Goal: Task Accomplishment & Management: Manage account settings

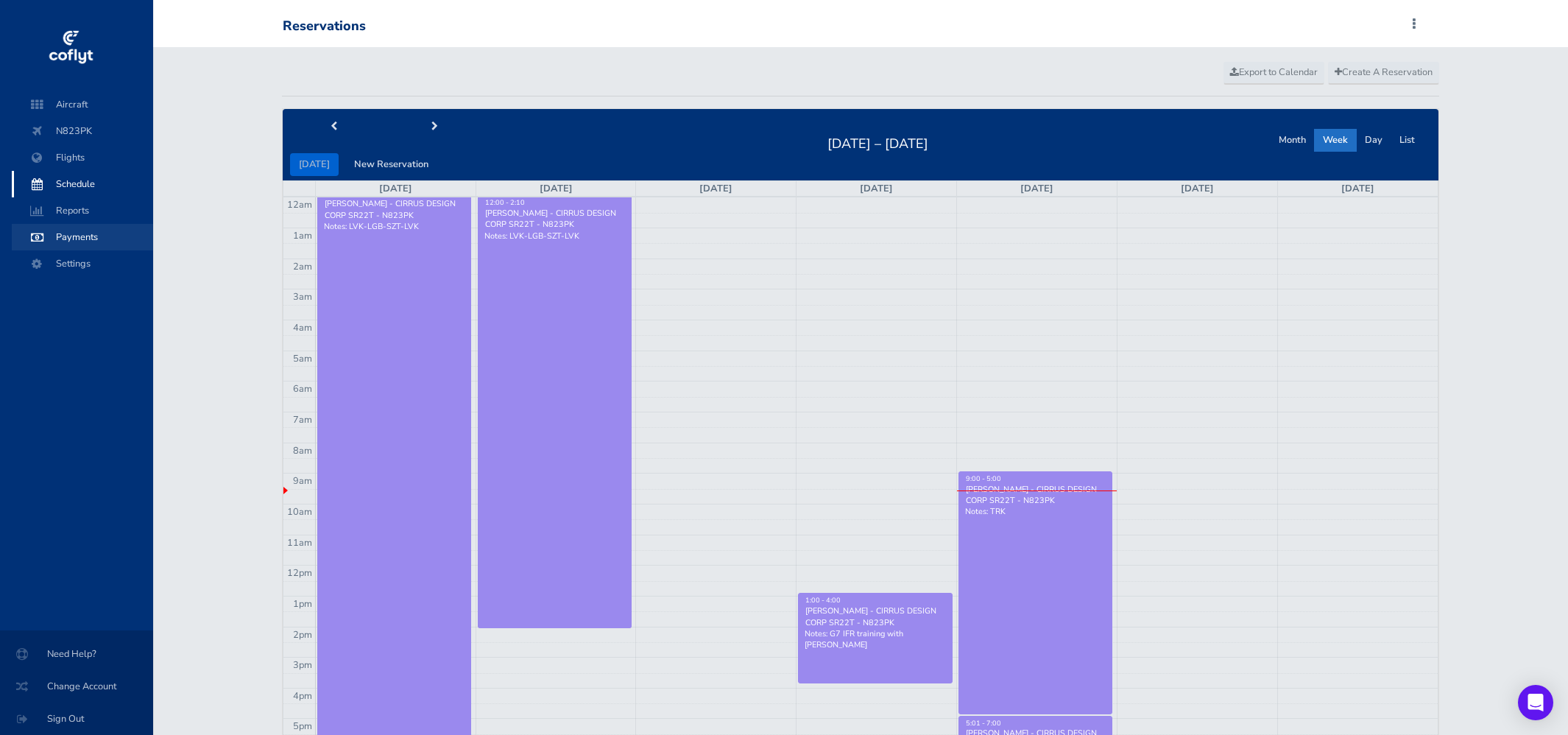
click at [86, 239] on span "Payments" at bounding box center [83, 237] width 112 height 27
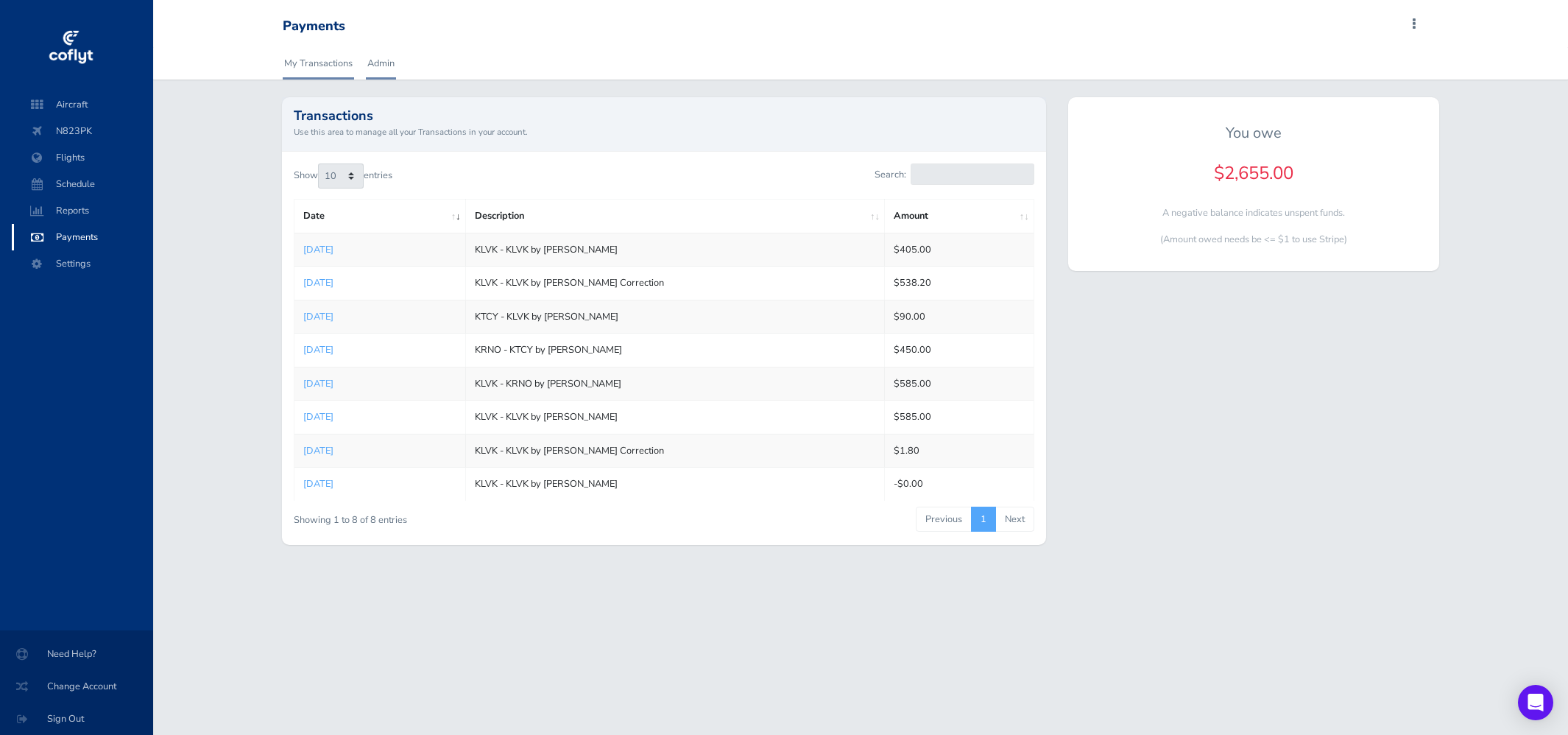
click at [379, 65] on link "Admin" at bounding box center [381, 63] width 30 height 32
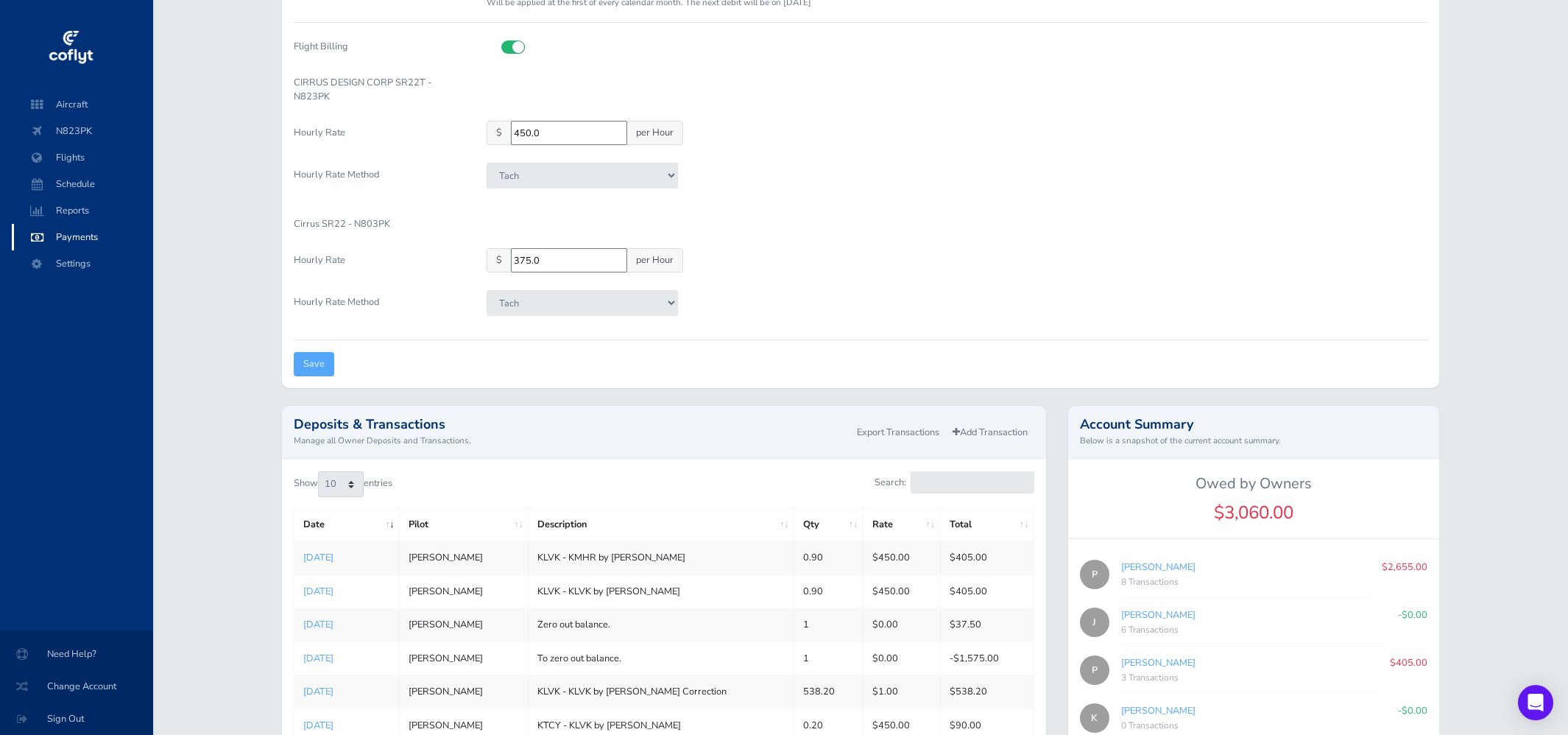
scroll to position [348, 0]
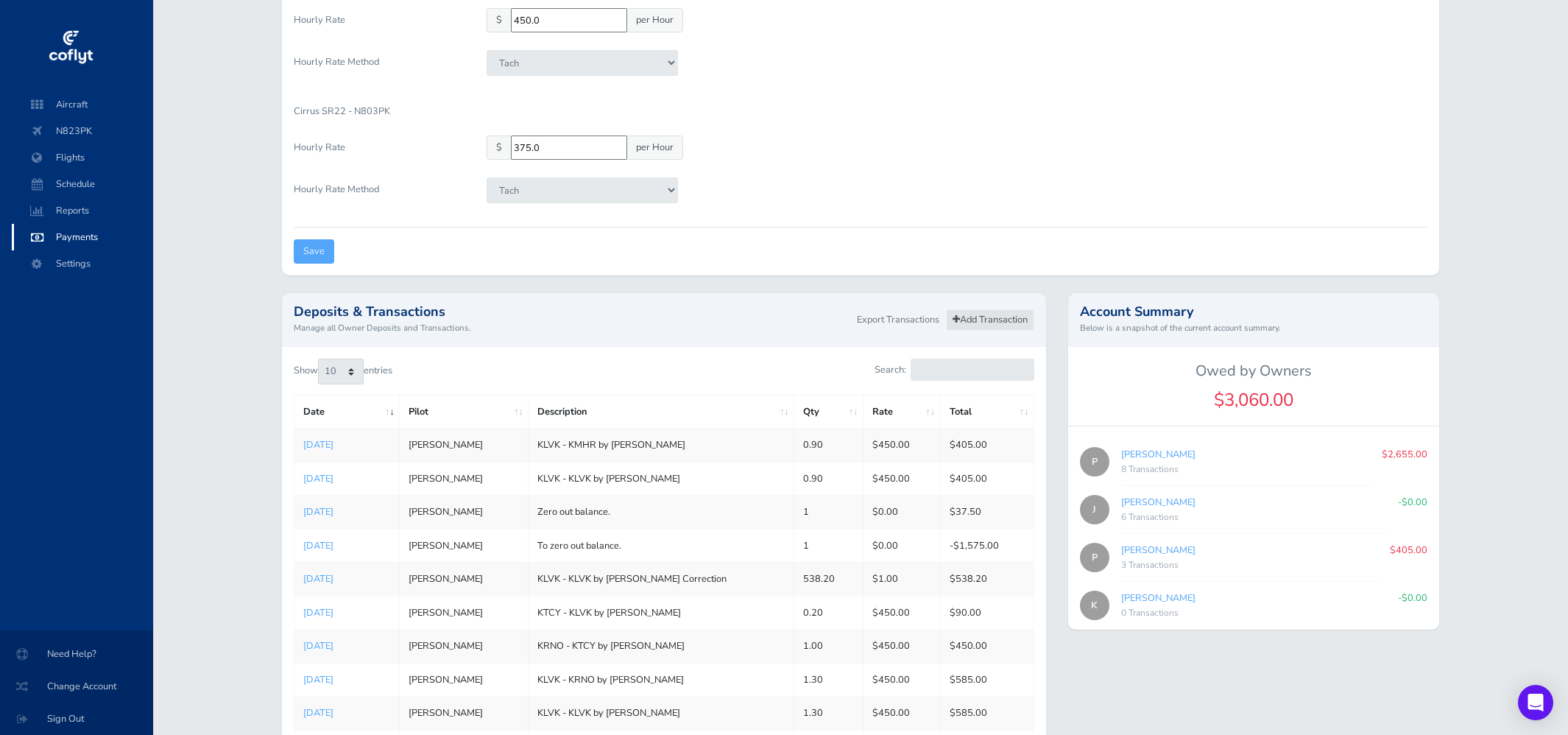
click at [974, 317] on link "Add Transaction" at bounding box center [990, 320] width 89 height 21
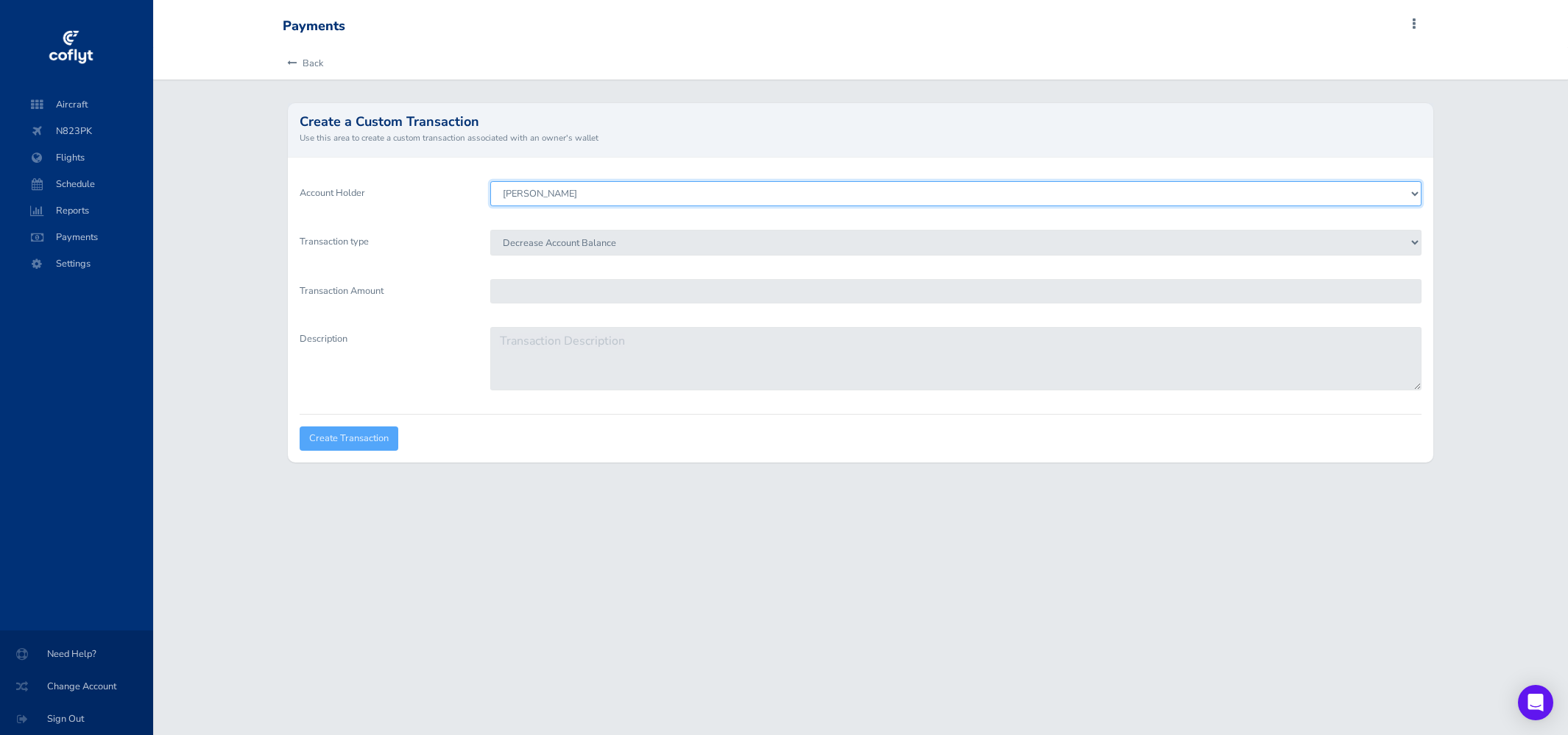
click at [490, 181] on select "Pete Ellery Paul Duggan Keith Johns Jeffrey Willwerth" at bounding box center [956, 193] width 932 height 25
select select "3743"
click option "Paul Duggan" at bounding box center [0, 0] width 0 height 0
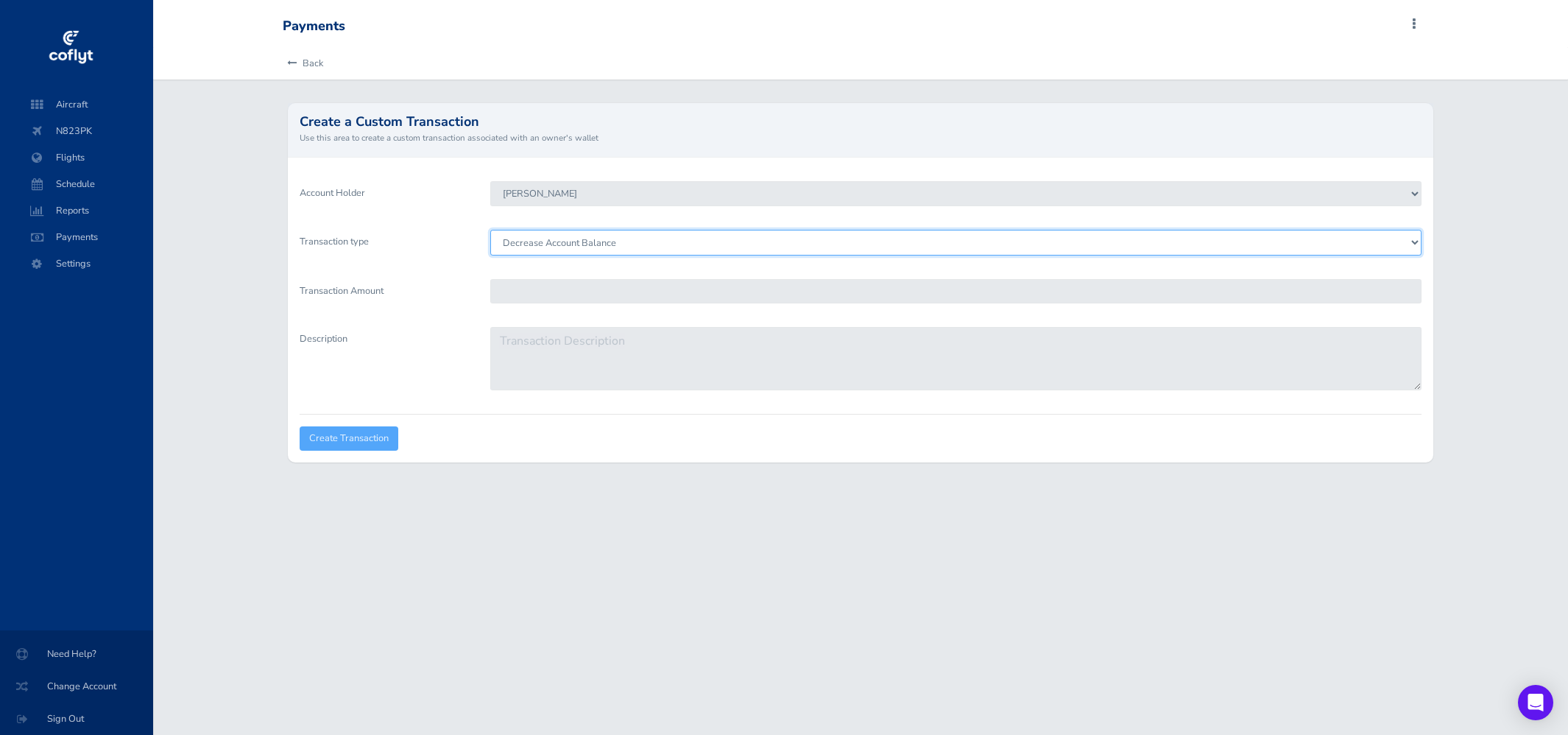
click at [490, 229] on select "Decrease Account Balance Increase Account Balance" at bounding box center [956, 242] width 932 height 25
click option "Increase Account Balance" at bounding box center [0, 0] width 0 height 0
click at [490, 229] on select "Decrease Account Balance Increase Account Balance" at bounding box center [956, 242] width 932 height 25
select select "Debit"
click option "Decrease Account Balance" at bounding box center [0, 0] width 0 height 0
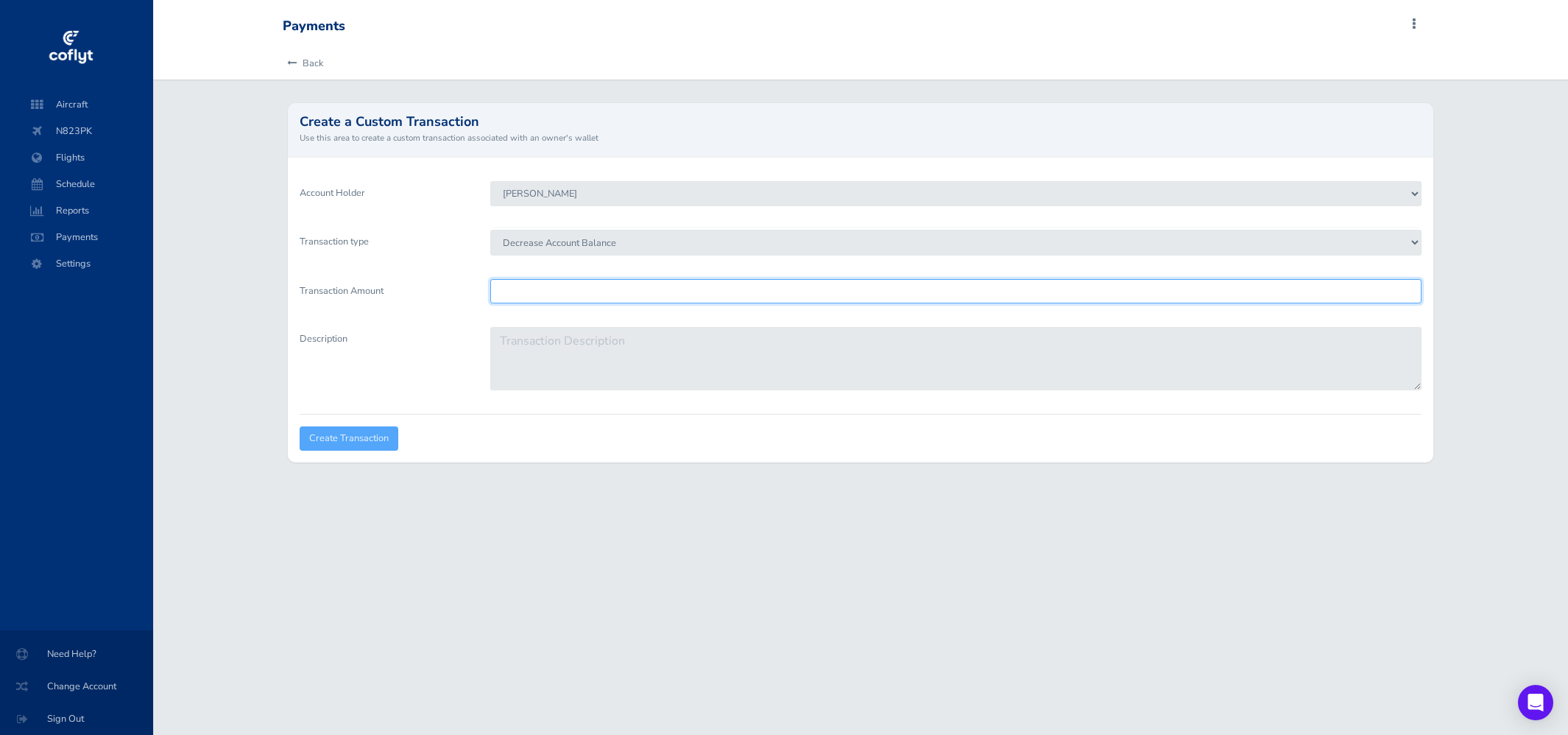
click at [587, 298] on input "Transaction Amount" at bounding box center [956, 291] width 932 height 25
type input "4500"
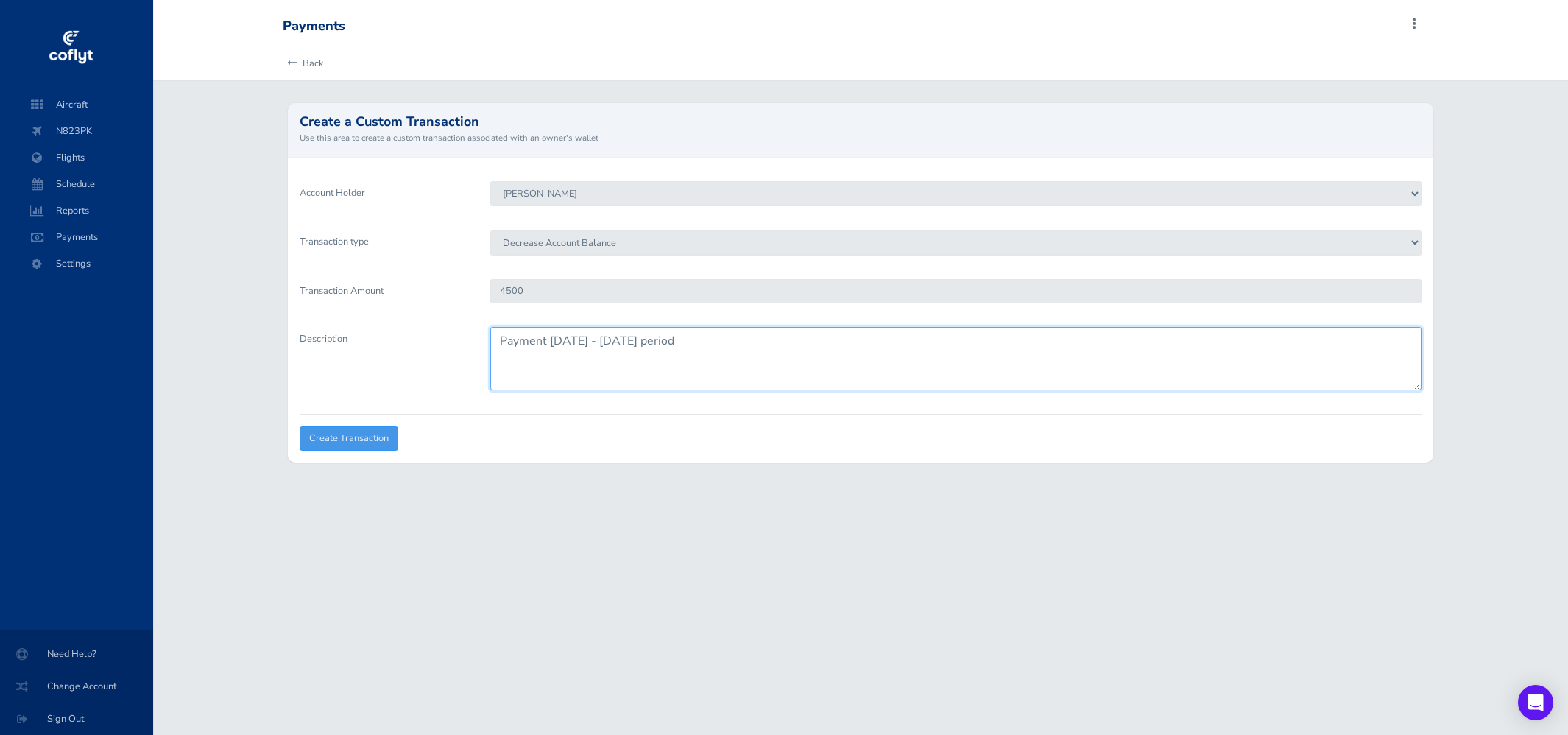
type textarea "Payment [DATE] - [DATE] period"
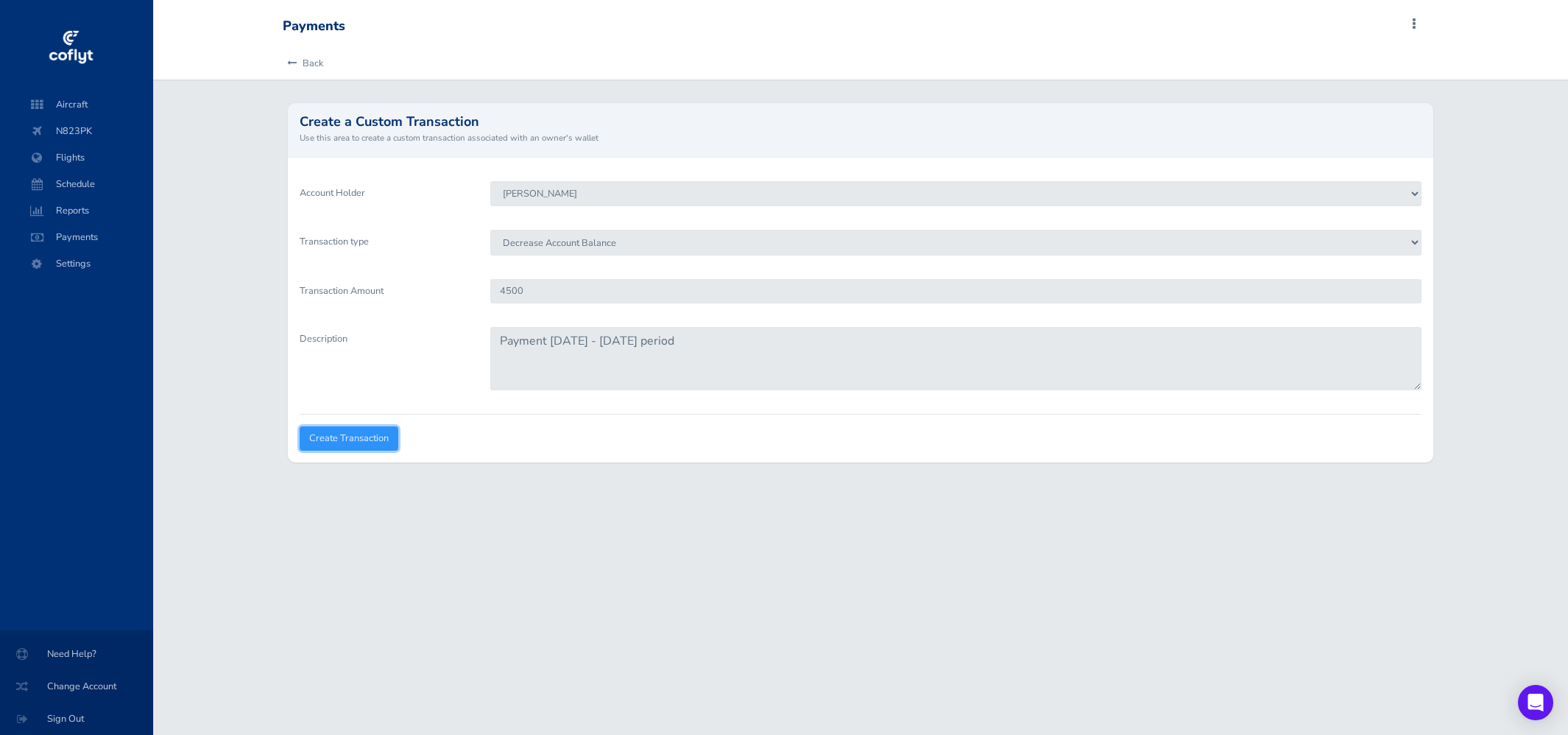
click at [368, 444] on input "Create Transaction" at bounding box center [349, 439] width 99 height 25
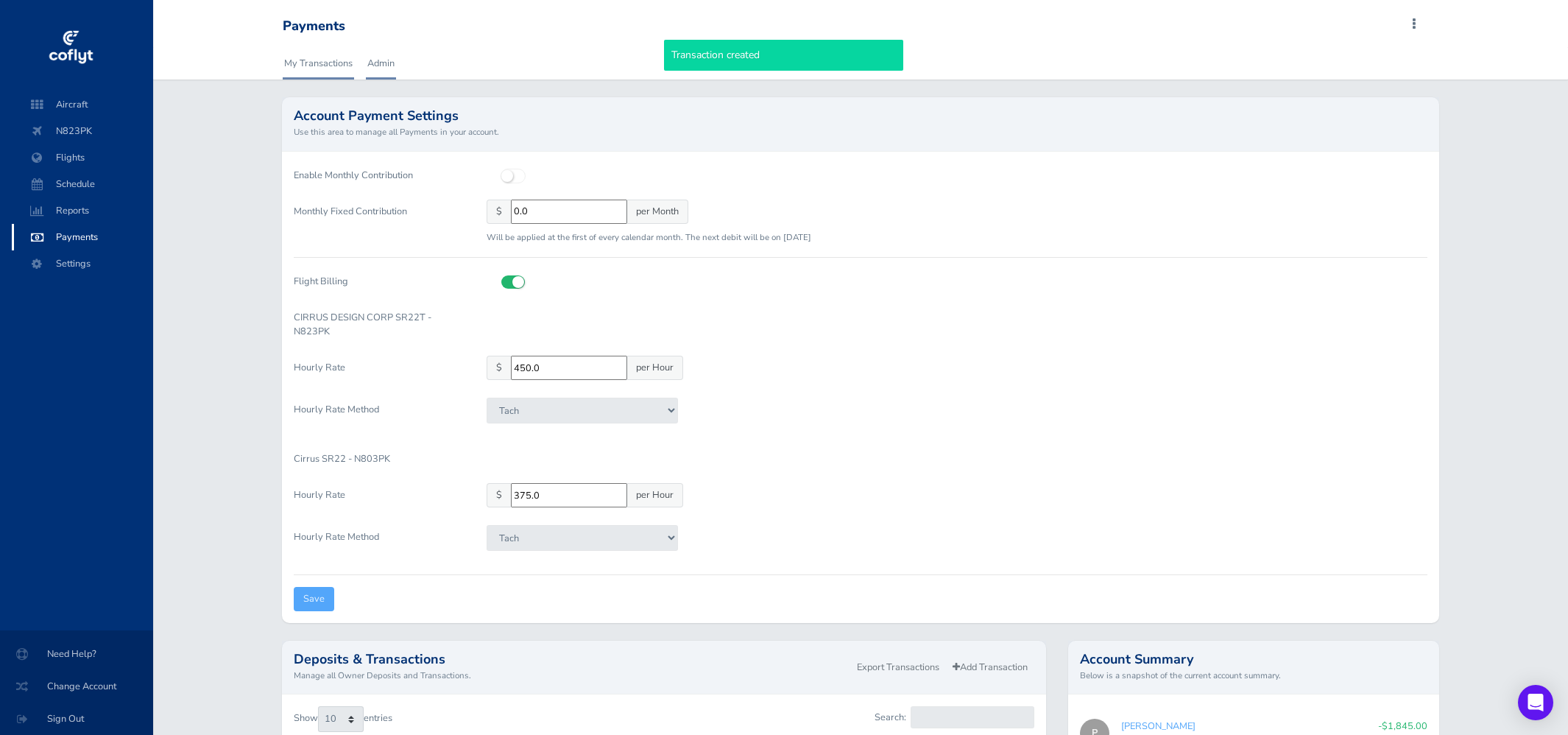
click at [328, 66] on link "My Transactions" at bounding box center [318, 63] width 71 height 32
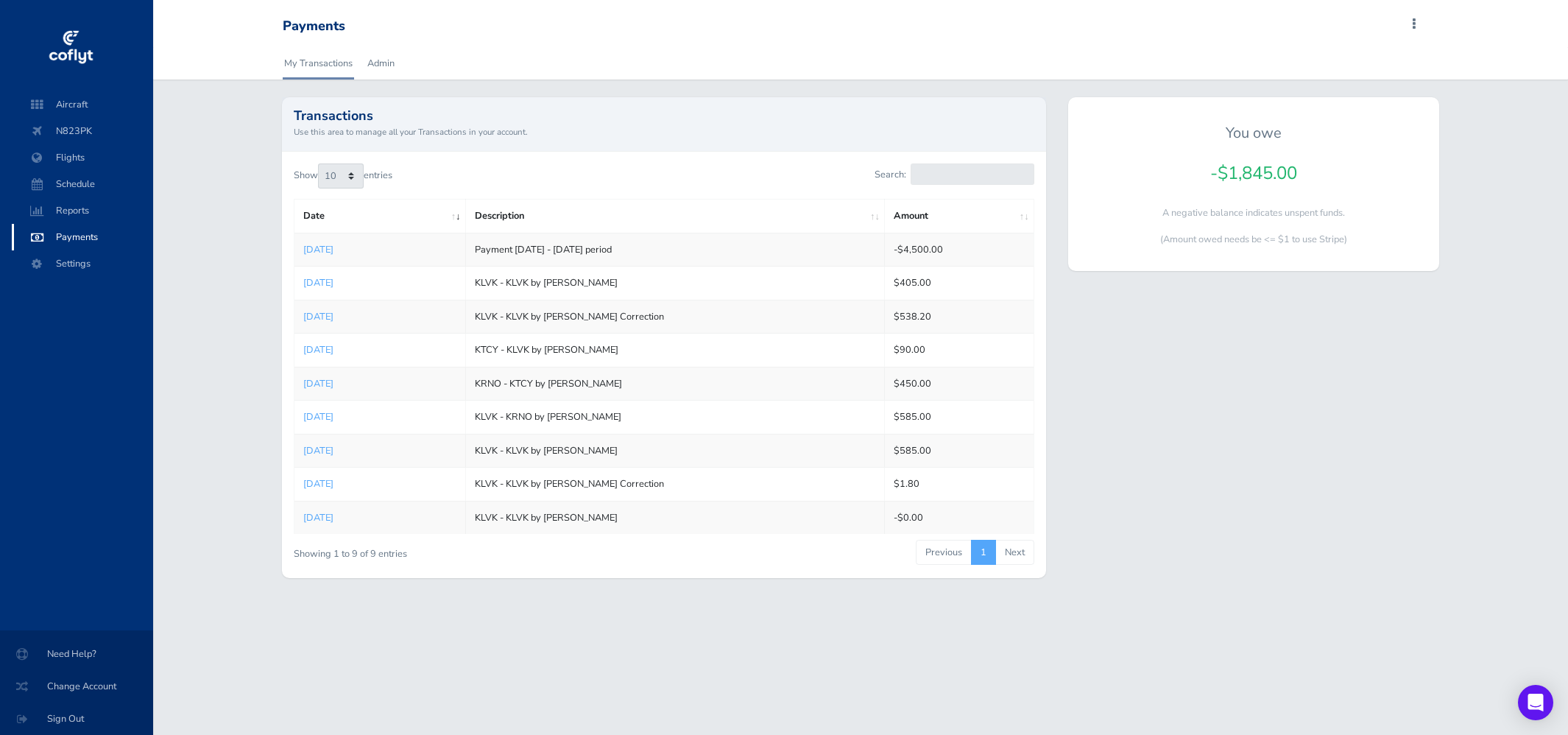
click at [1012, 550] on li "Next" at bounding box center [1015, 552] width 38 height 25
click at [382, 79] on link "Admin" at bounding box center [381, 63] width 30 height 32
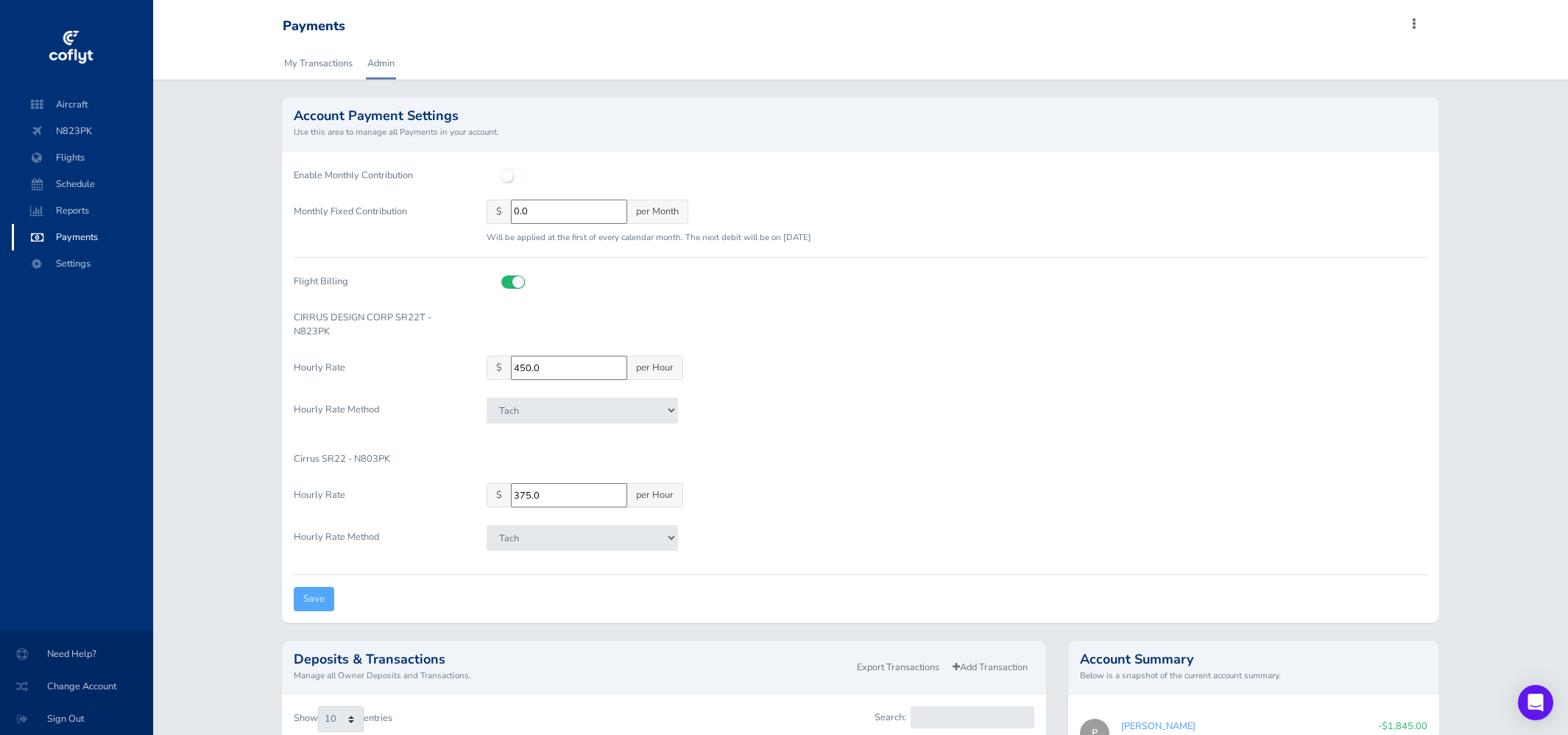
scroll to position [212, 0]
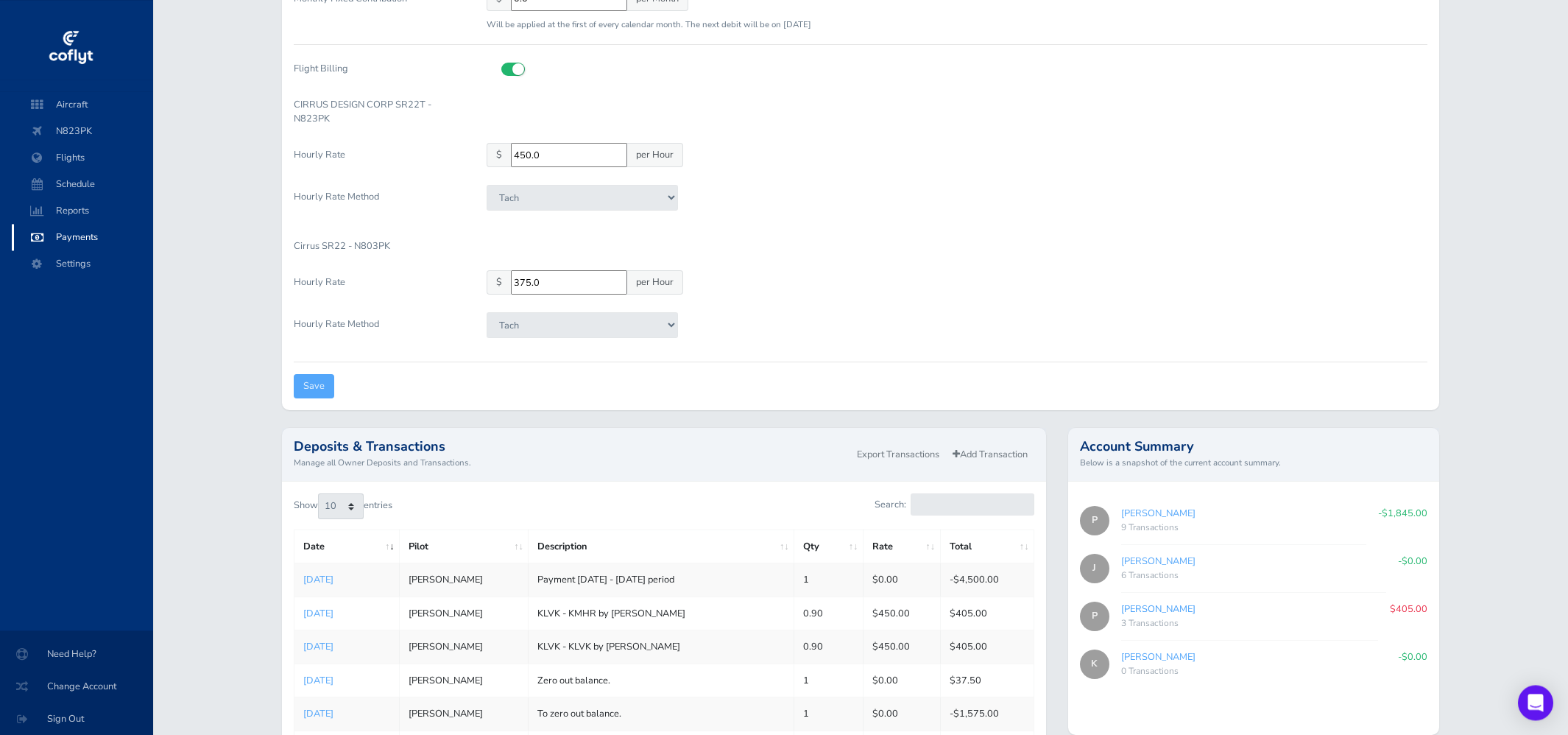
click at [1141, 611] on link "[PERSON_NAME]" at bounding box center [1159, 608] width 74 height 13
type input "c589b5aa7e"
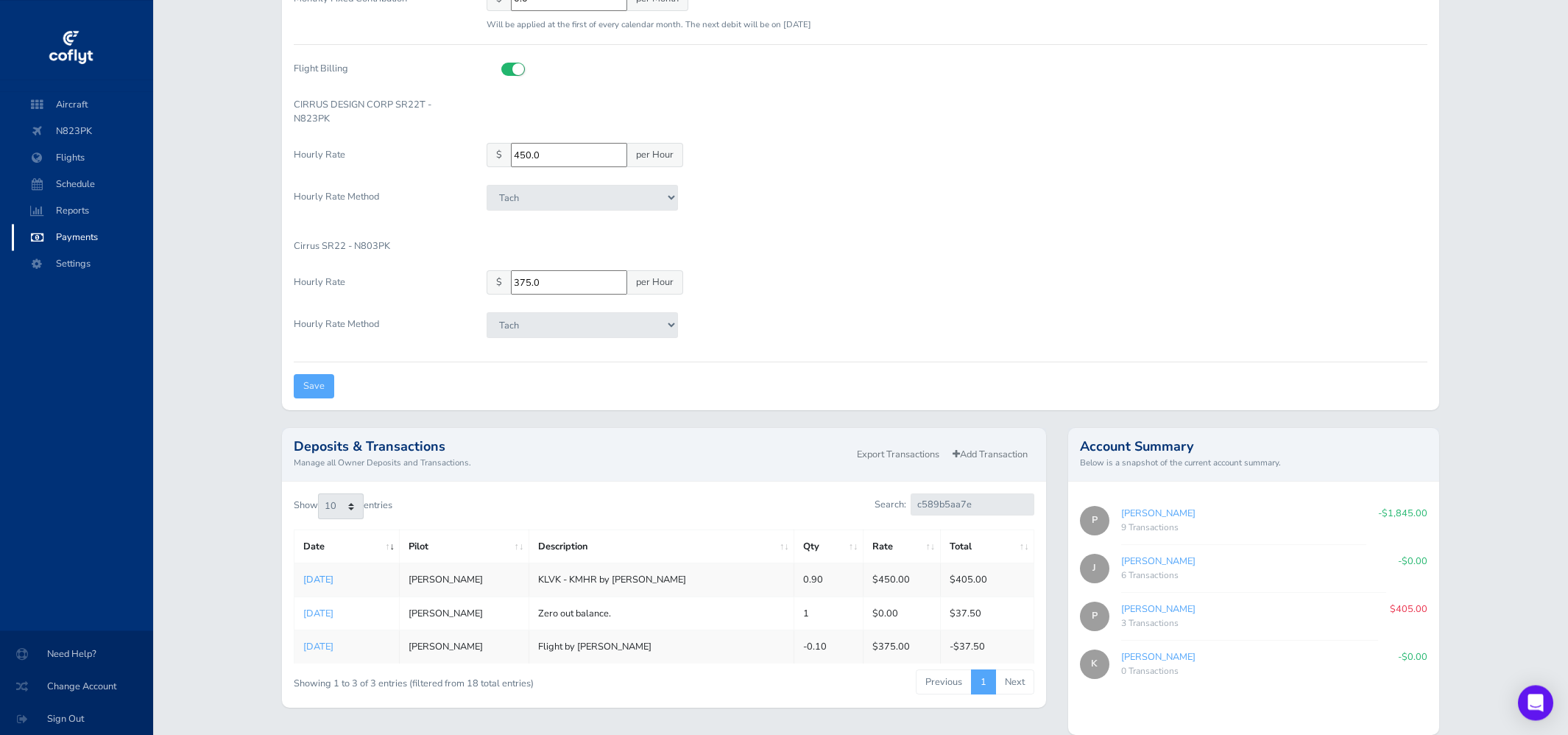
scroll to position [212, 0]
click at [329, 584] on link "Aug 28, 2025" at bounding box center [319, 580] width 30 height 13
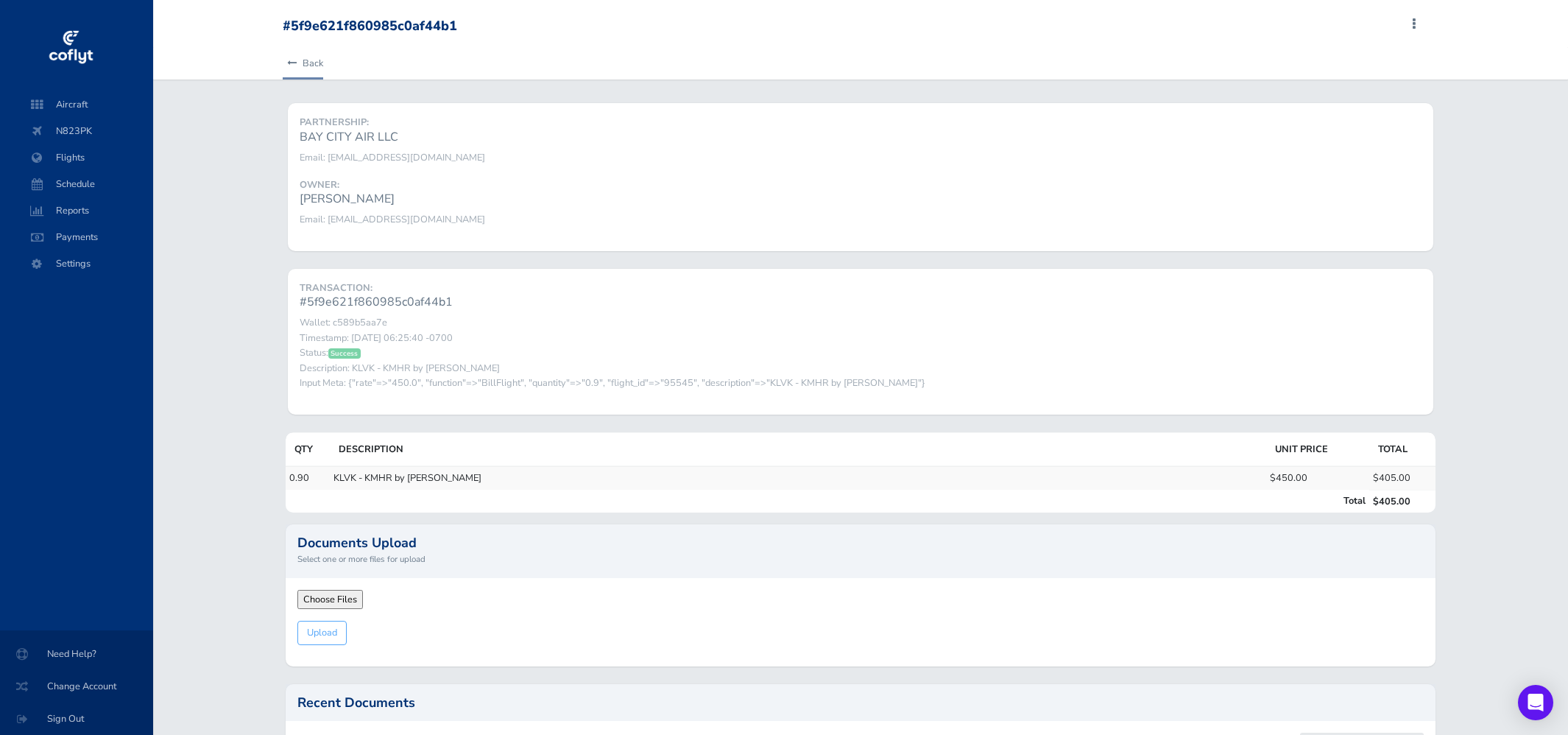
click at [307, 60] on link "Back" at bounding box center [303, 63] width 41 height 32
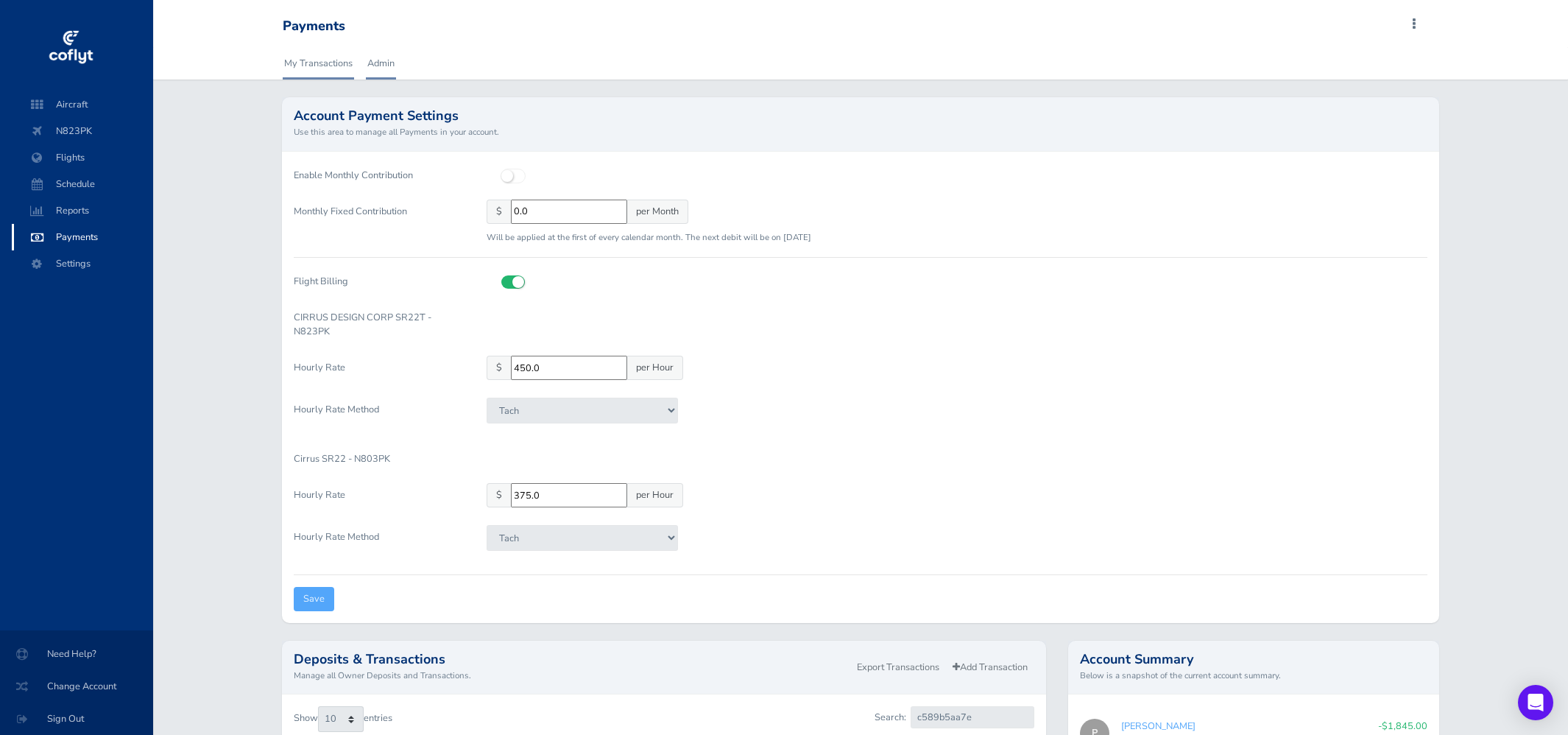
click at [316, 64] on link "My Transactions" at bounding box center [318, 63] width 71 height 32
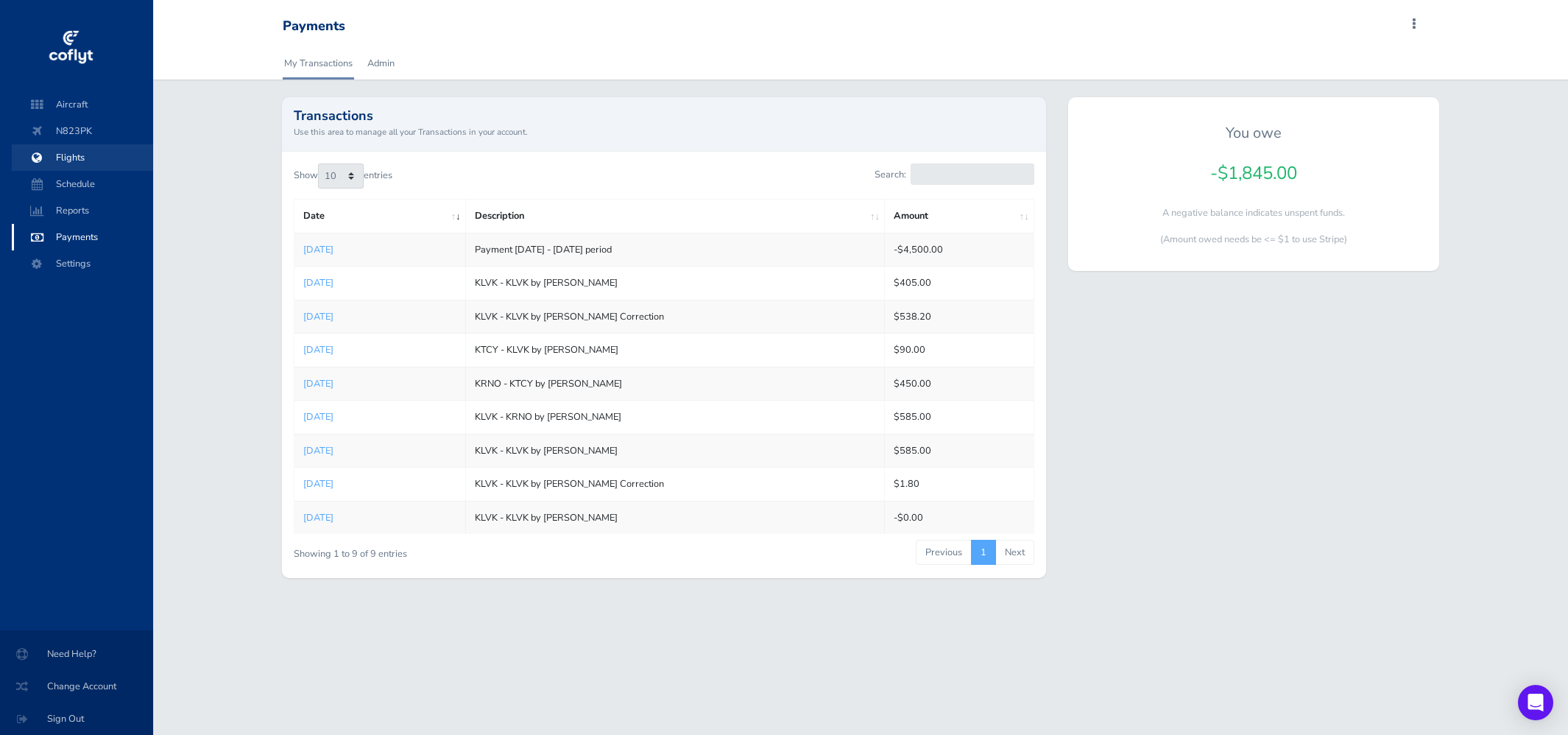
click at [67, 153] on span "Flights" at bounding box center [83, 158] width 112 height 27
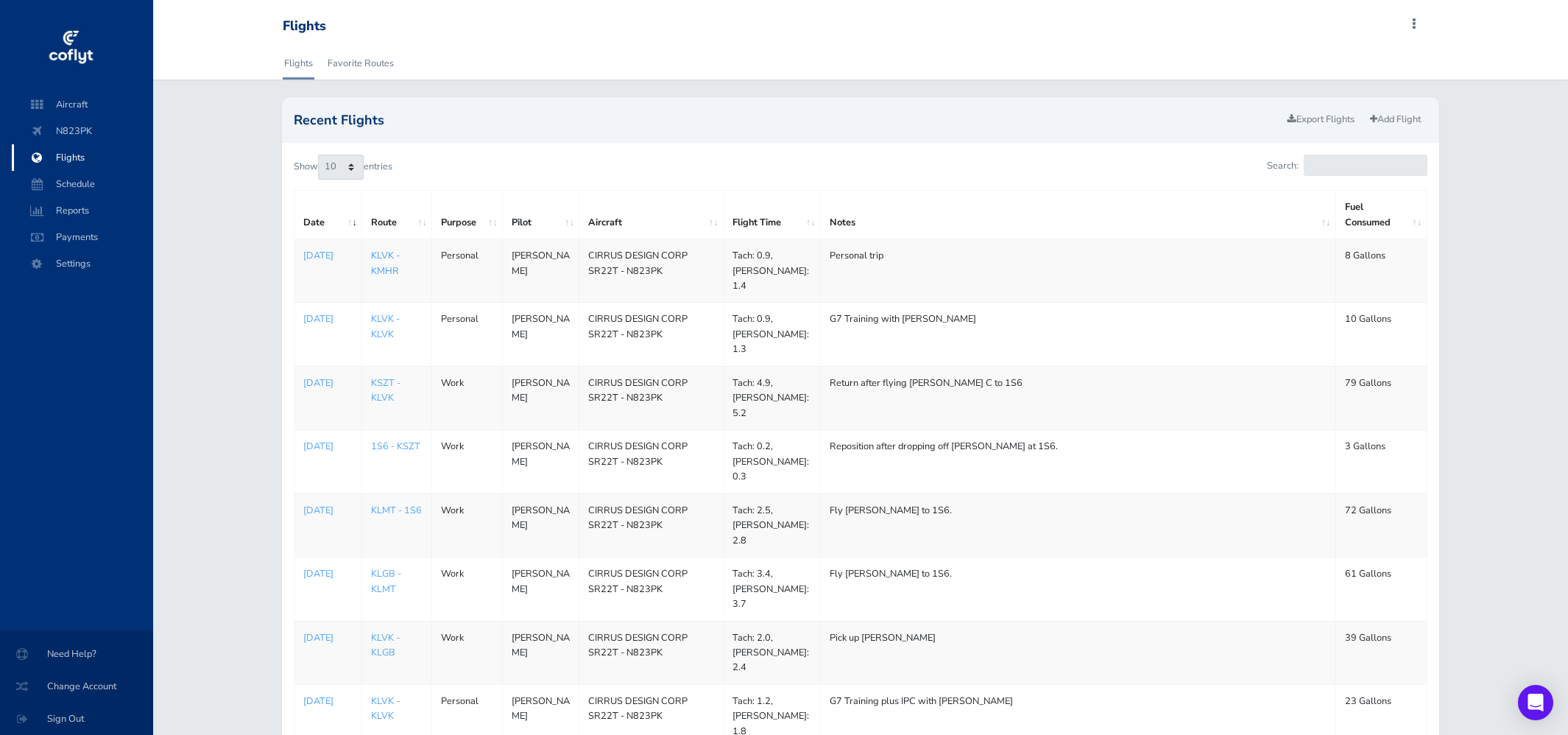
click at [374, 269] on link "KLVK - KMHR" at bounding box center [386, 262] width 29 height 28
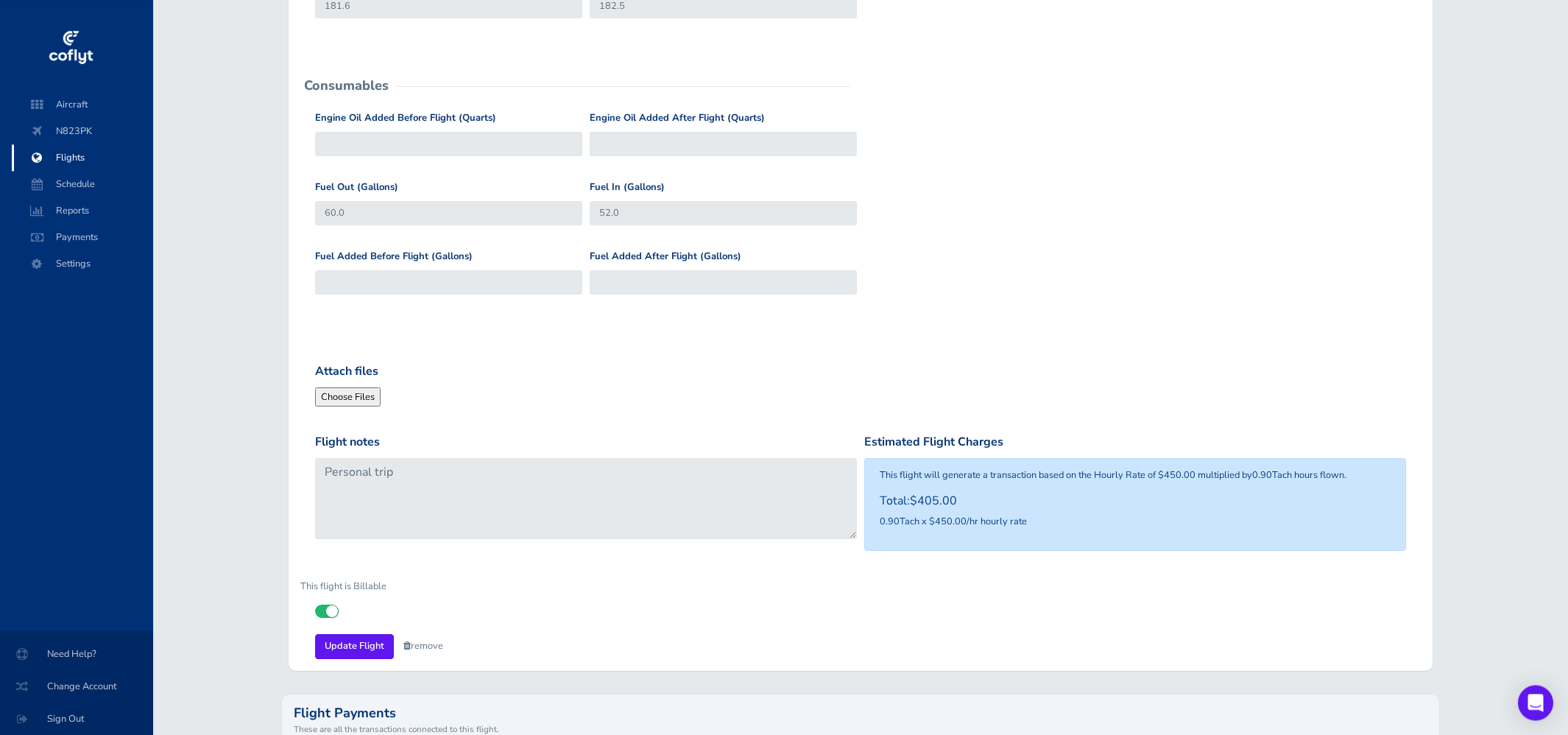
scroll to position [657, 0]
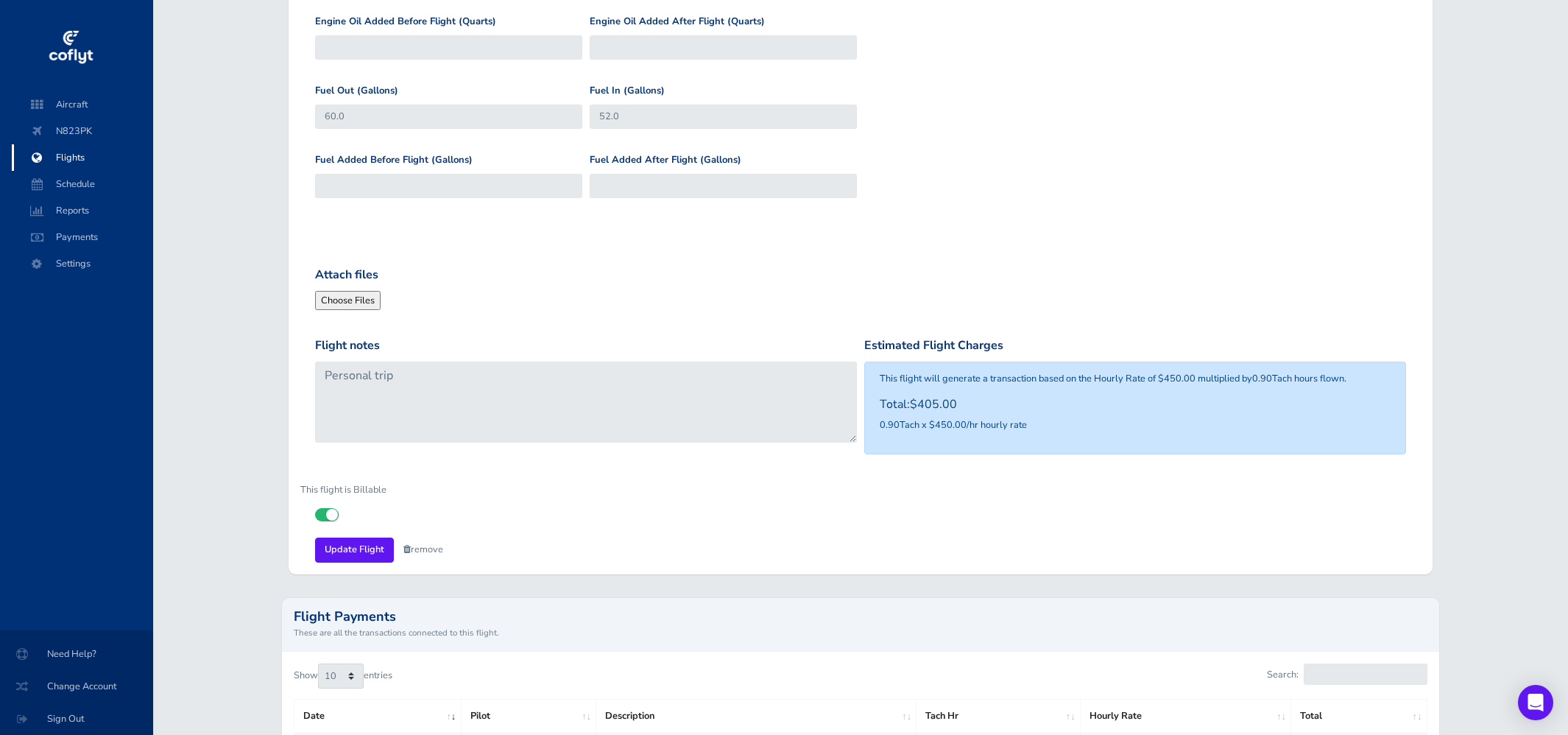
click at [322, 508] on input "checkbox" at bounding box center [320, 513] width 10 height 10
checkbox input "false"
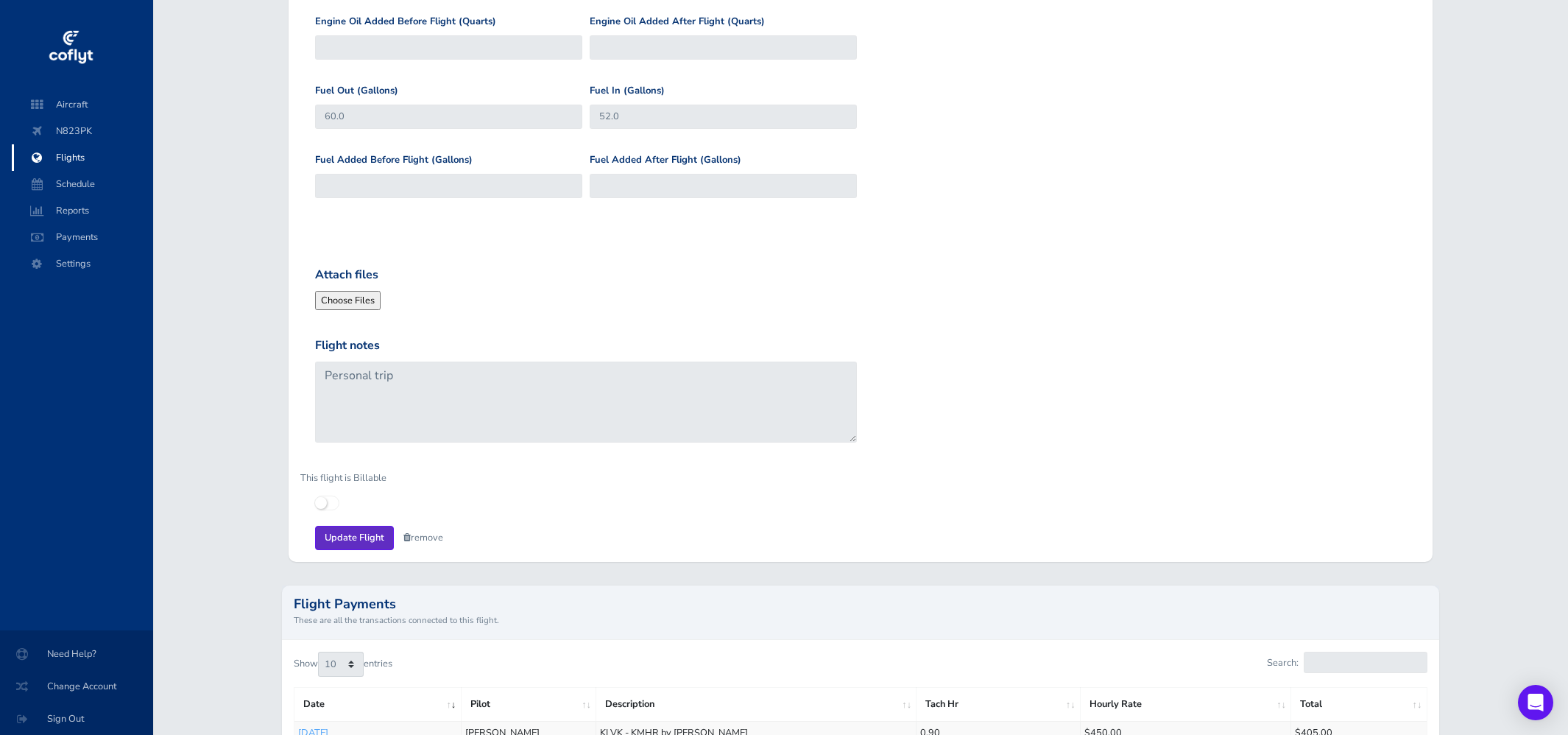
click at [356, 534] on input "Update Flight" at bounding box center [354, 538] width 79 height 25
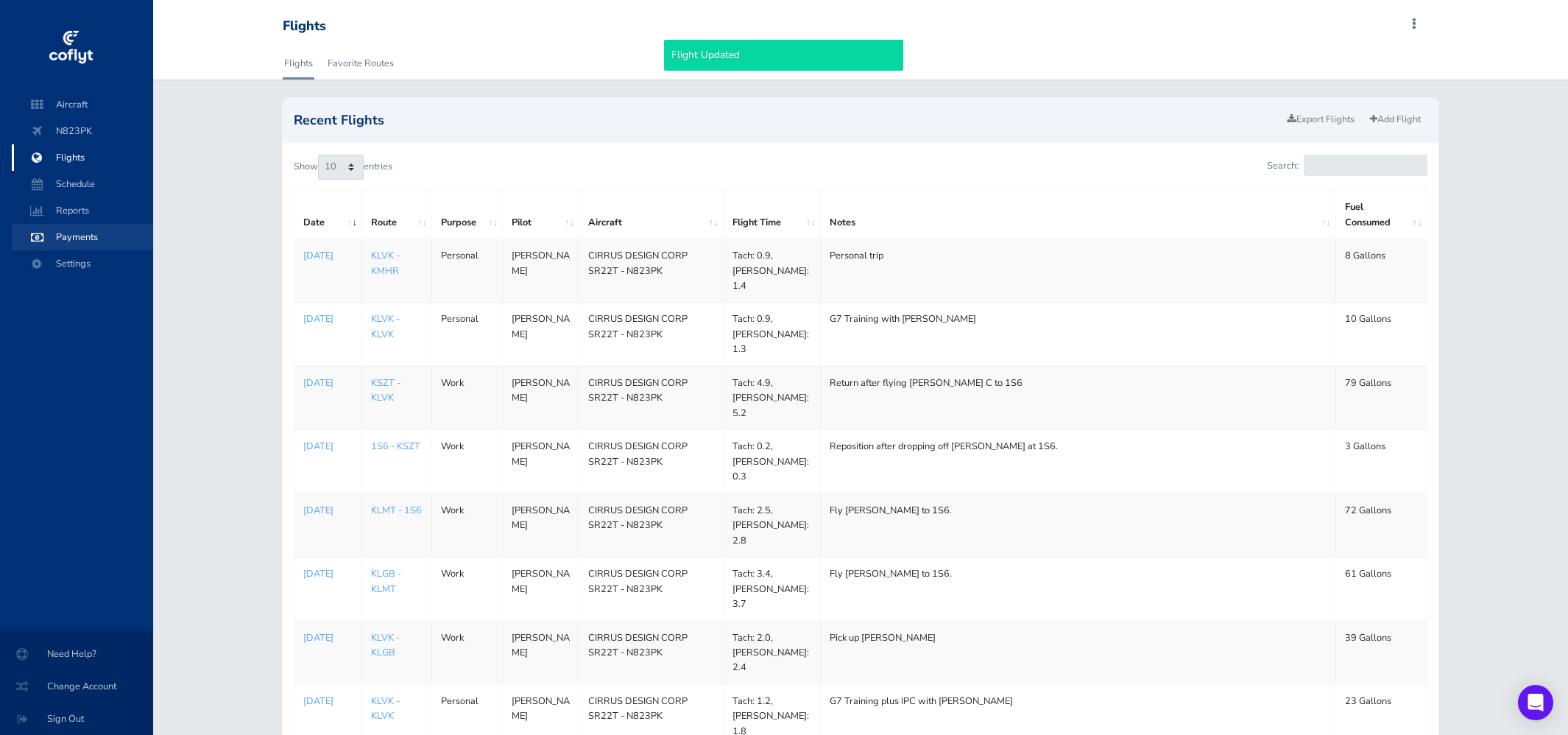
click at [90, 241] on span "Payments" at bounding box center [83, 237] width 112 height 27
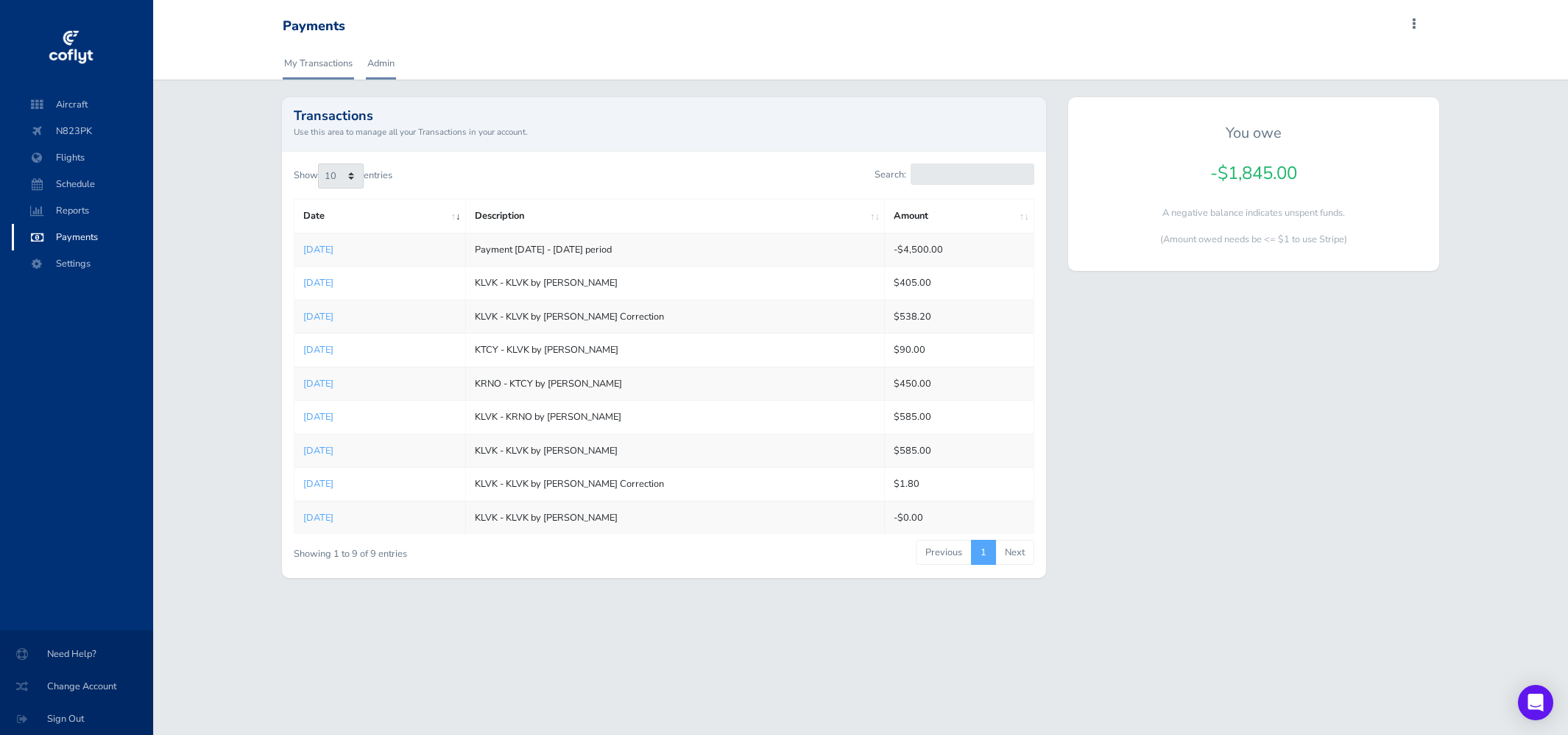
click at [375, 69] on link "Admin" at bounding box center [381, 63] width 30 height 32
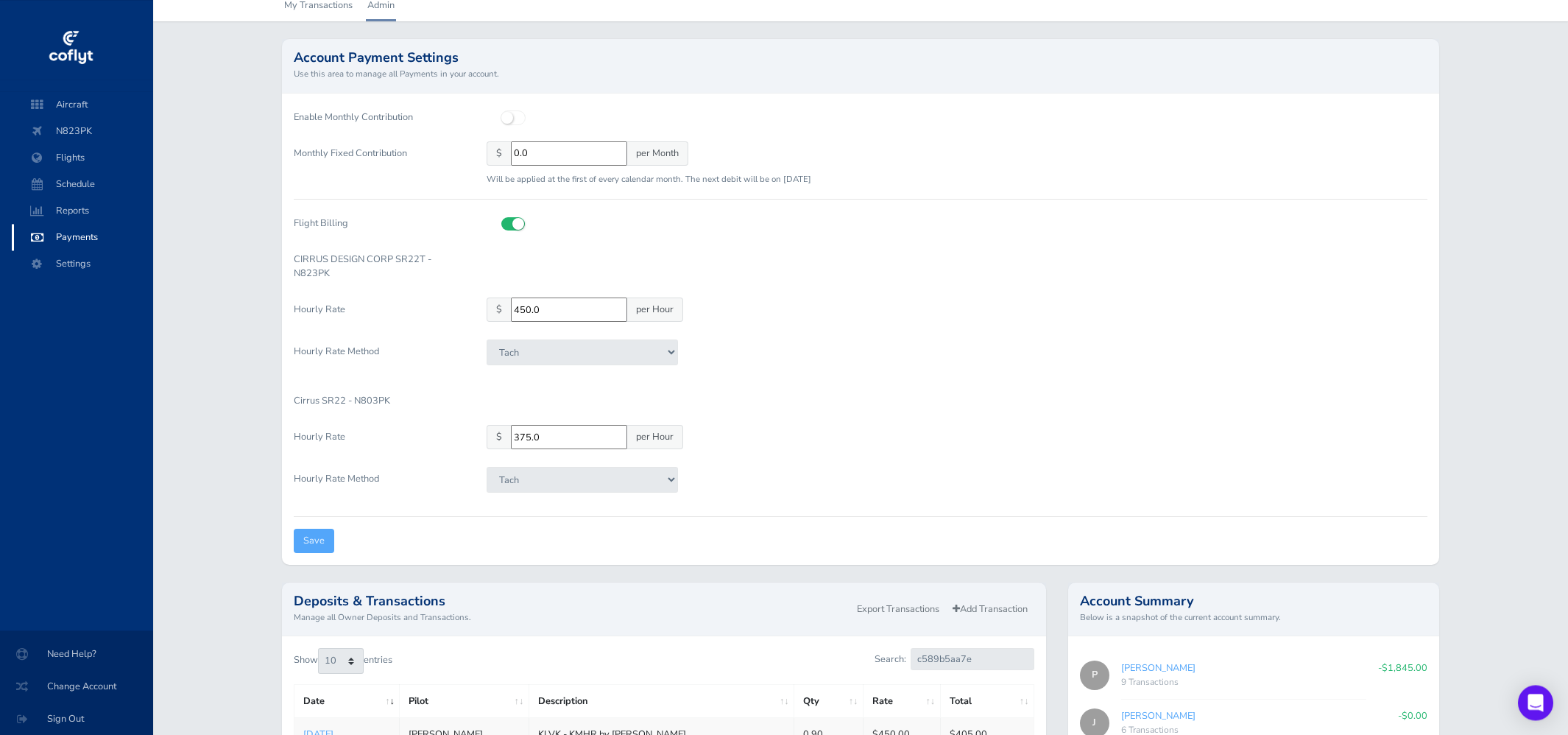
scroll to position [281, 0]
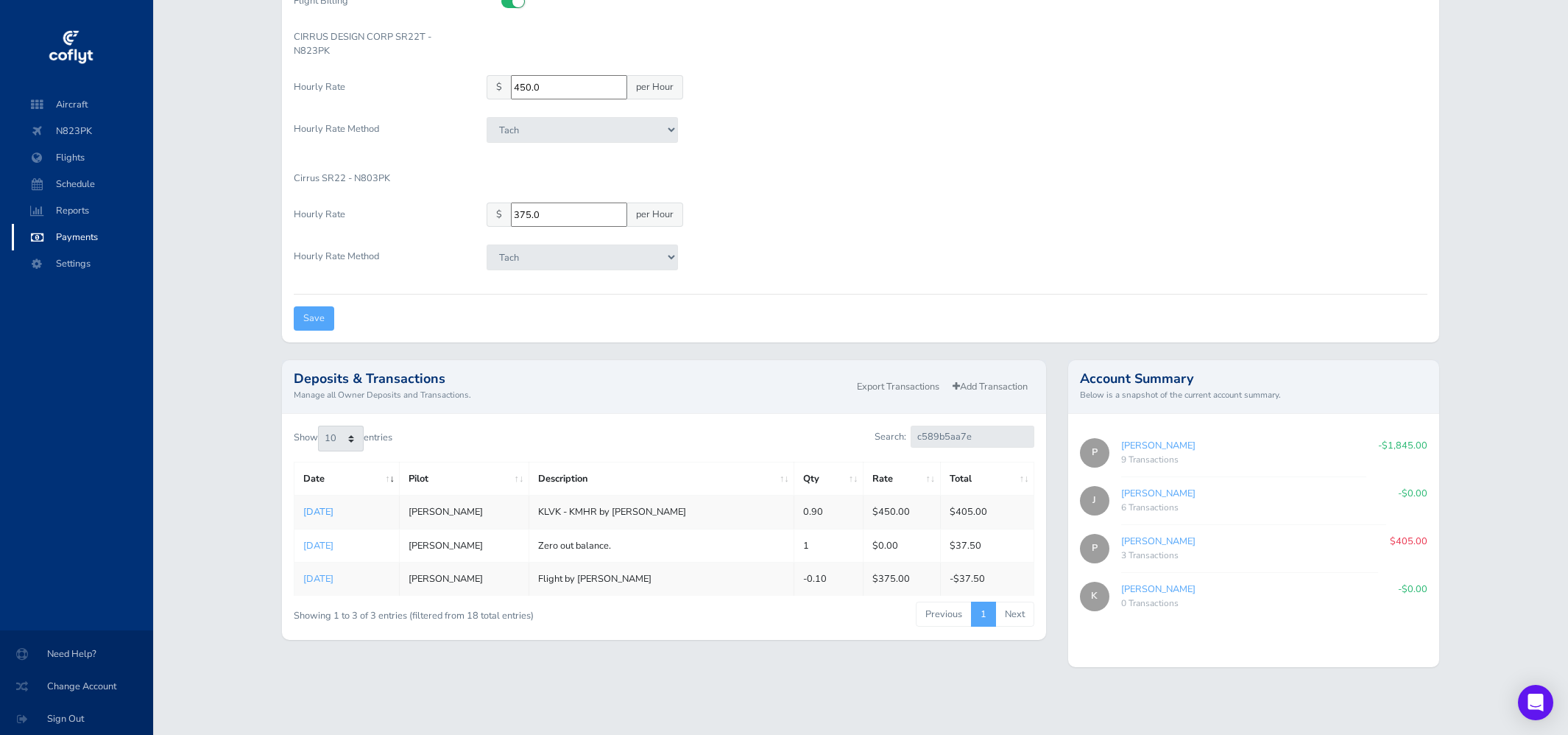
click at [333, 509] on link "[DATE]" at bounding box center [319, 511] width 30 height 13
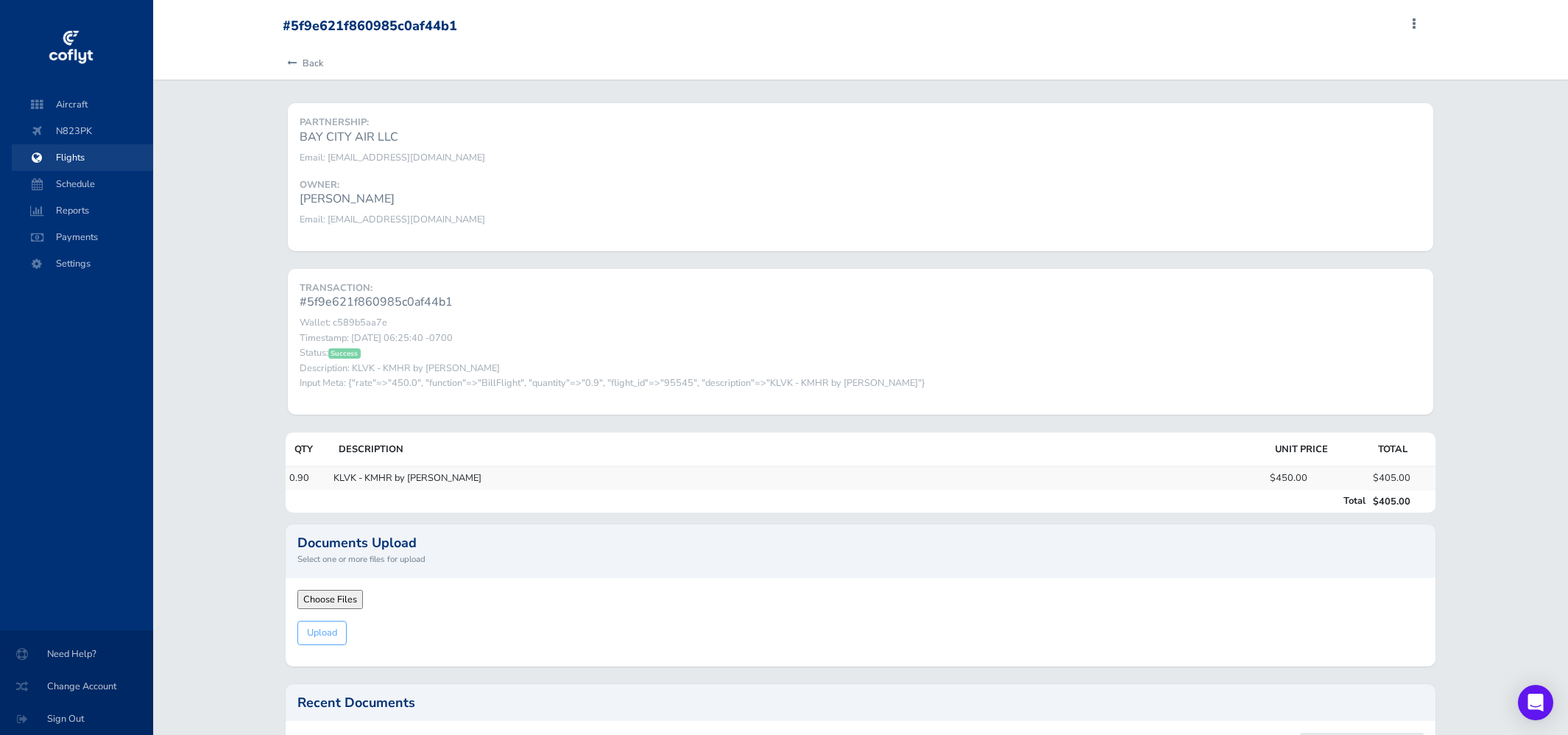
click at [69, 158] on span "Flights" at bounding box center [83, 158] width 112 height 27
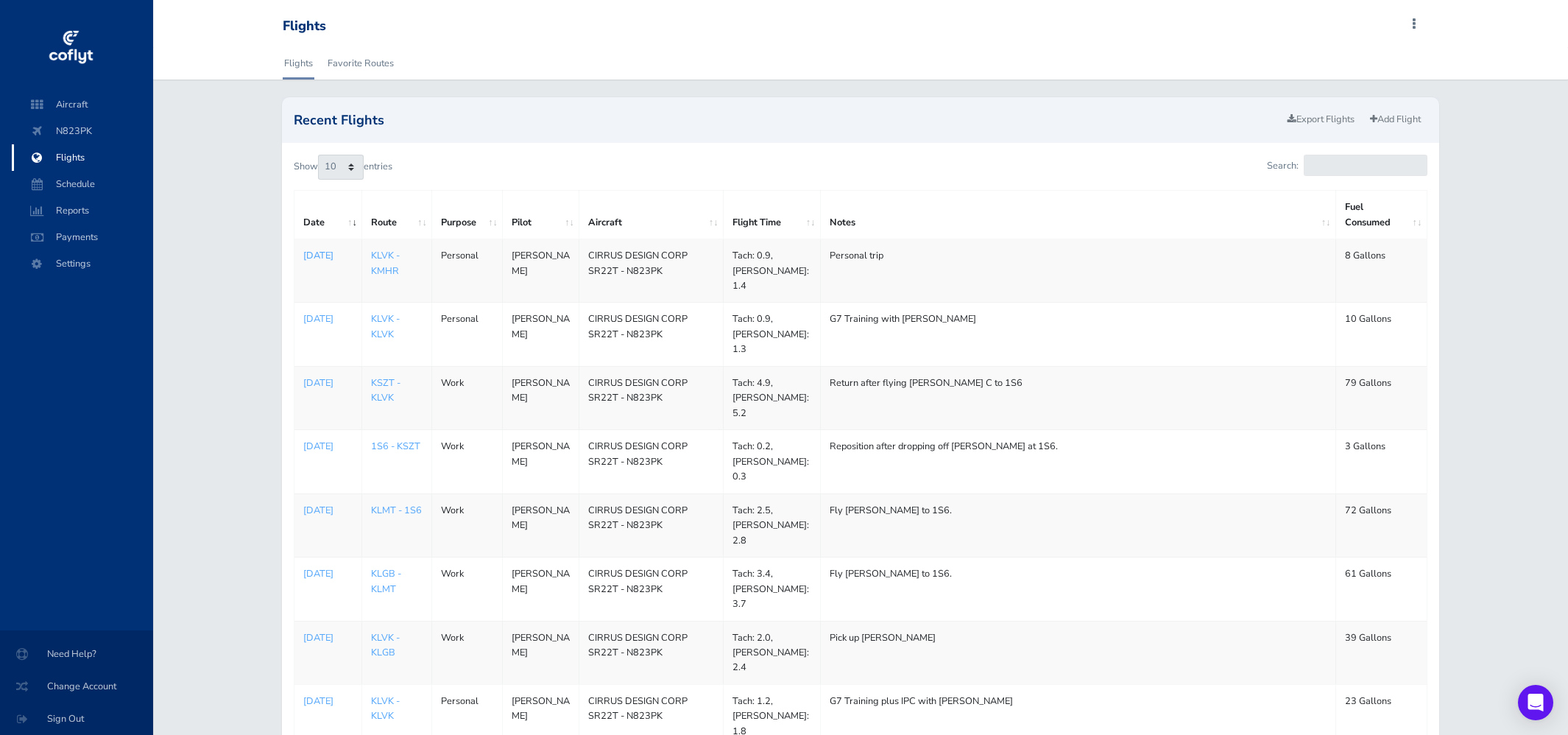
click at [308, 263] on p "[DATE]" at bounding box center [328, 255] width 50 height 14
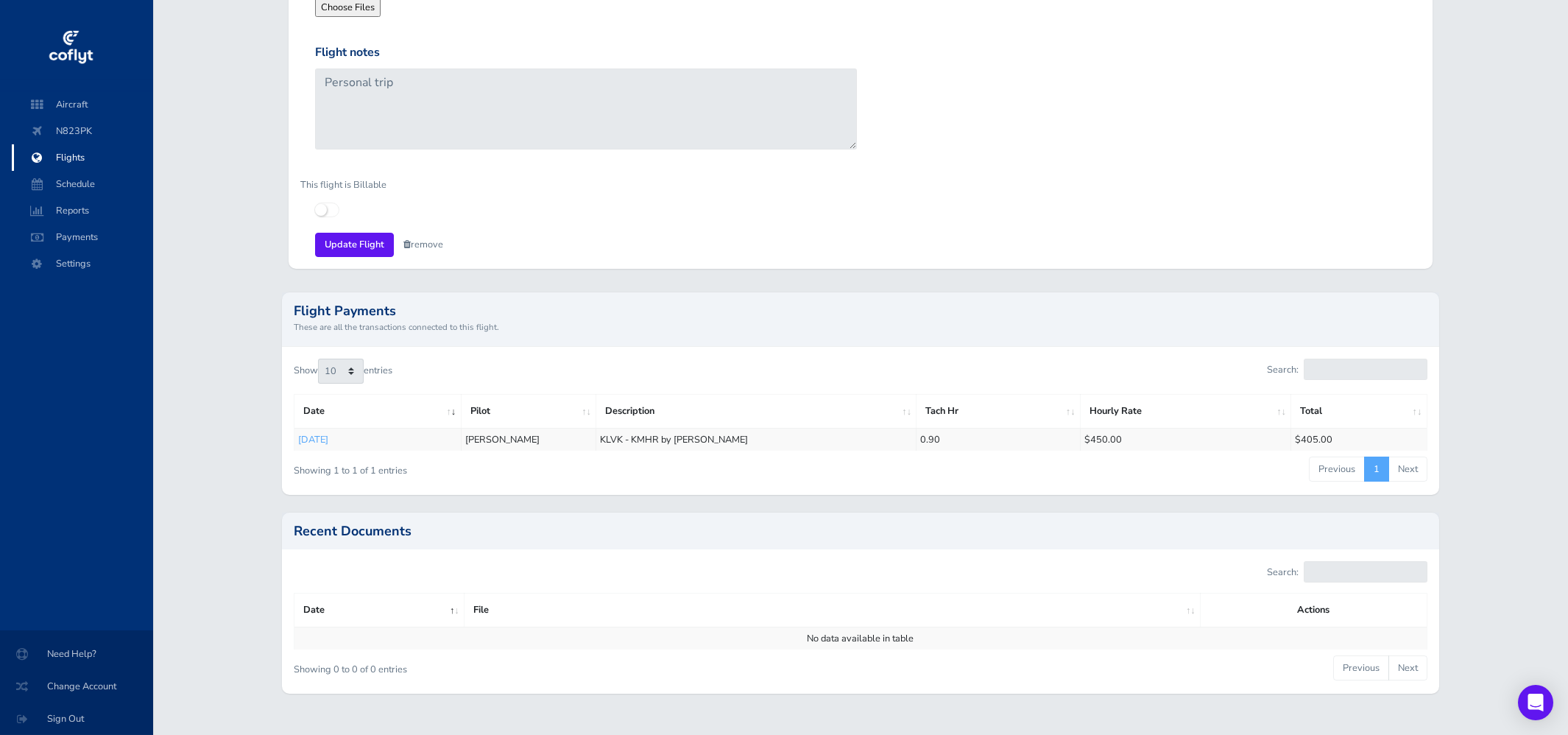
scroll to position [972, 0]
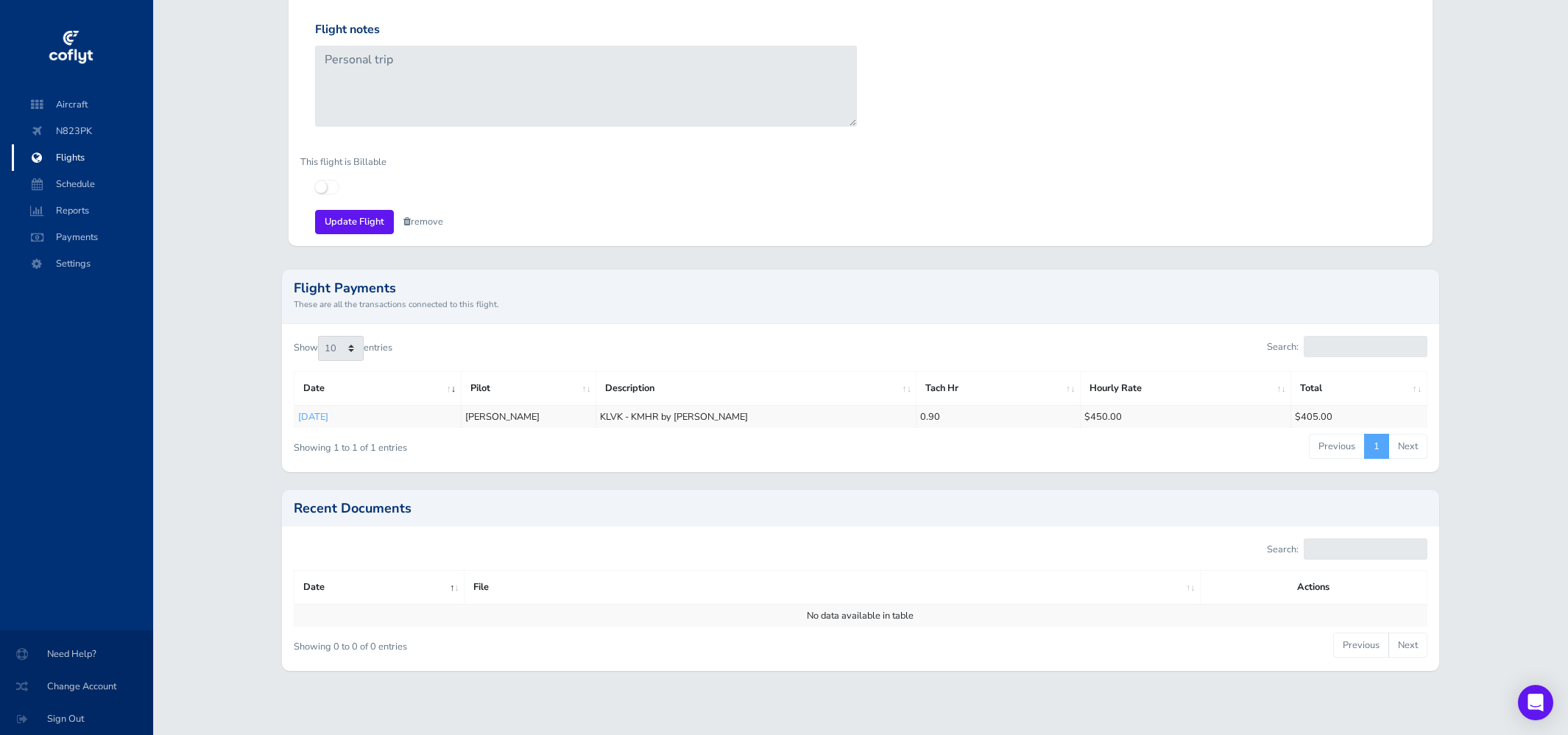
click at [331, 400] on th "Date" at bounding box center [377, 387] width 167 height 33
click at [328, 410] on link "[DATE]" at bounding box center [313, 417] width 30 height 13
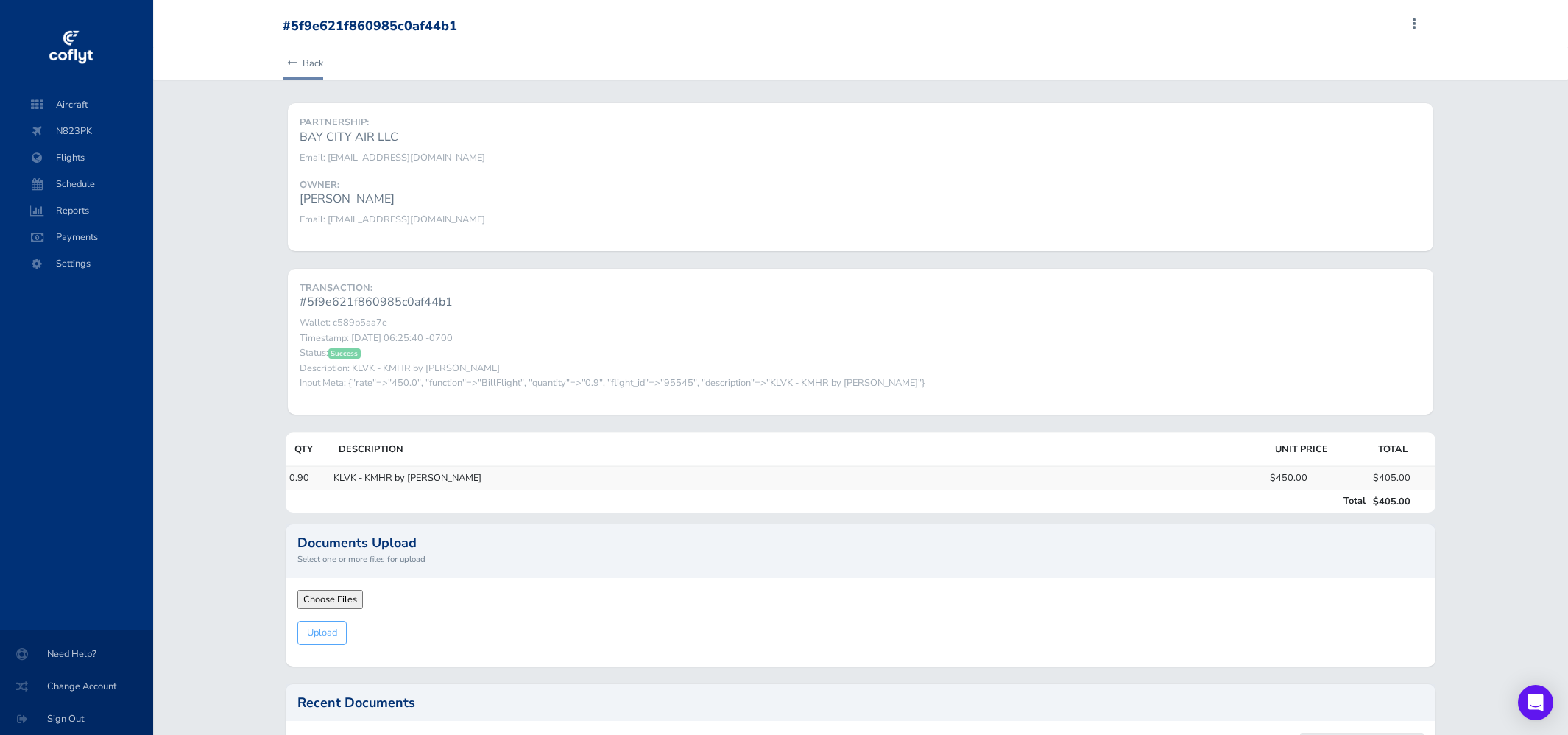
click at [288, 68] on icon at bounding box center [292, 64] width 10 height 10
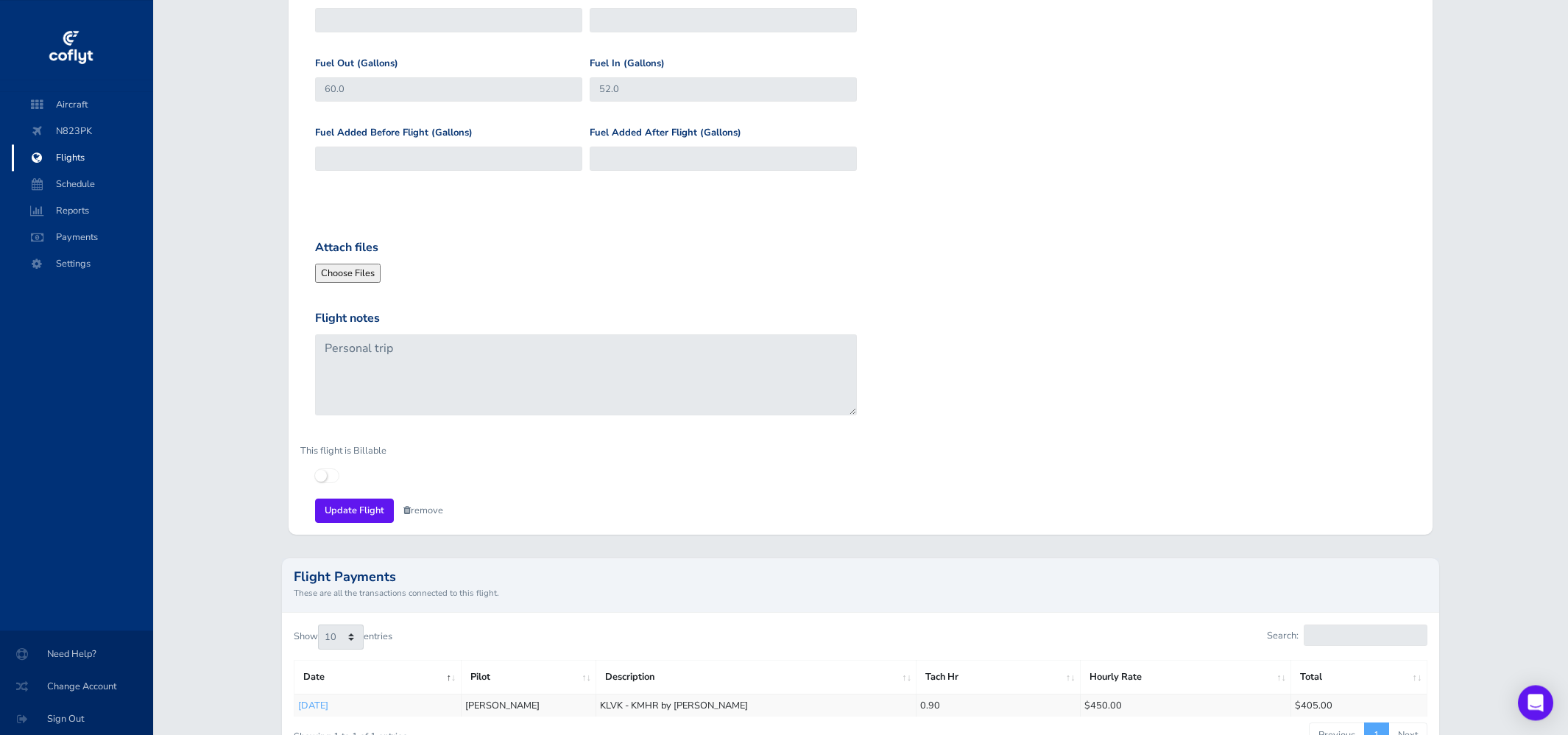
scroll to position [714, 0]
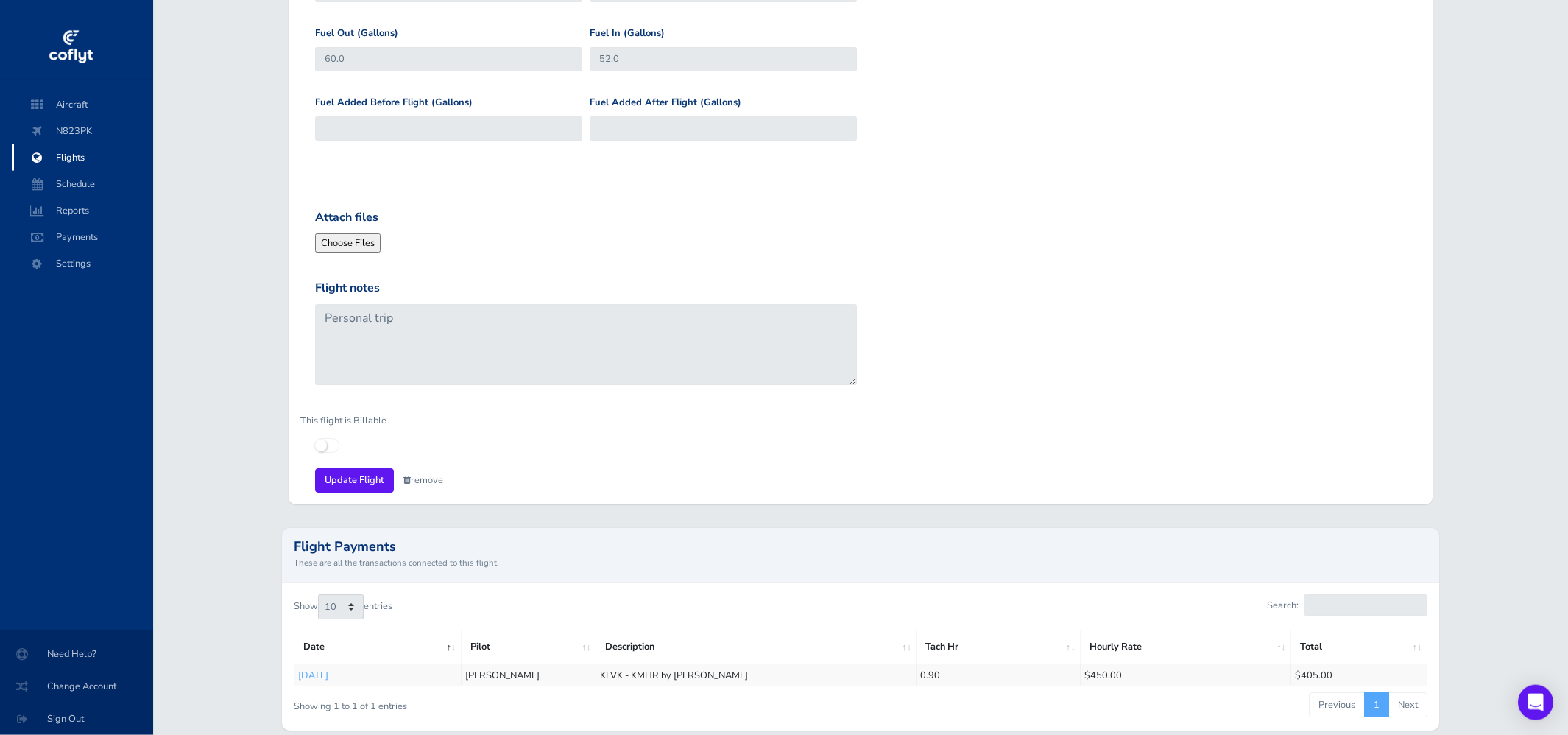
click at [315, 439] on icon at bounding box center [315, 439] width 0 height 0
click at [325, 442] on input "checkbox" at bounding box center [320, 444] width 10 height 10
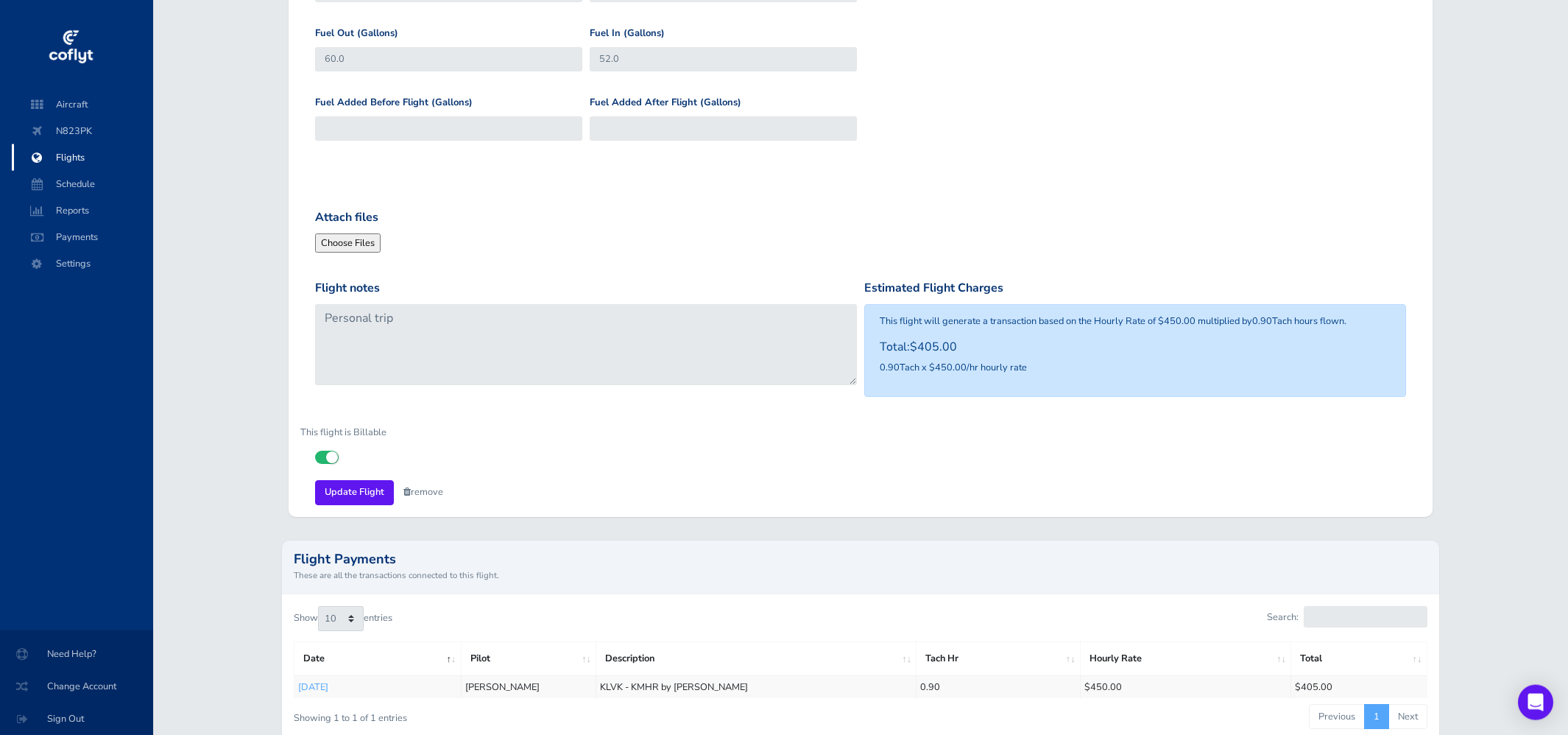
scroll to position [715, 0]
click at [315, 449] on icon at bounding box center [315, 449] width 0 height 0
click at [325, 456] on input "checkbox" at bounding box center [320, 454] width 10 height 10
checkbox input "false"
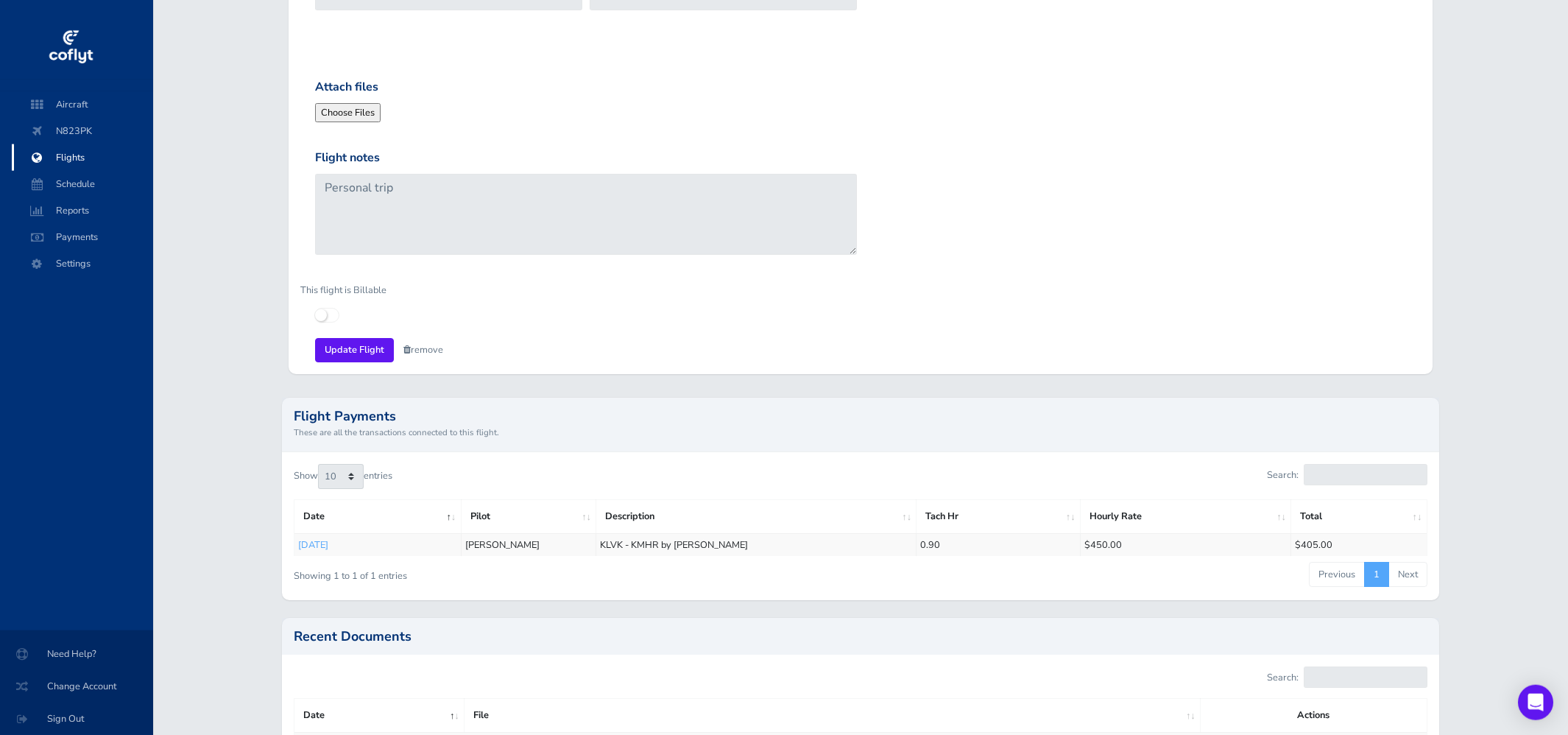
scroll to position [946, 0]
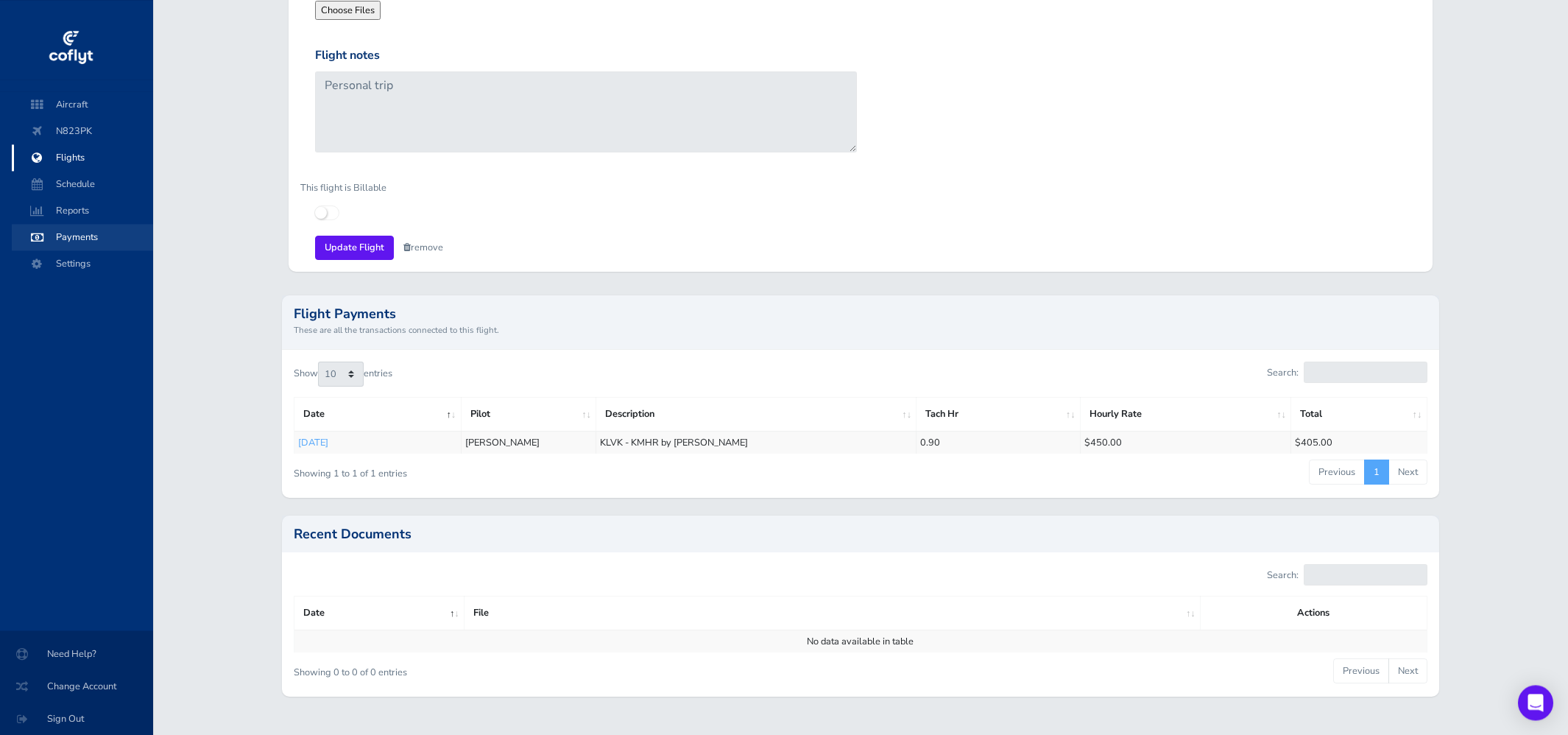
click at [74, 239] on span "Payments" at bounding box center [83, 237] width 112 height 27
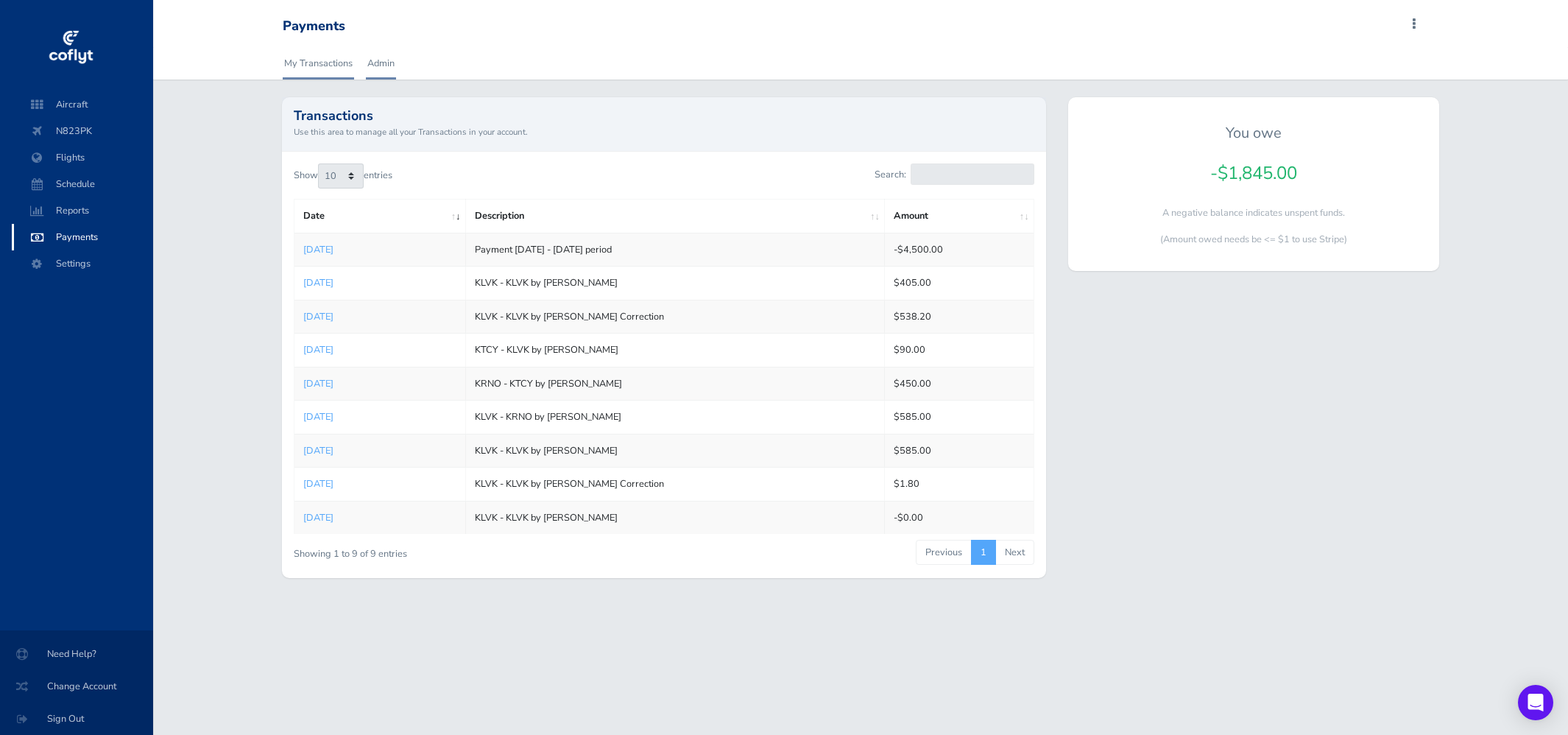
click at [378, 57] on link "Admin" at bounding box center [381, 63] width 30 height 32
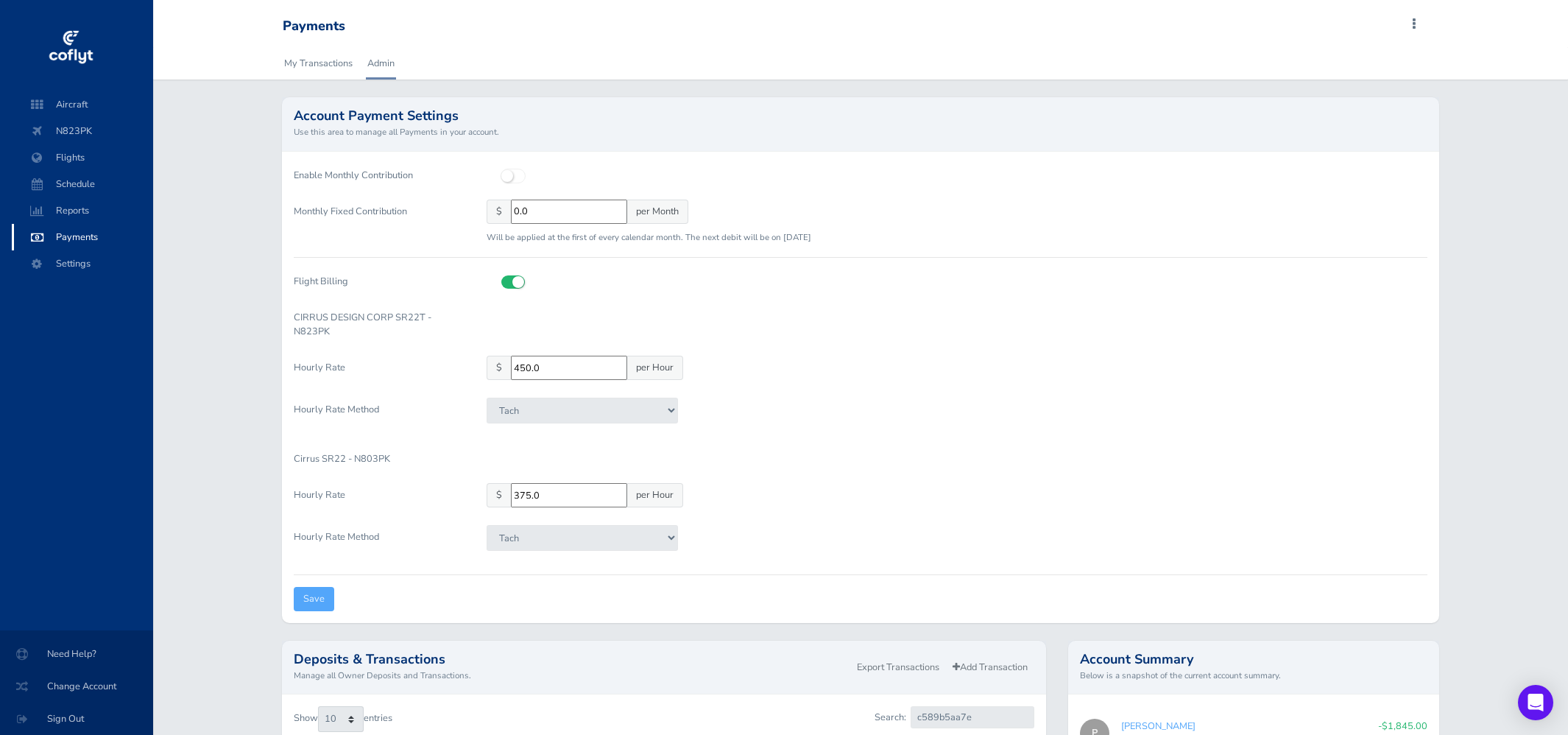
scroll to position [193, 0]
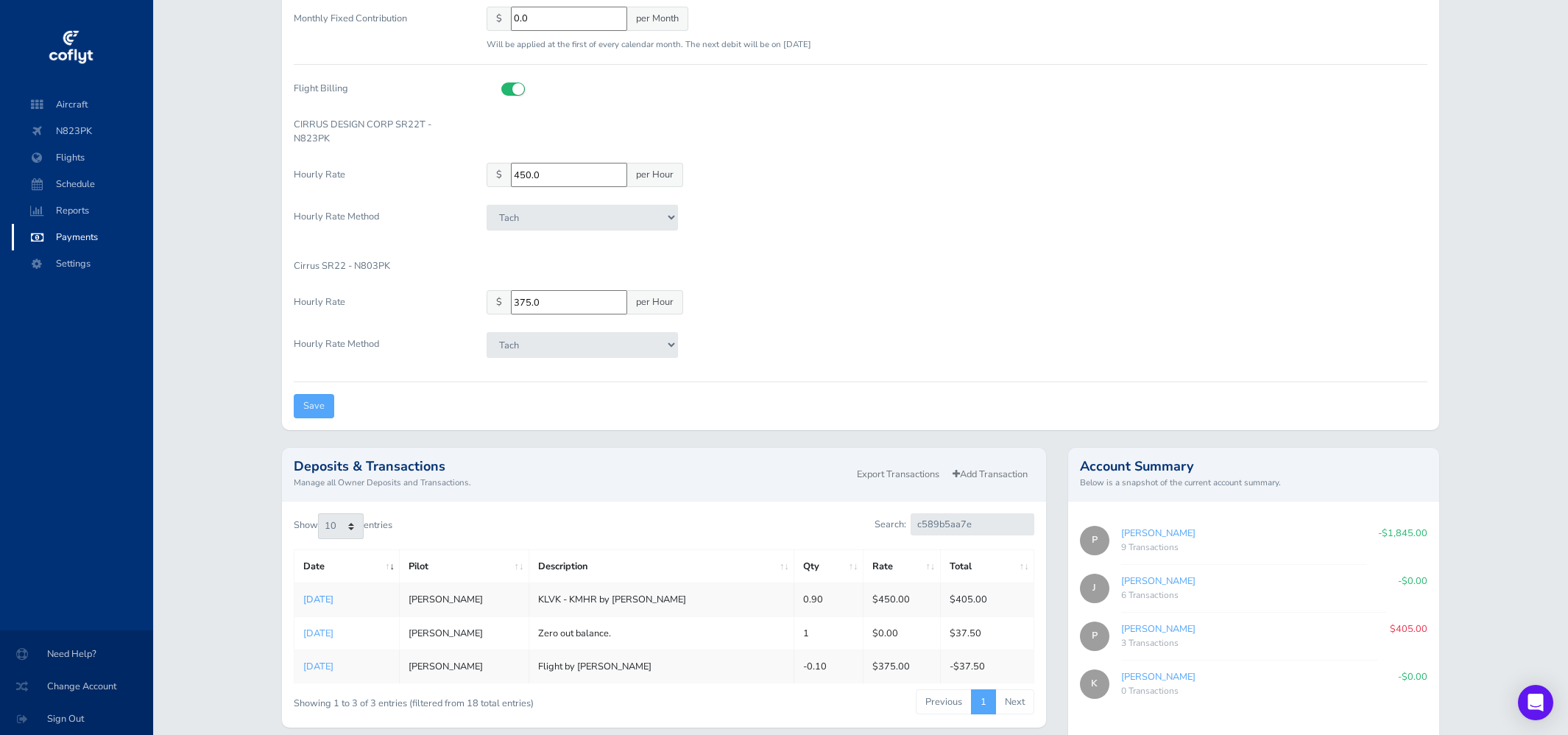
click at [333, 595] on link "Aug 28, 2025" at bounding box center [319, 599] width 30 height 13
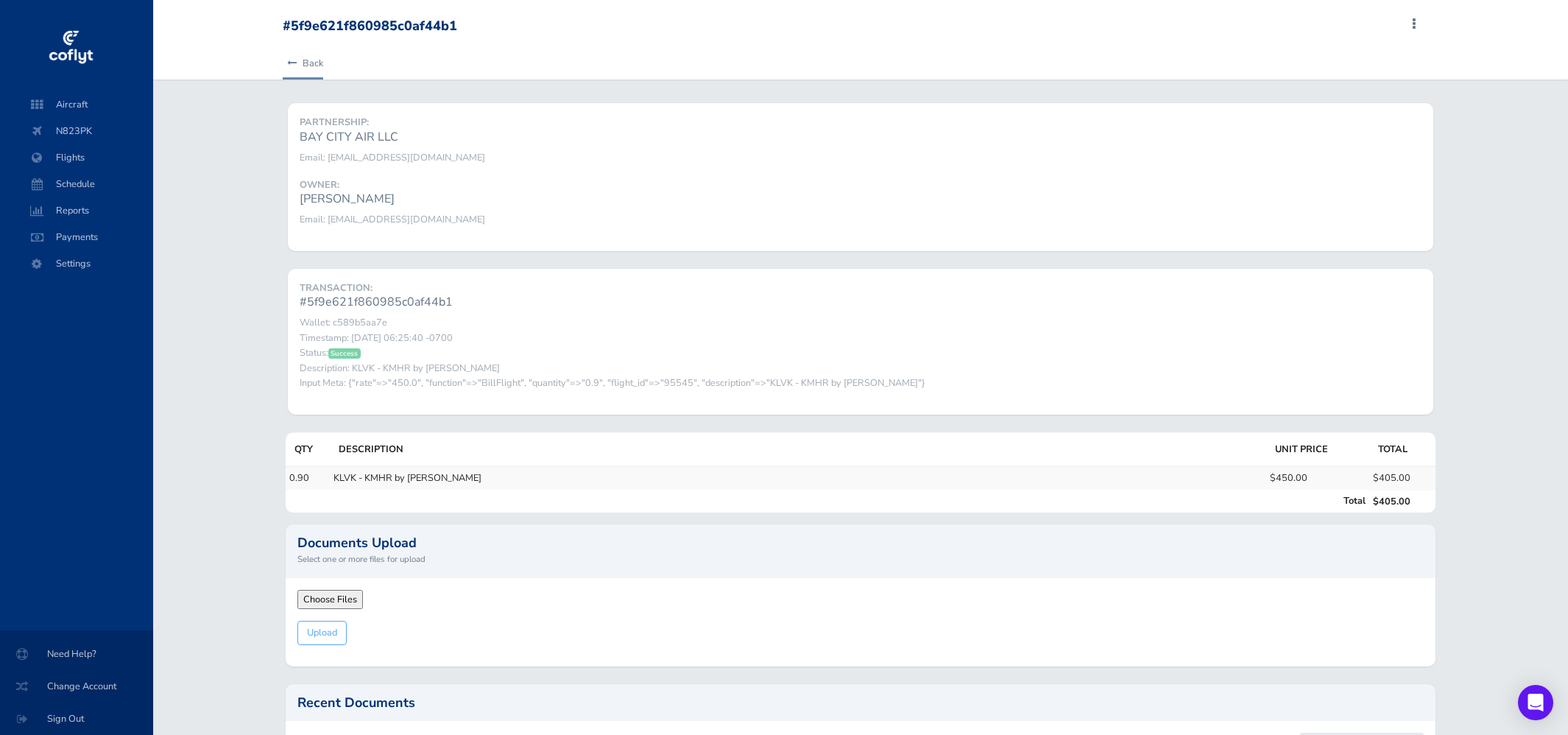
click at [311, 57] on link "Back" at bounding box center [303, 63] width 41 height 32
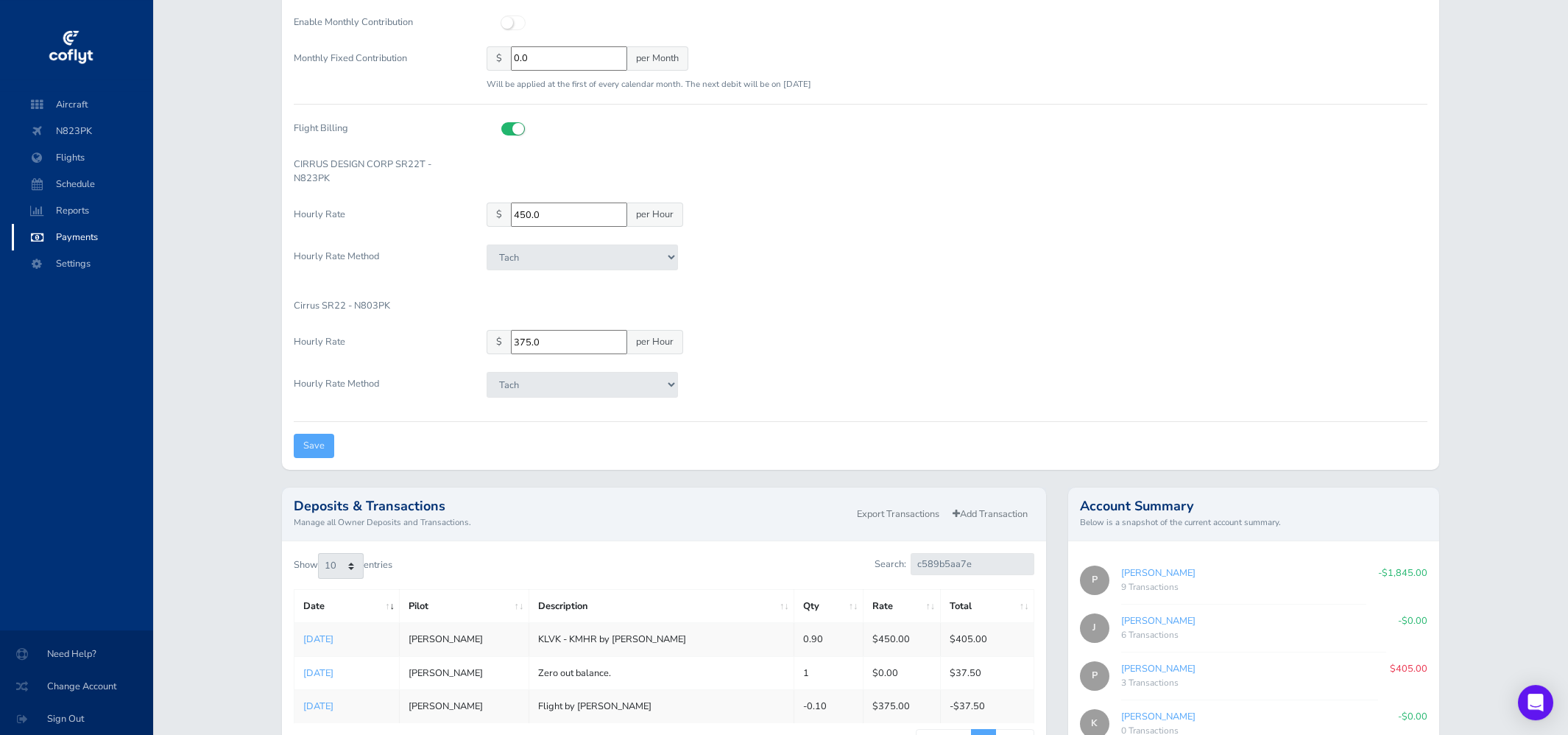
scroll to position [68, 0]
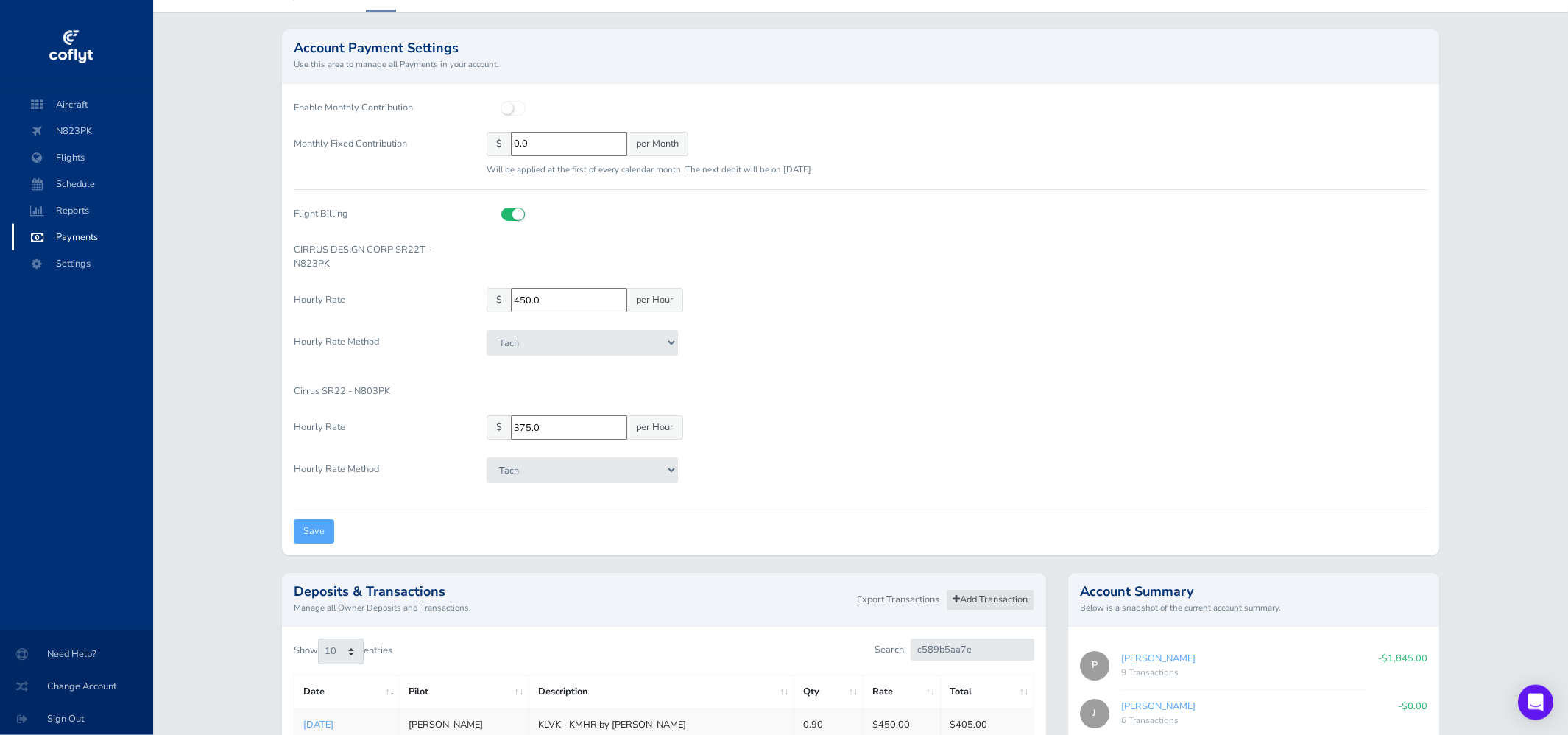
click at [970, 606] on link "Add Transaction" at bounding box center [990, 600] width 89 height 21
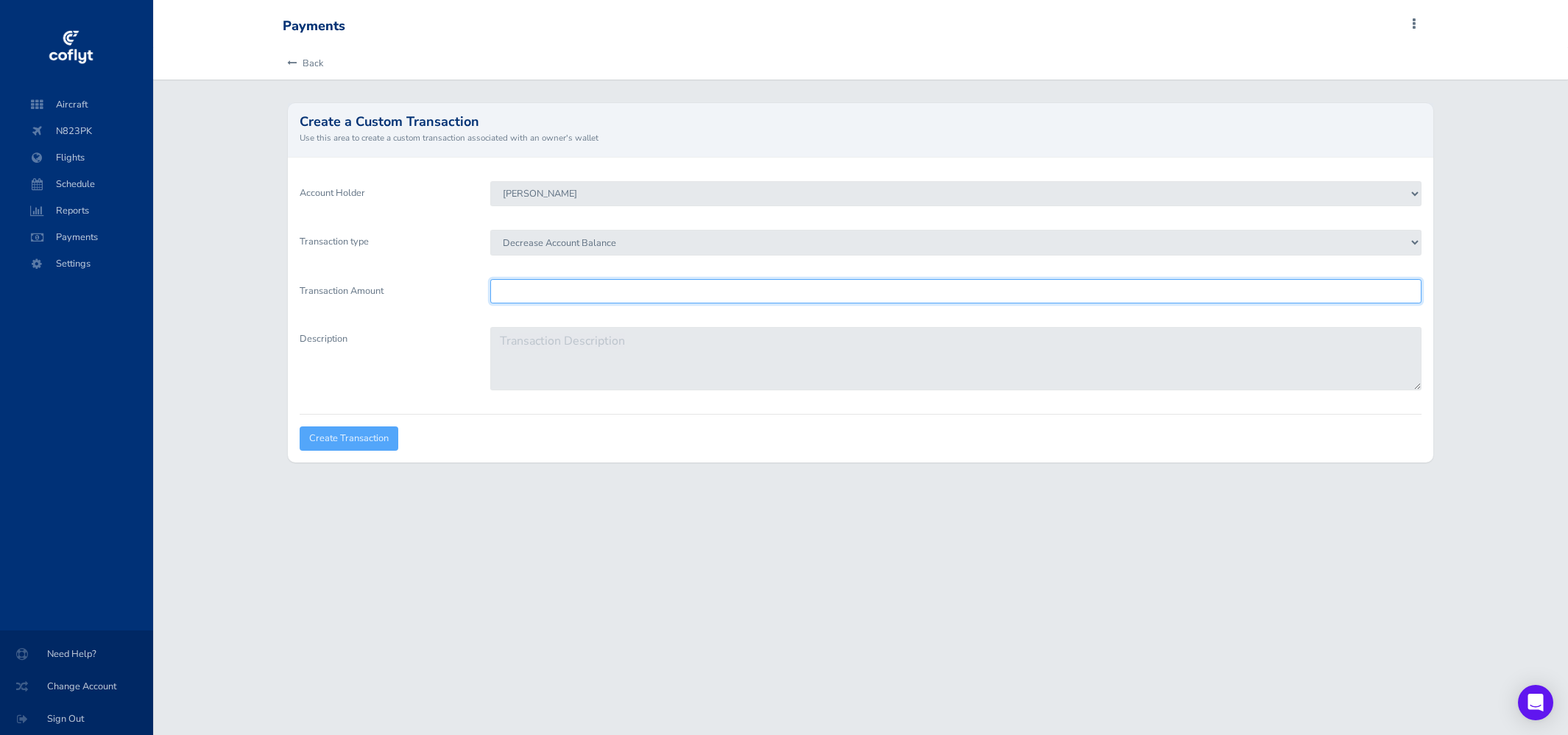
click at [633, 289] on input "Transaction Amount" at bounding box center [956, 291] width 932 height 25
type input "405"
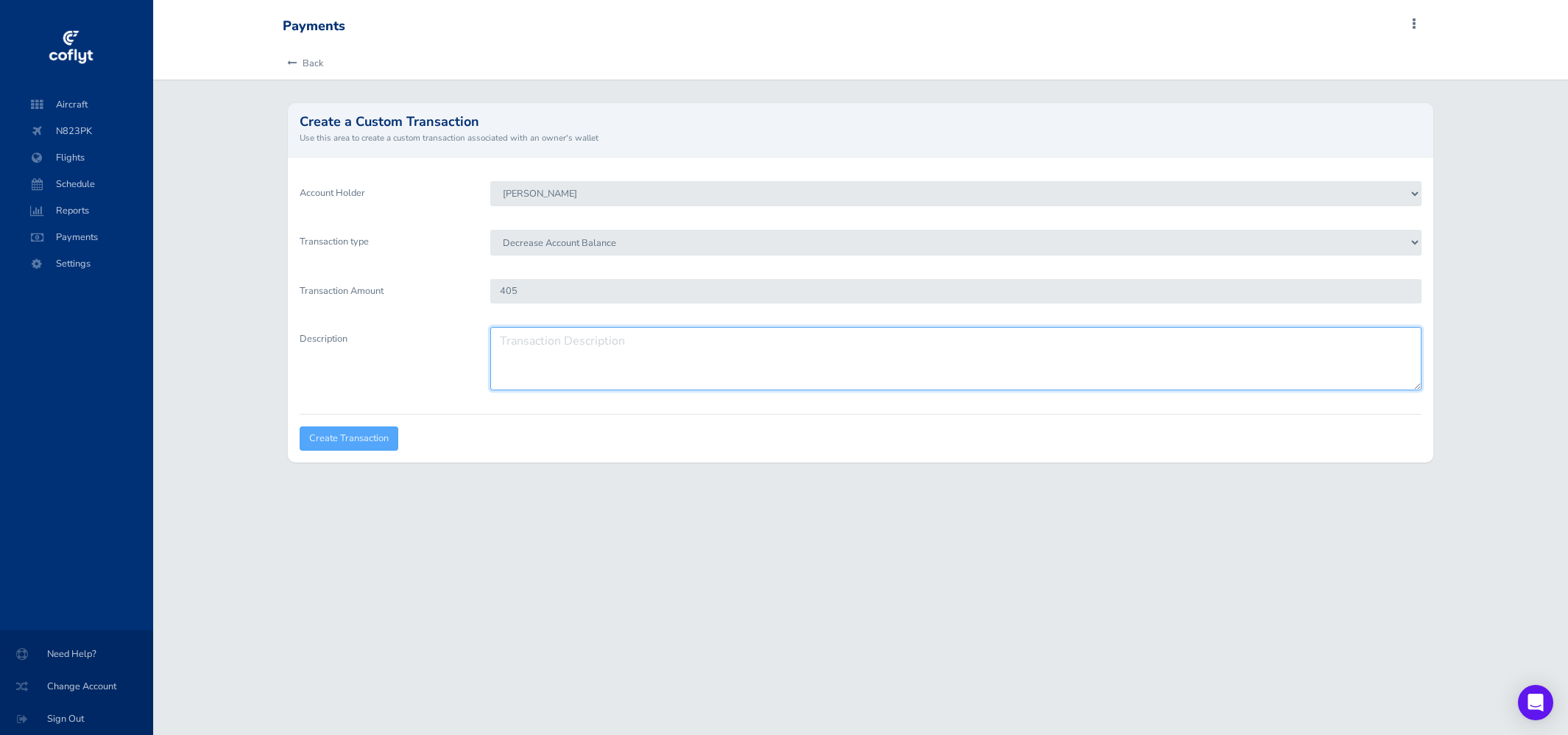
click at [644, 375] on textarea "Description" at bounding box center [956, 358] width 932 height 63
type textarea "zero out"
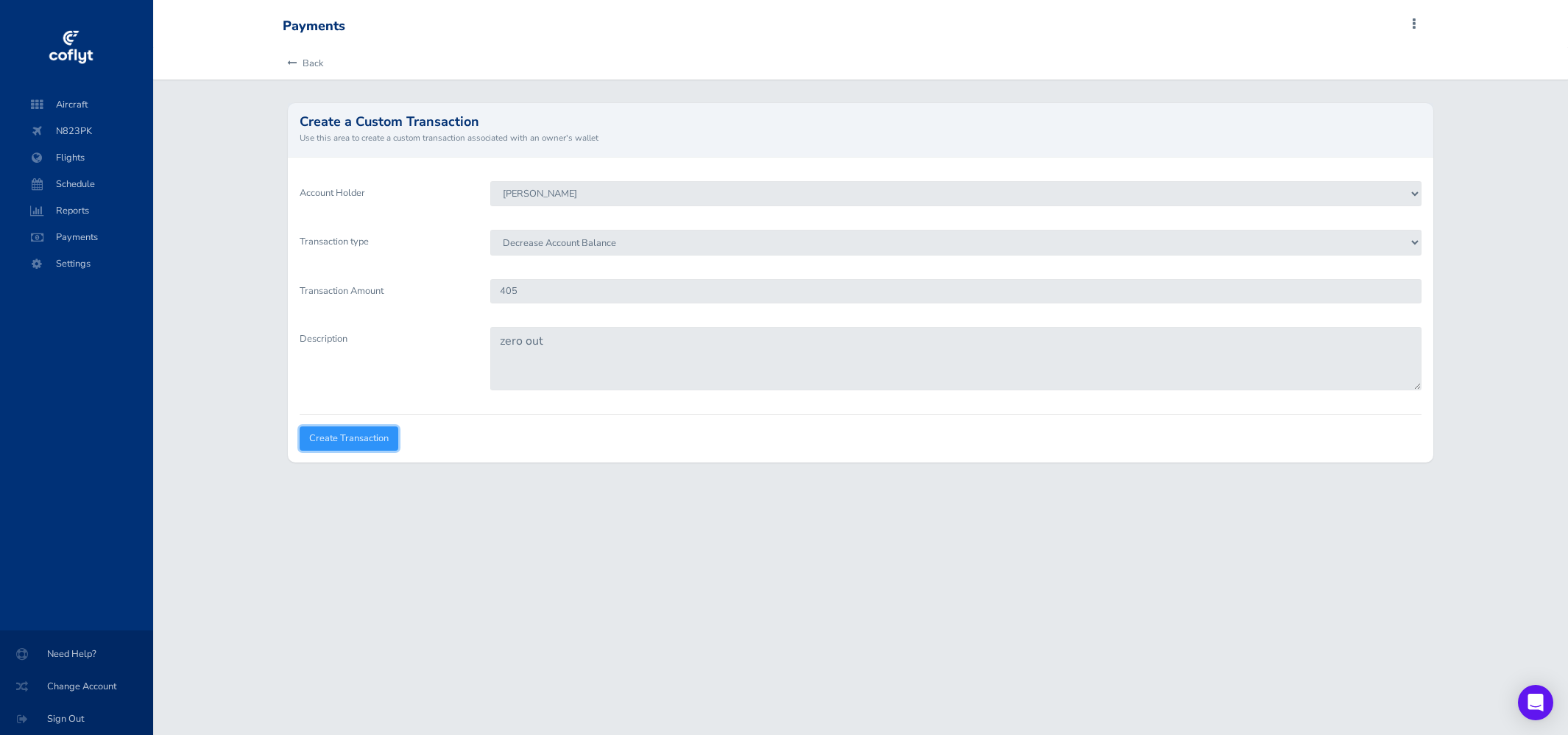
click at [335, 447] on input "Create Transaction" at bounding box center [349, 439] width 99 height 25
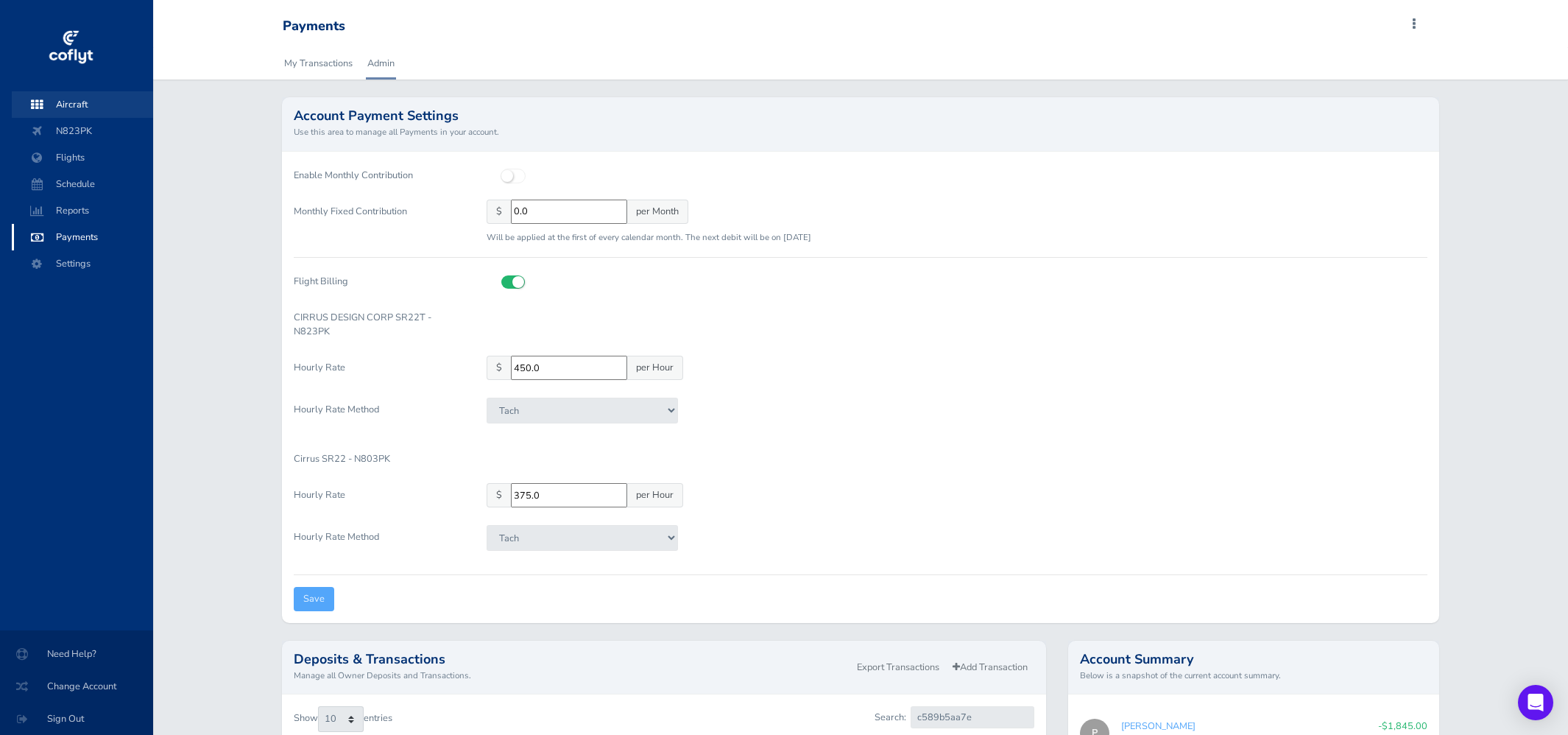
click at [70, 105] on span "Aircraft" at bounding box center [83, 105] width 112 height 27
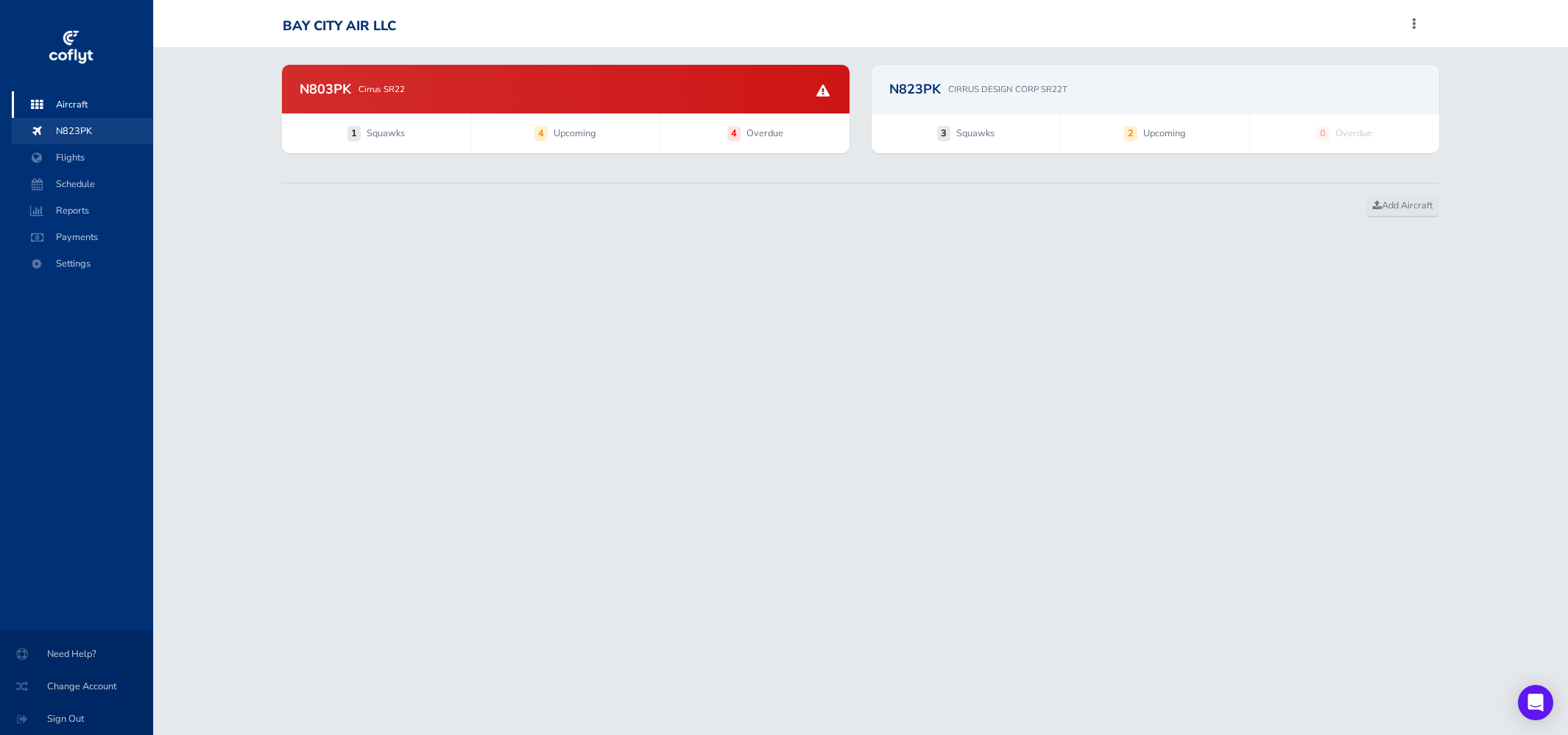
click at [86, 141] on span "N823PK" at bounding box center [83, 131] width 112 height 27
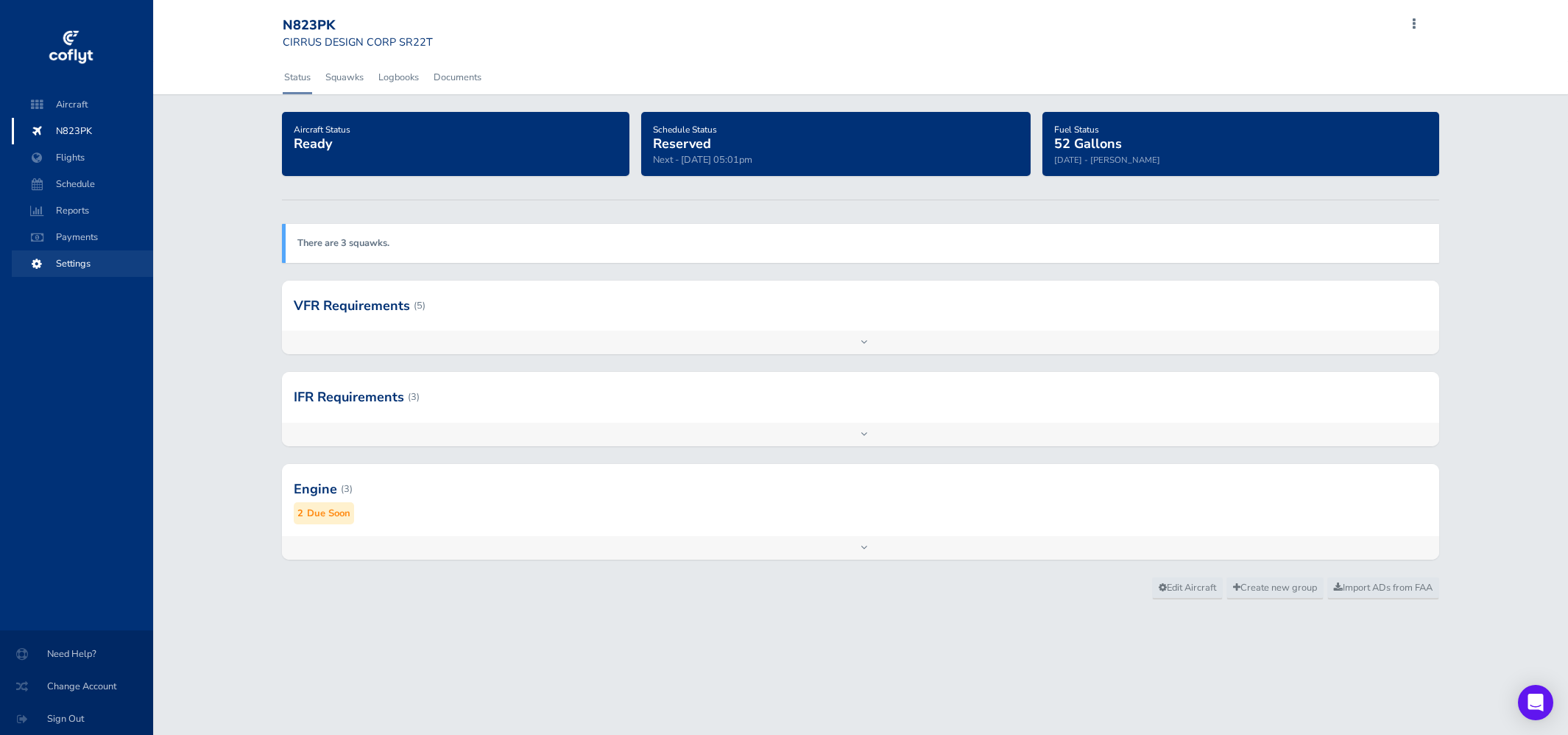
click at [76, 263] on span "Settings" at bounding box center [83, 264] width 112 height 27
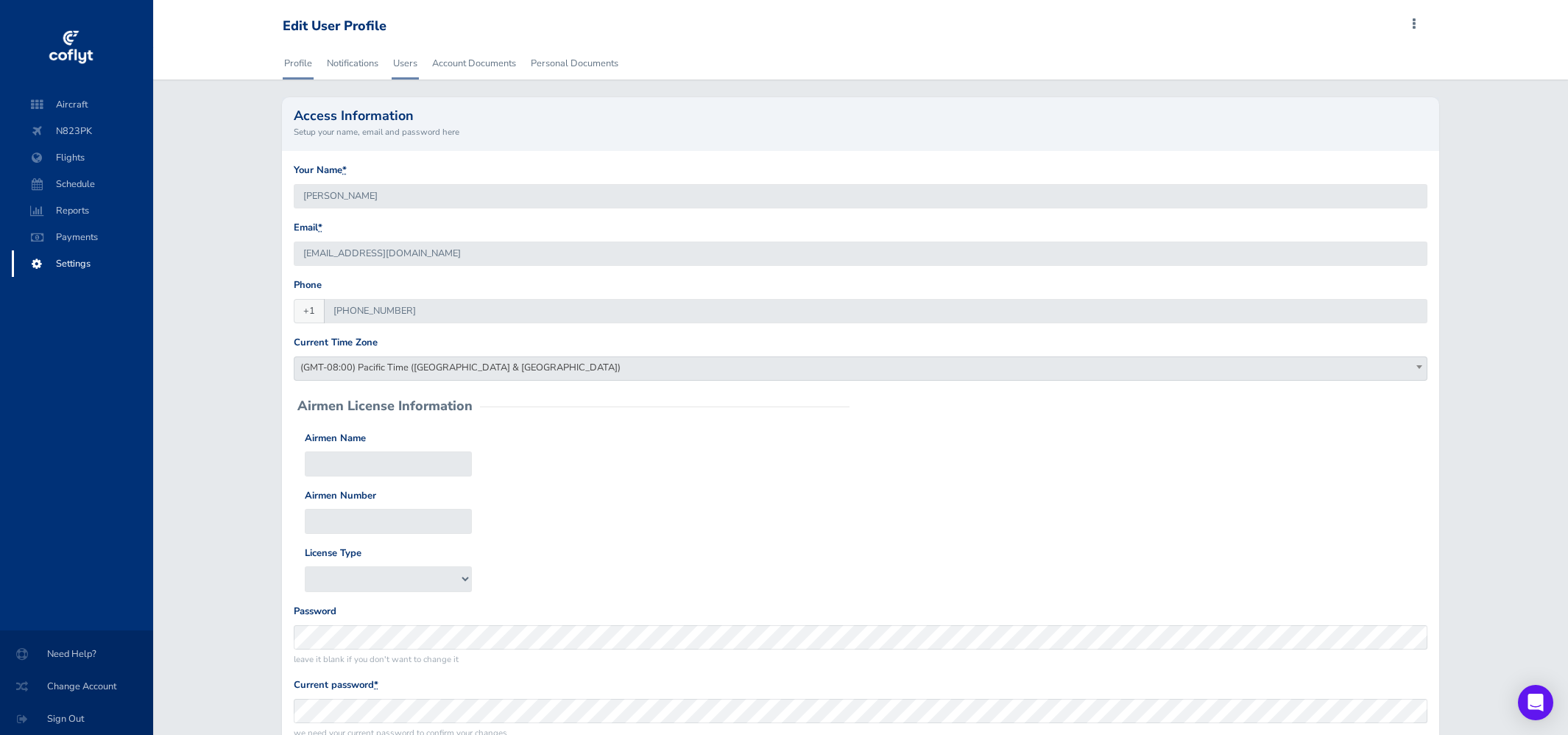
click at [405, 64] on link "Users" at bounding box center [405, 63] width 28 height 32
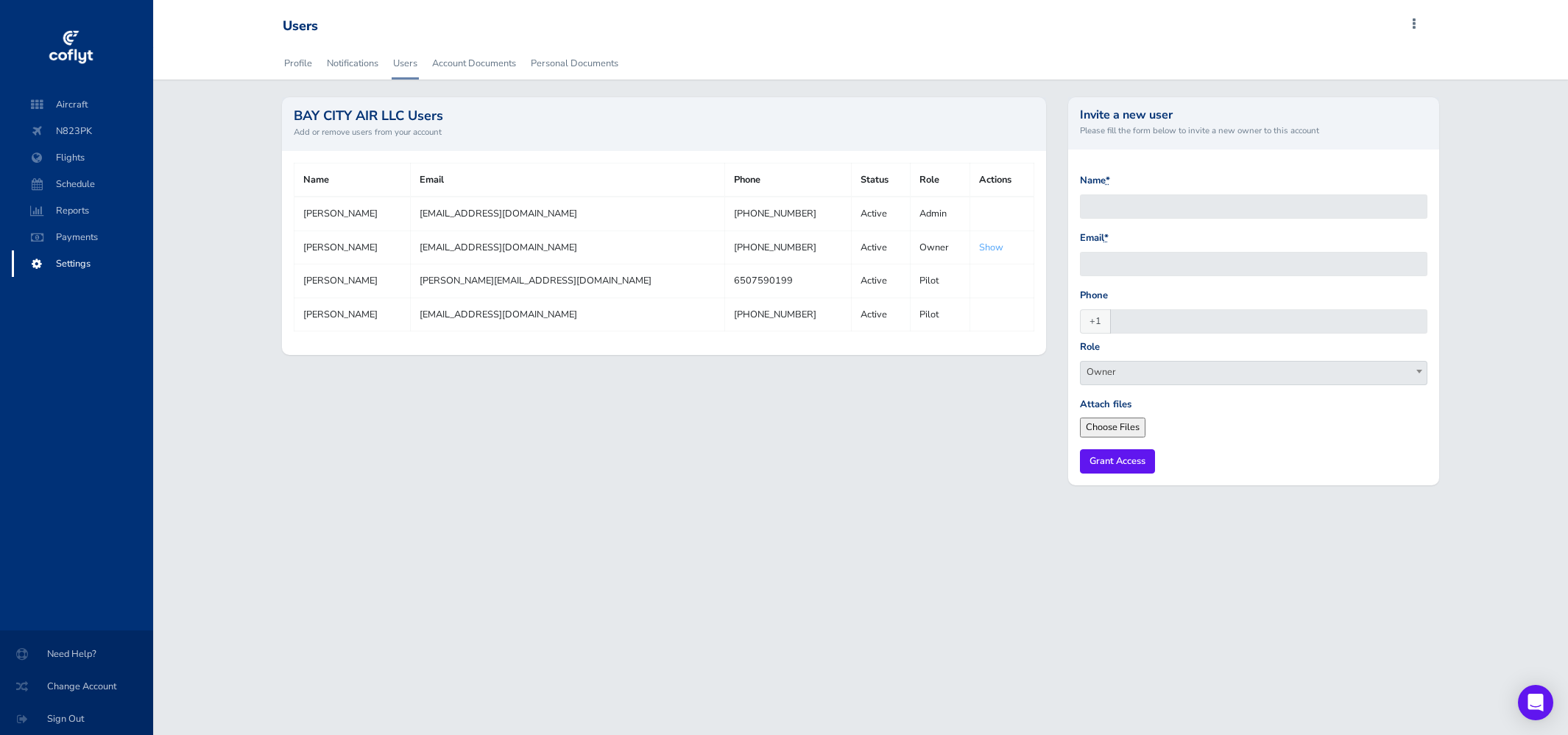
click at [348, 275] on td "[PERSON_NAME]" at bounding box center [352, 281] width 116 height 33
click at [910, 290] on td "Pilot" at bounding box center [940, 281] width 60 height 33
click at [979, 249] on link "Show" at bounding box center [991, 248] width 25 height 13
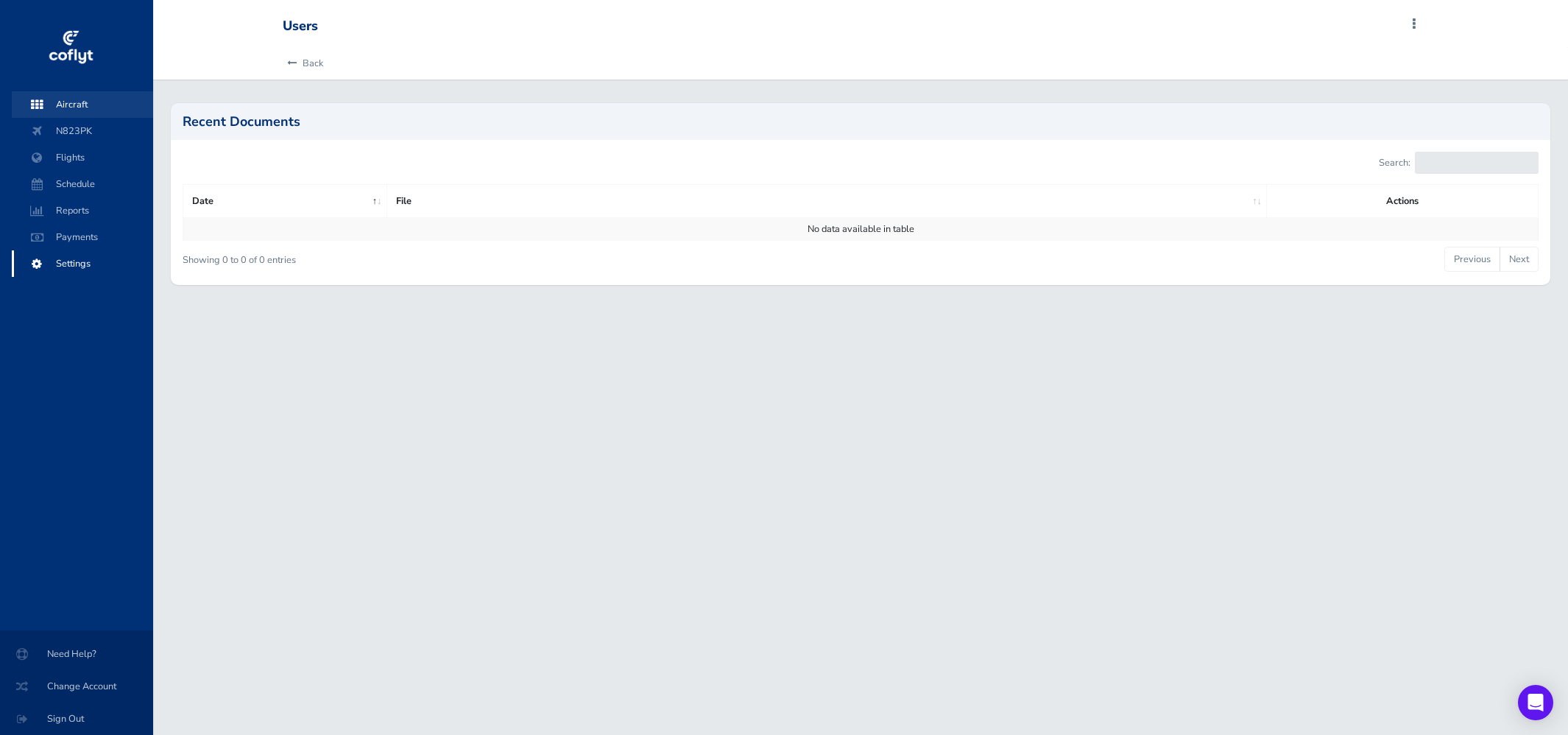
click at [70, 109] on span "Aircraft" at bounding box center [83, 105] width 112 height 27
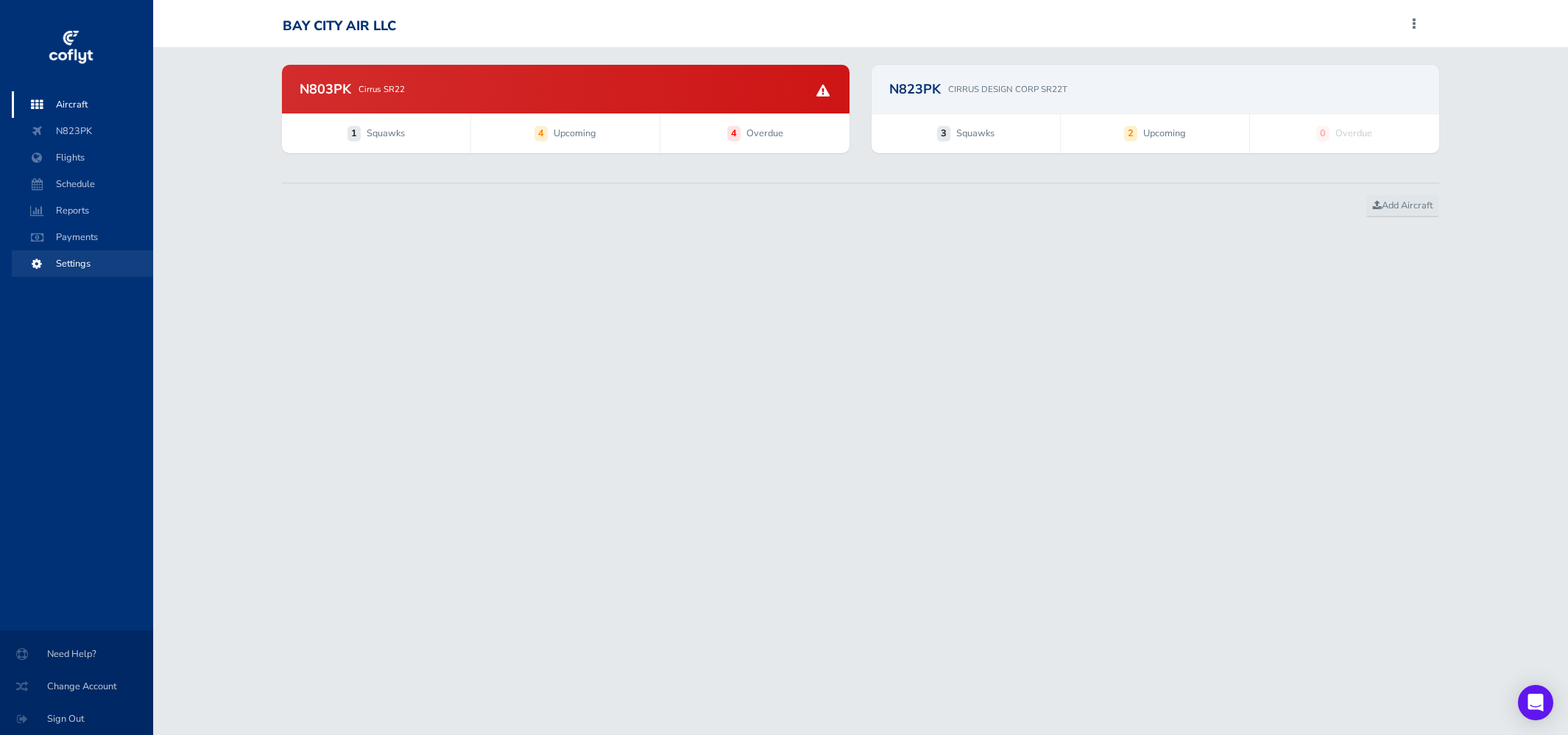
click at [75, 265] on span "Settings" at bounding box center [83, 264] width 112 height 27
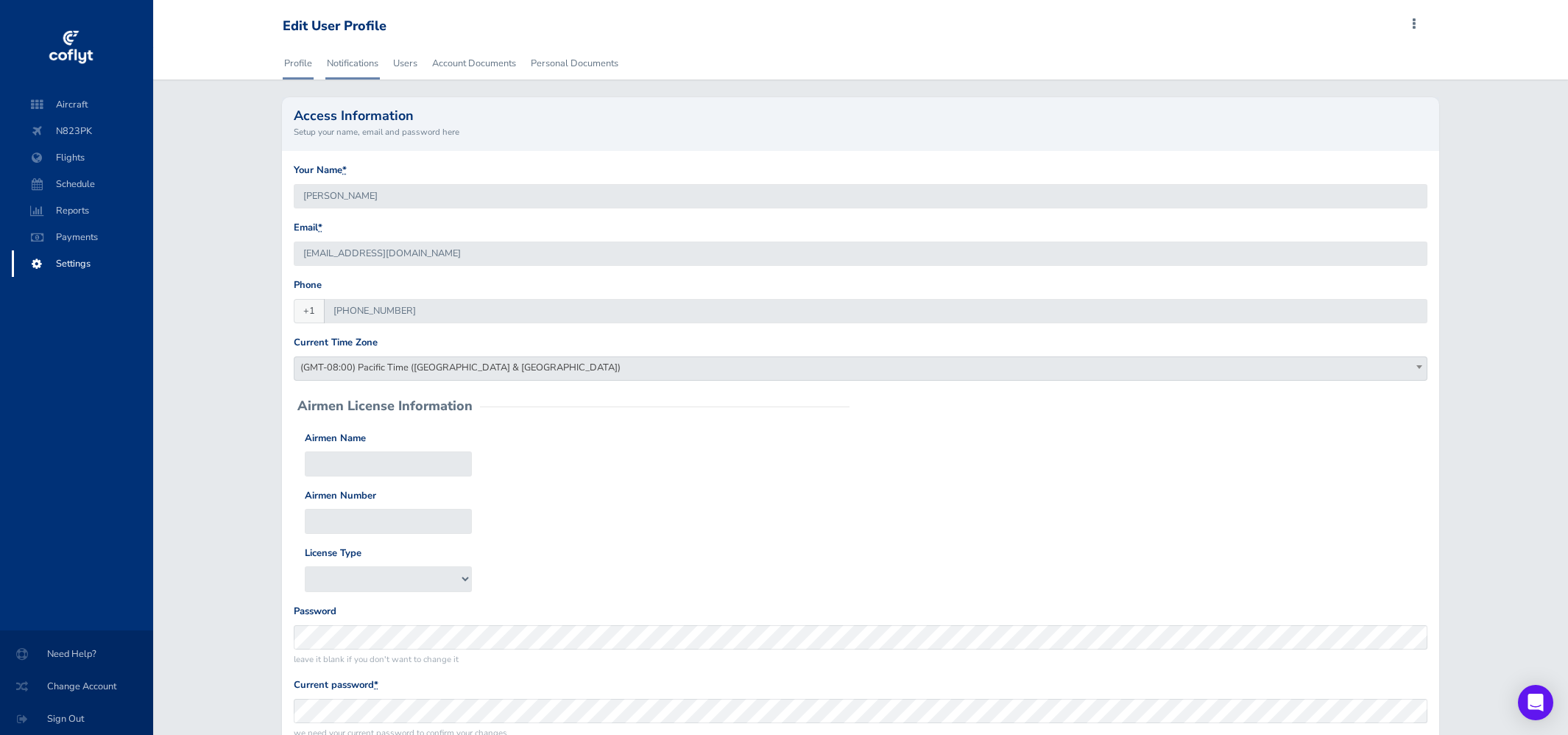
click at [341, 67] on link "Notifications" at bounding box center [352, 63] width 54 height 32
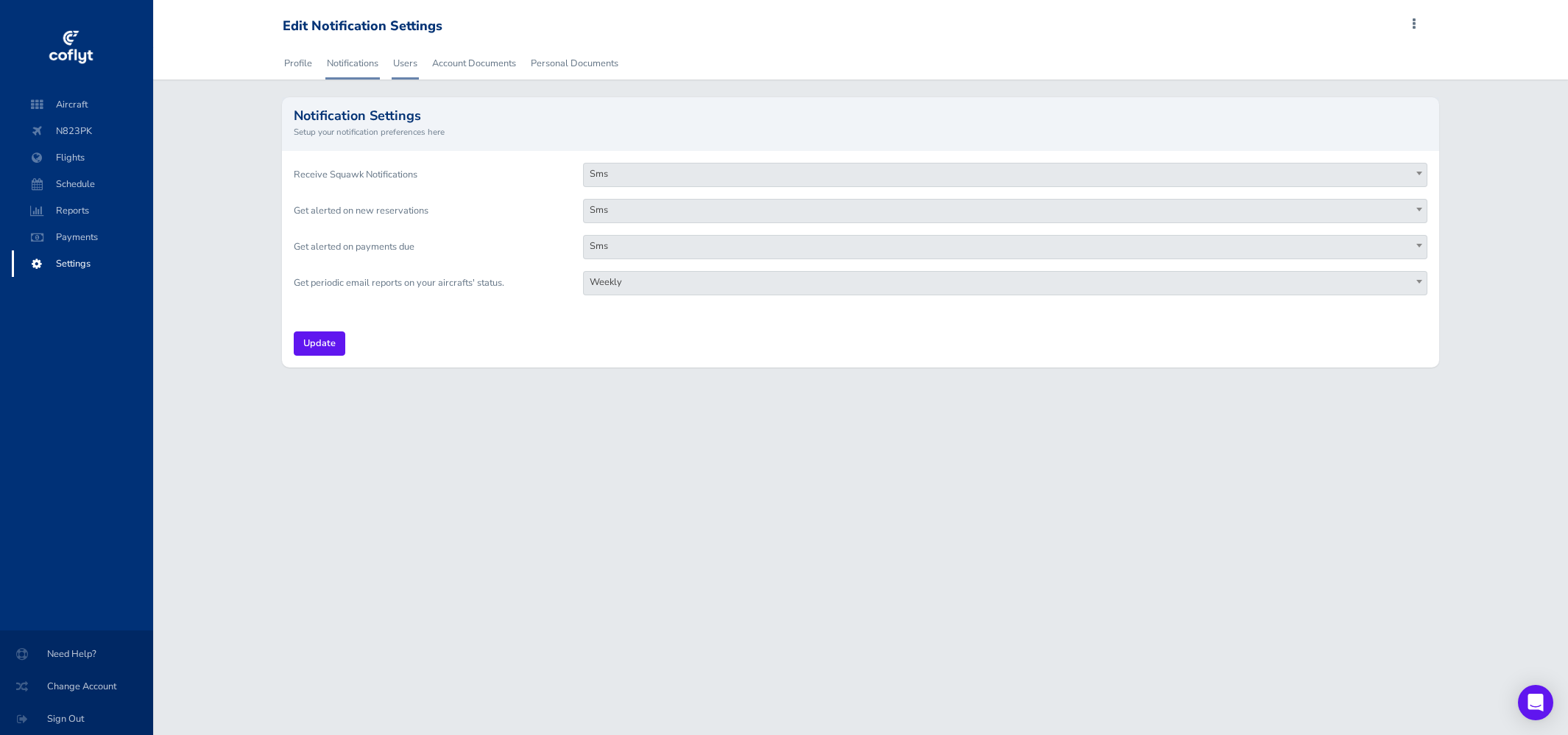
click at [407, 67] on link "Users" at bounding box center [405, 63] width 28 height 32
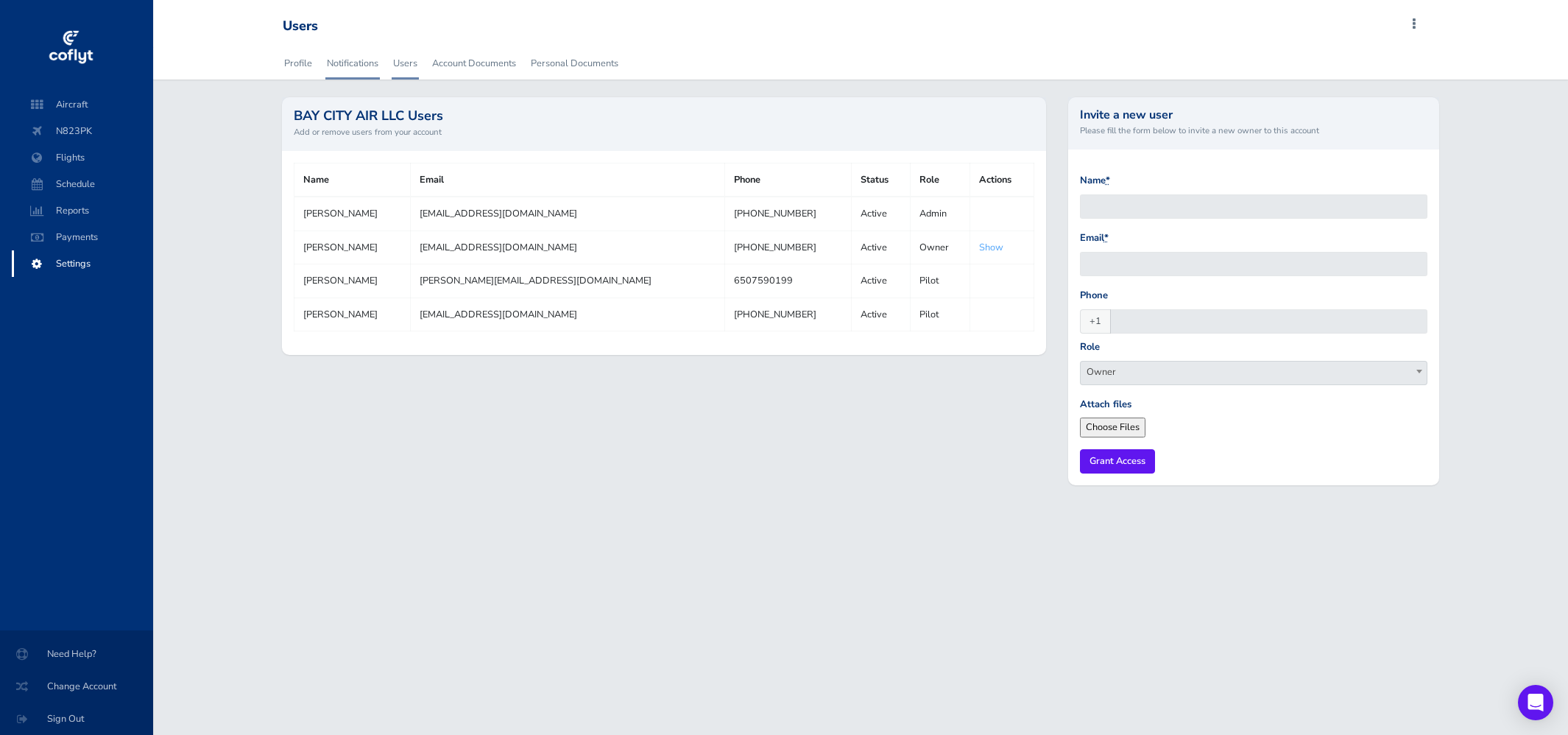
click at [331, 69] on link "Notifications" at bounding box center [352, 63] width 54 height 32
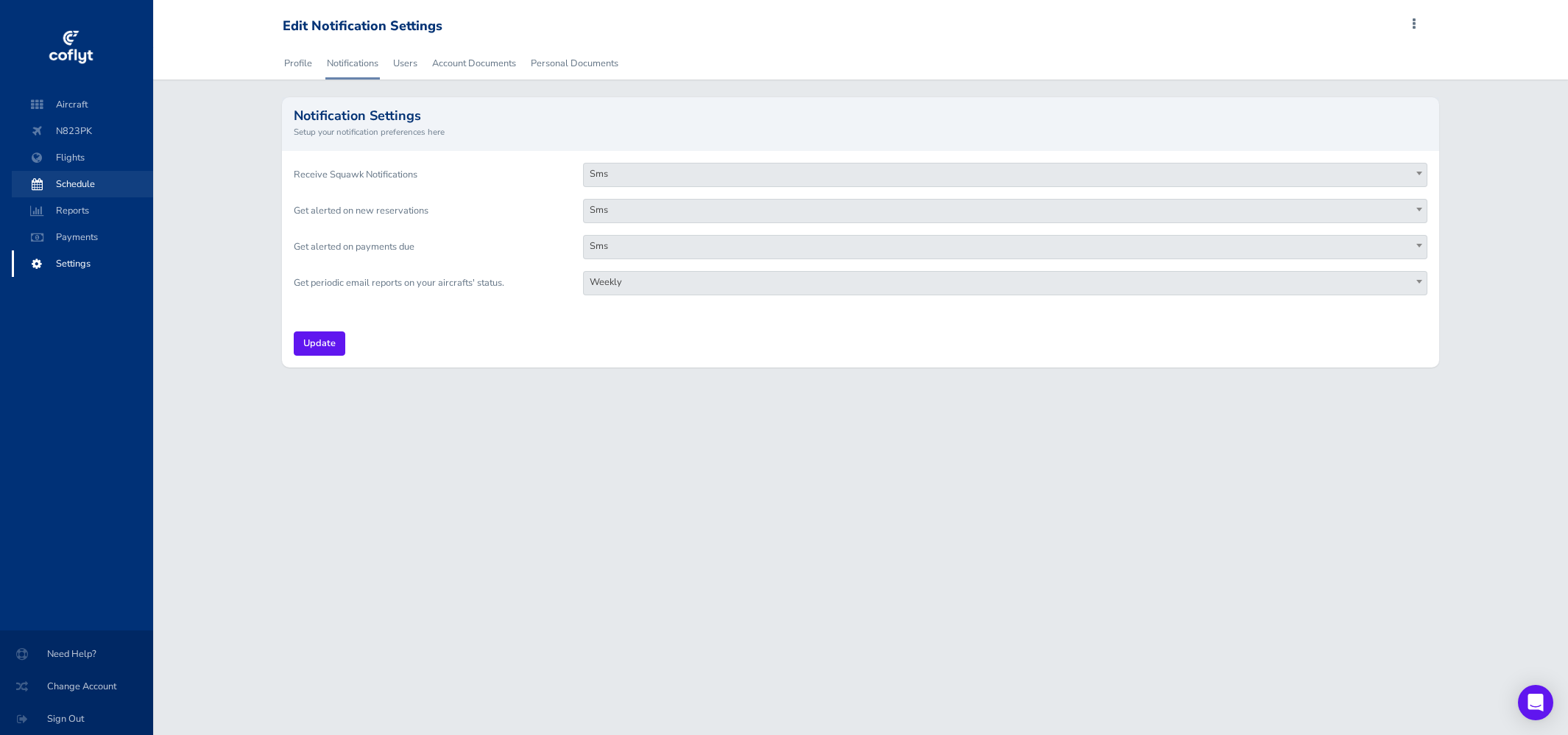
click at [73, 187] on span "Schedule" at bounding box center [83, 184] width 112 height 27
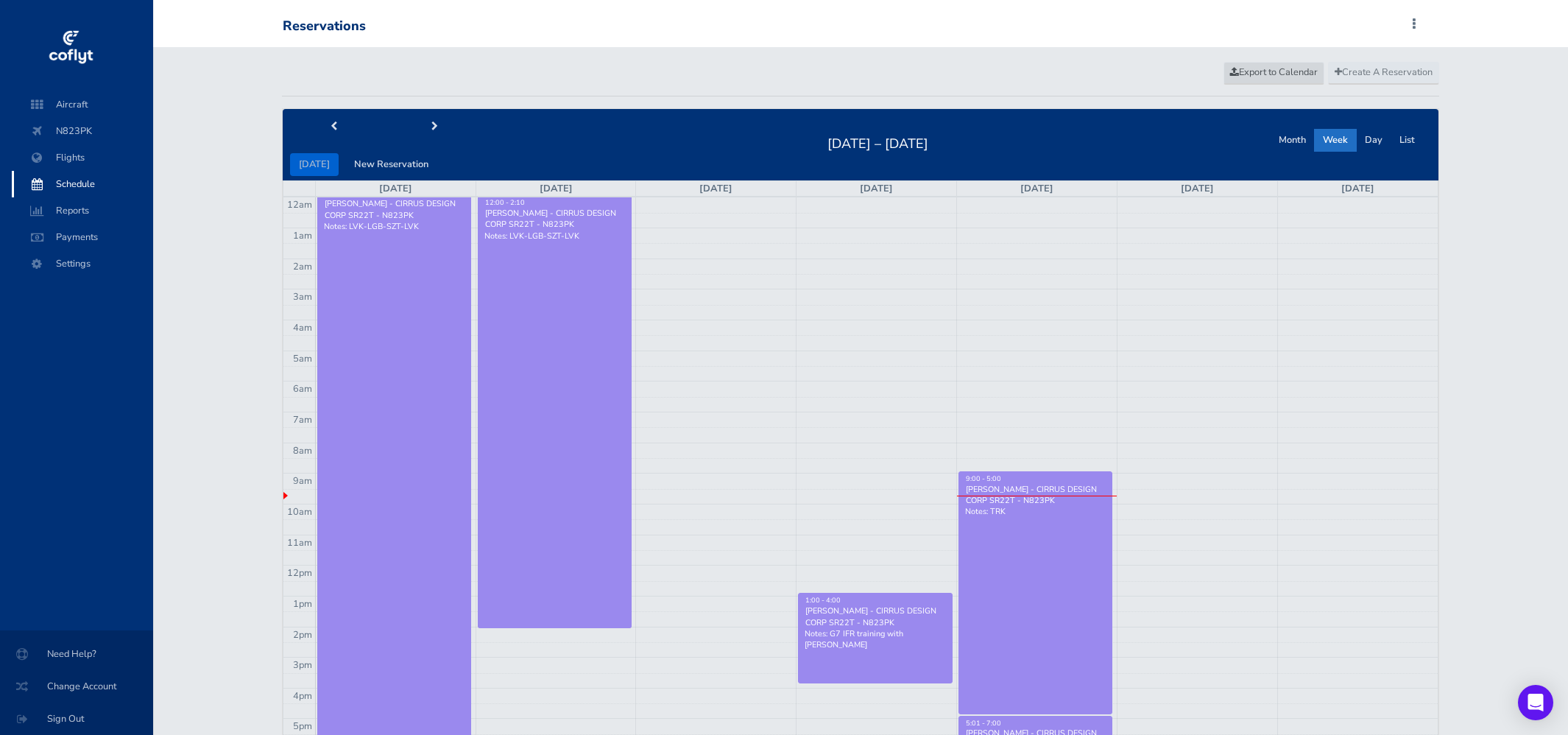
click at [1264, 73] on span "Export to Calendar" at bounding box center [1274, 72] width 88 height 13
click at [72, 268] on span "Settings" at bounding box center [83, 264] width 112 height 27
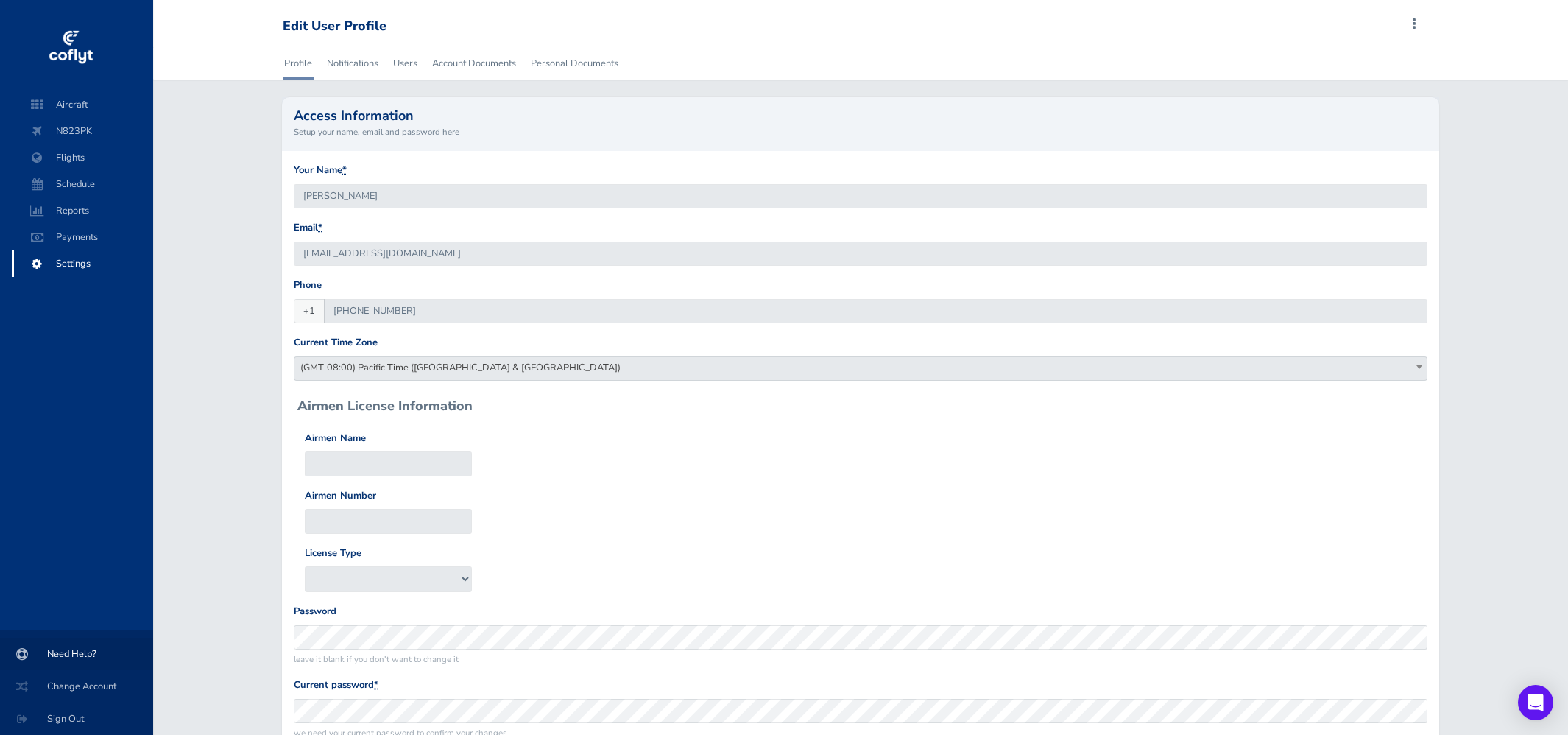
click at [67, 657] on span "Need Help?" at bounding box center [77, 654] width 118 height 27
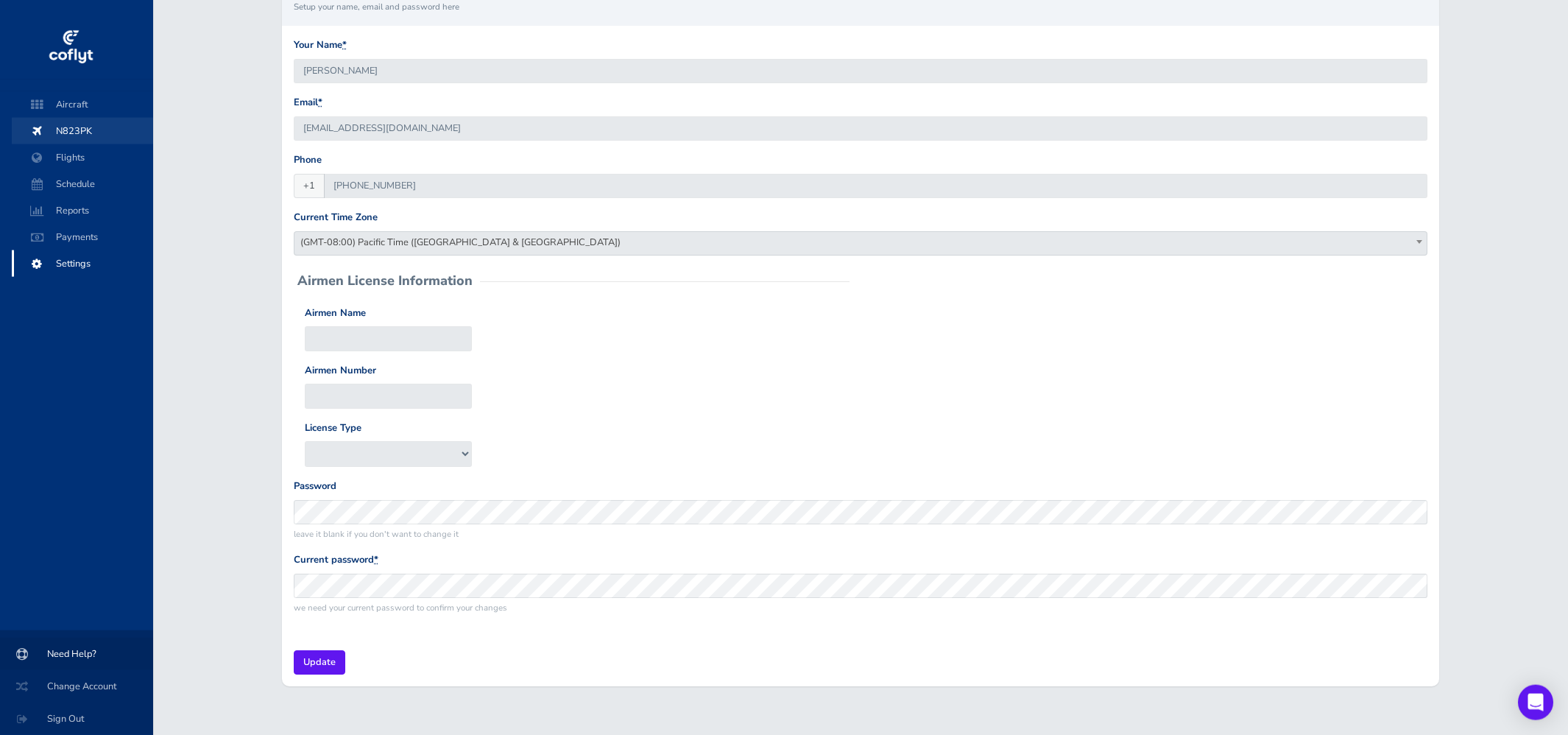
scroll to position [50, 0]
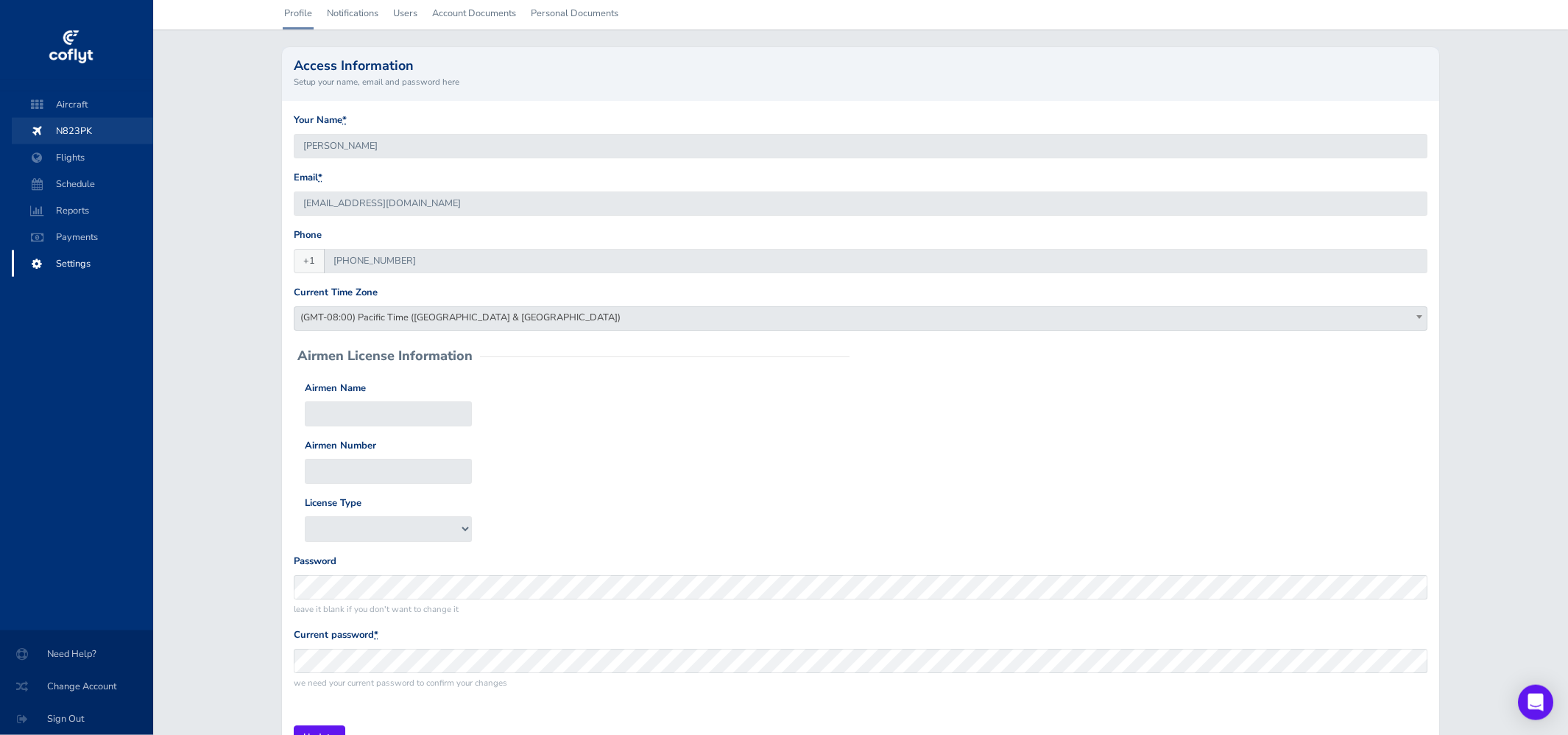
click at [63, 135] on span "N823PK" at bounding box center [83, 131] width 112 height 27
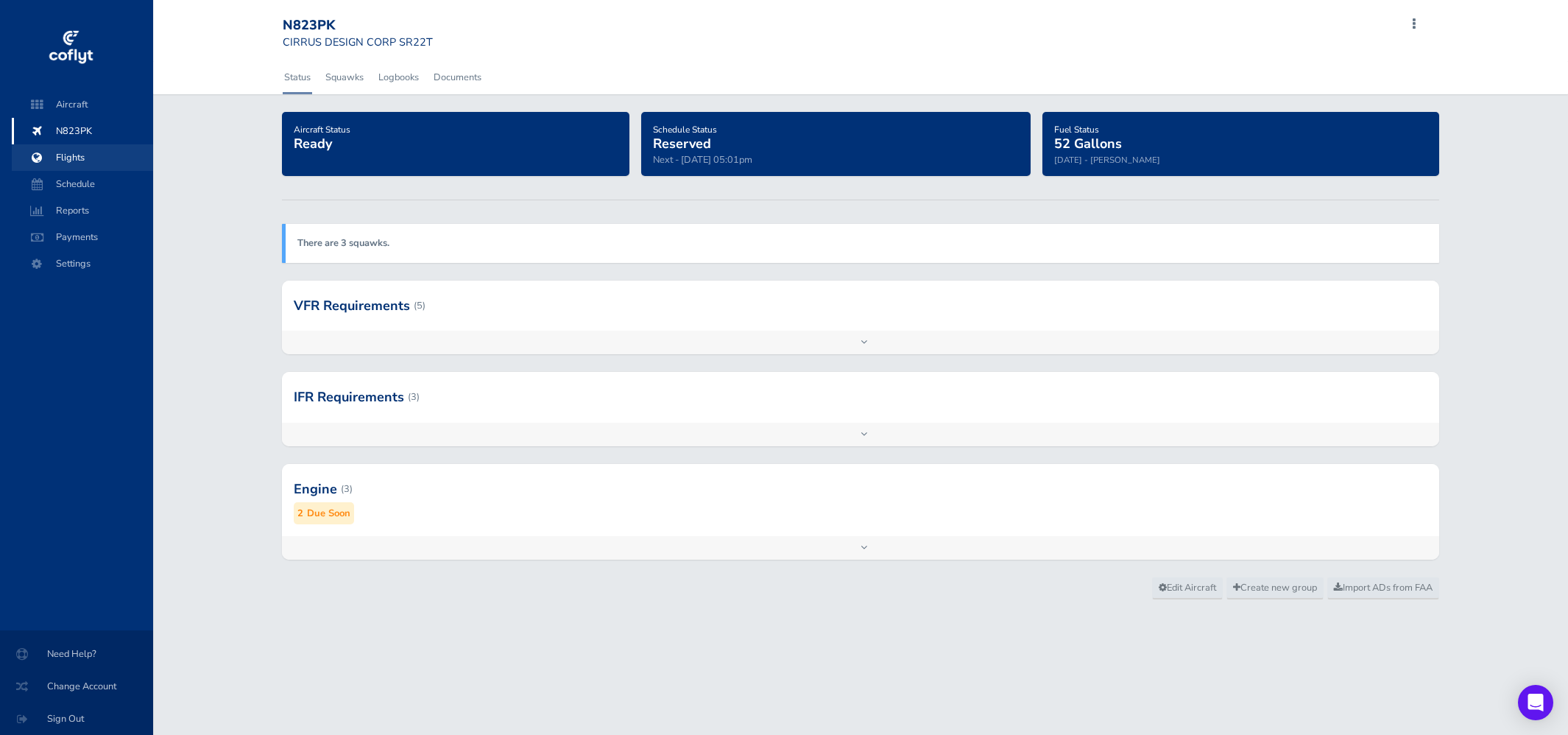
click at [69, 153] on span "Flights" at bounding box center [83, 158] width 112 height 27
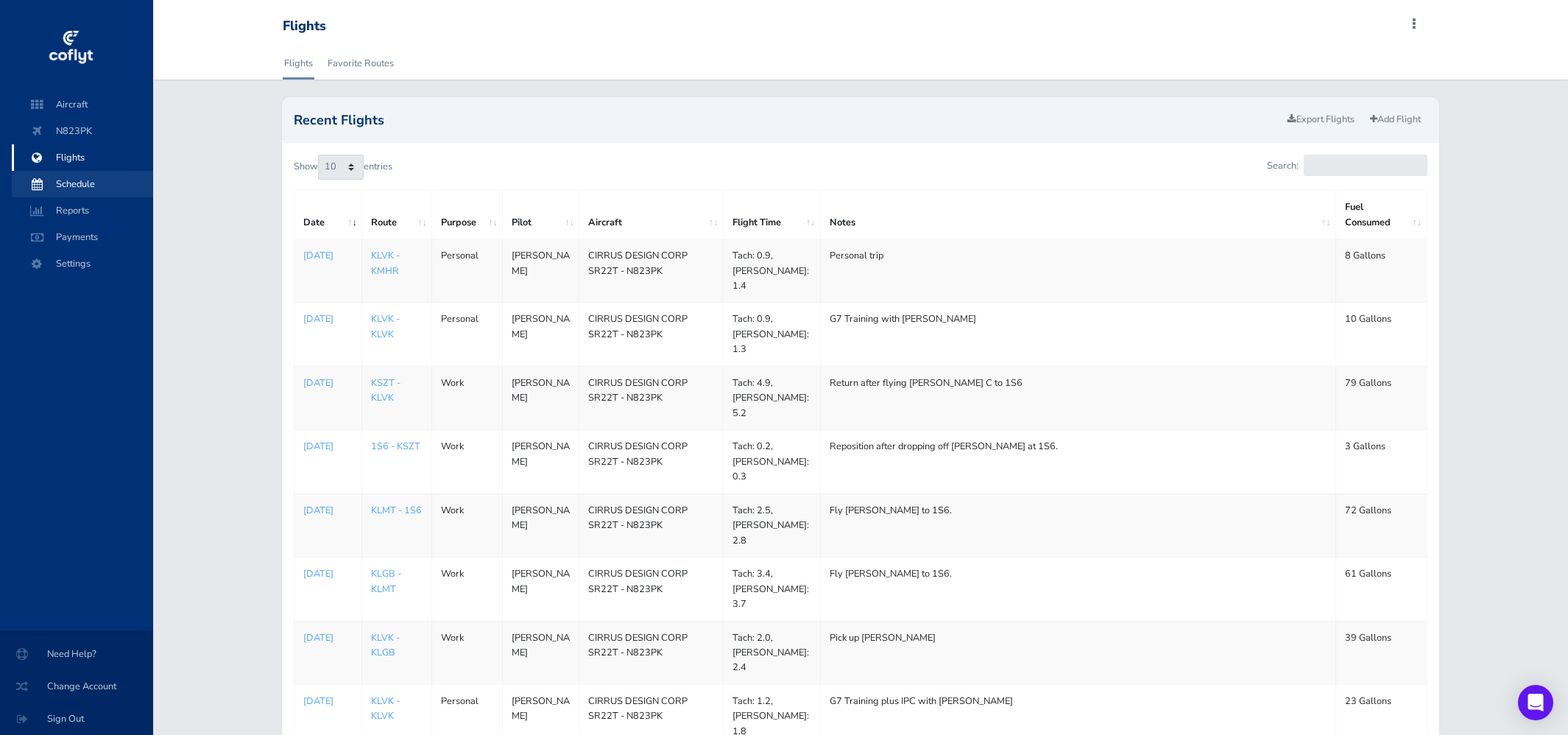
click at [70, 180] on span "Schedule" at bounding box center [83, 184] width 112 height 27
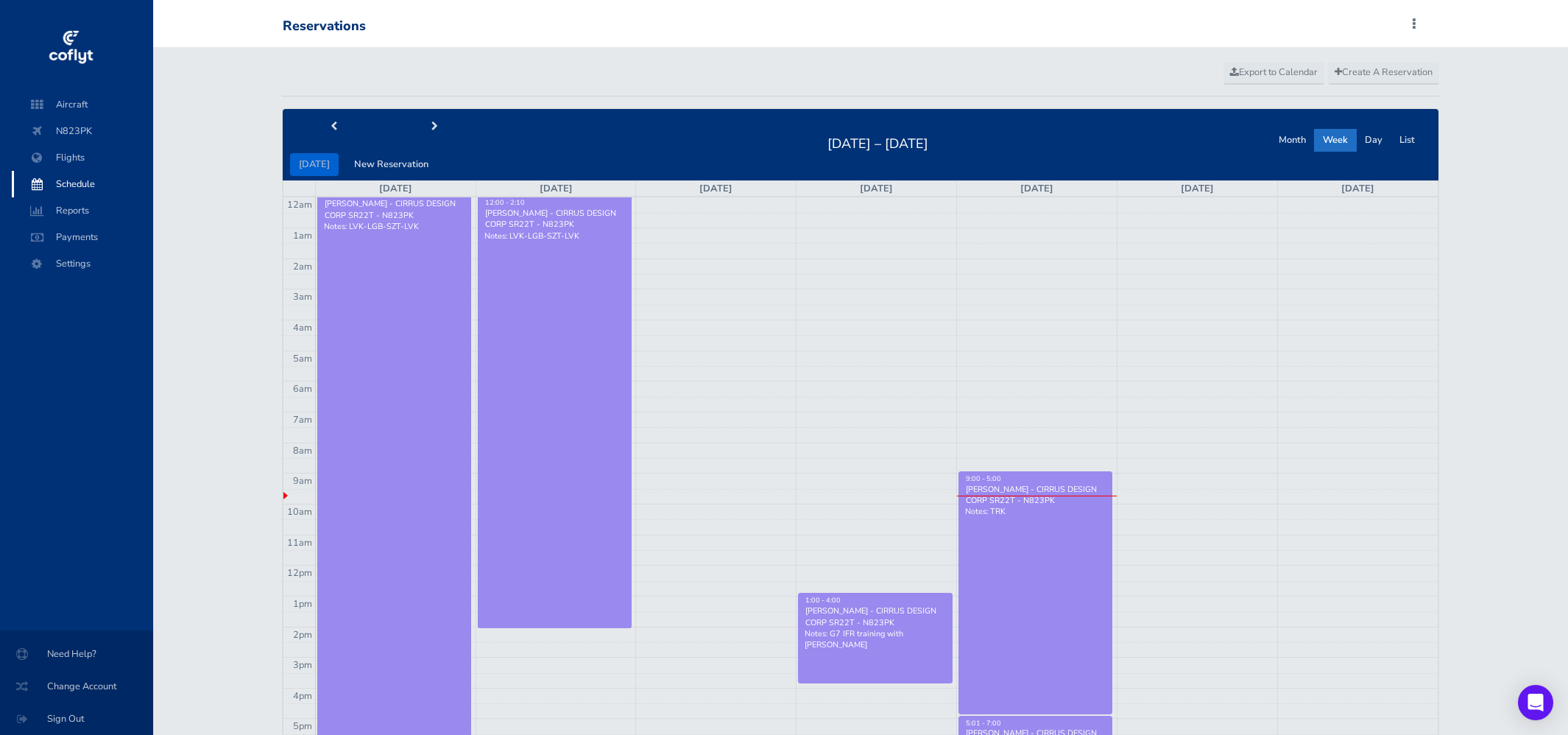
click at [1410, 18] on div "Reservations Add Squawk Add Flight Add Reservation P Profile Settings Users Air…" at bounding box center [858, 26] width 1150 height 28
click at [1415, 23] on span at bounding box center [1414, 25] width 18 height 21
click at [1301, 148] on button "Month" at bounding box center [1292, 140] width 45 height 23
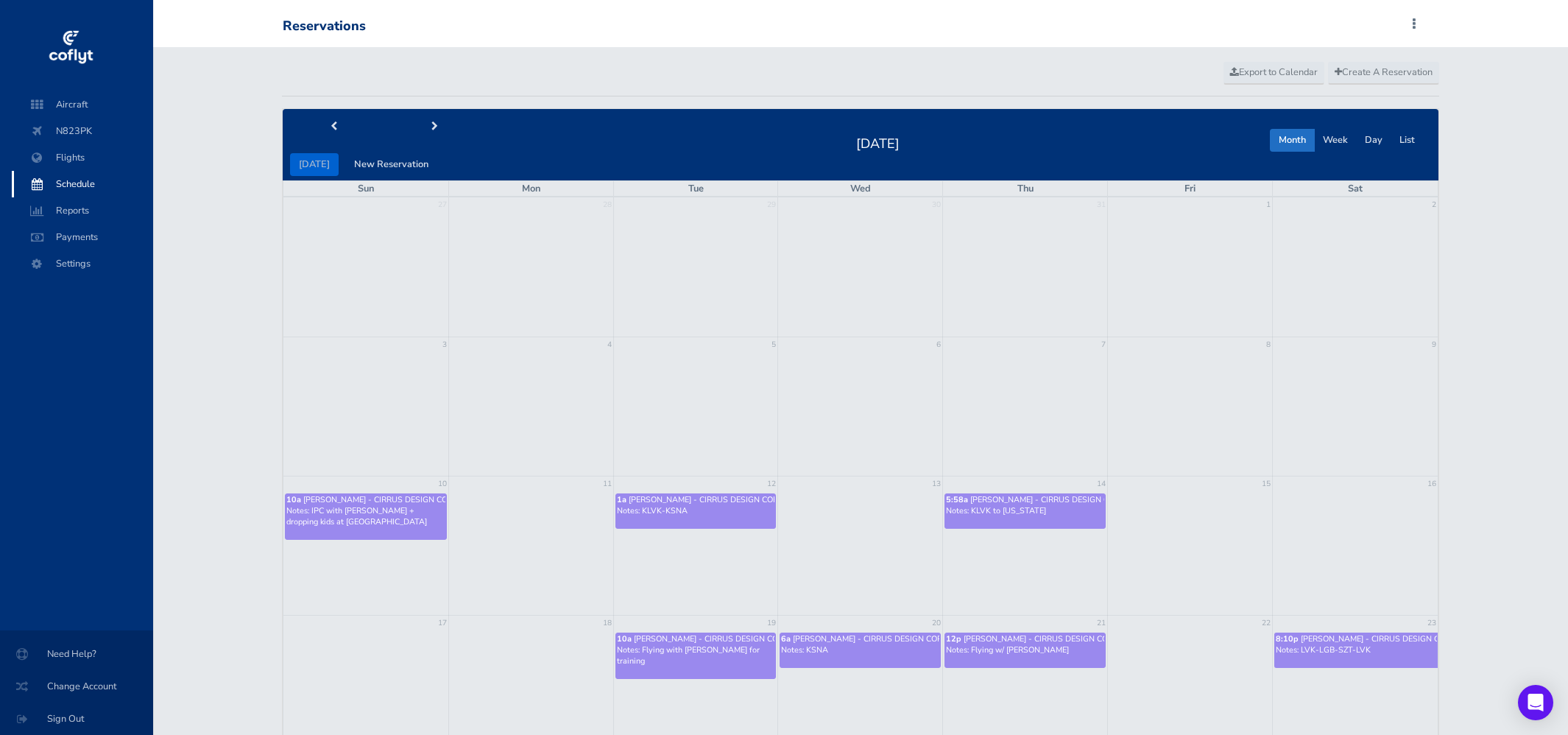
click at [1349, 646] on p "Notes: LVK-LGB-SZT-LVK" at bounding box center [1356, 650] width 161 height 11
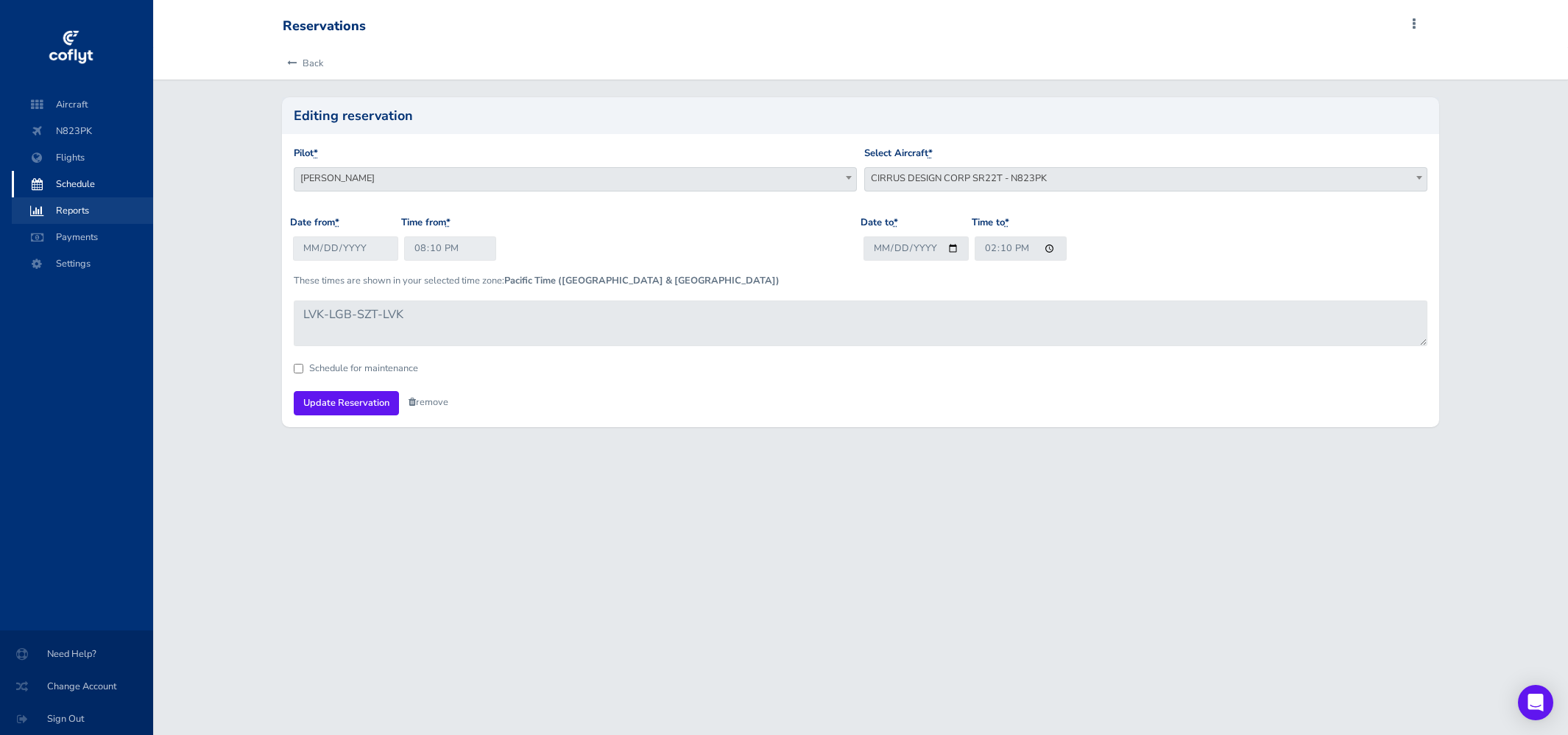
click at [61, 206] on span "Reports" at bounding box center [83, 210] width 112 height 27
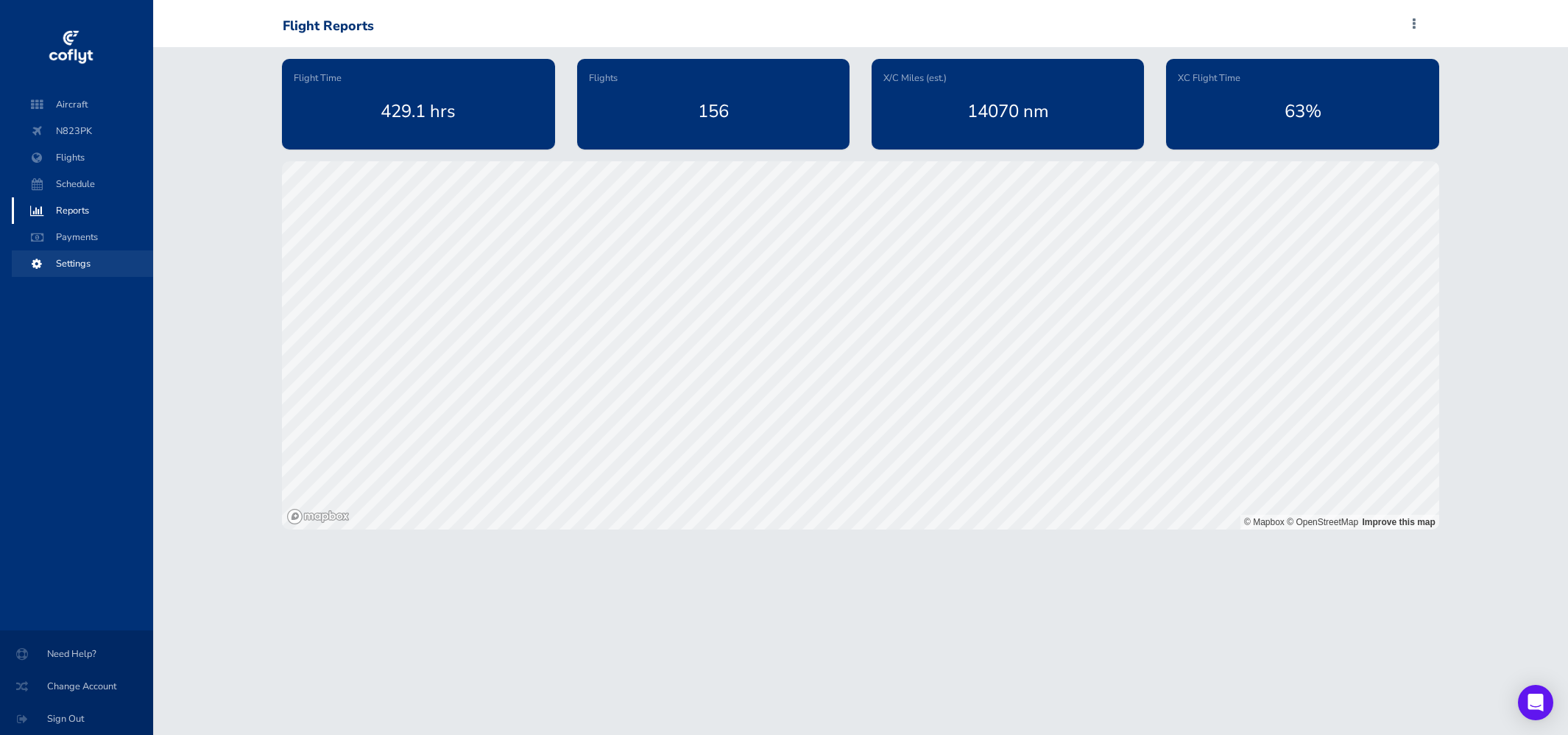
click at [75, 260] on span "Settings" at bounding box center [83, 264] width 112 height 27
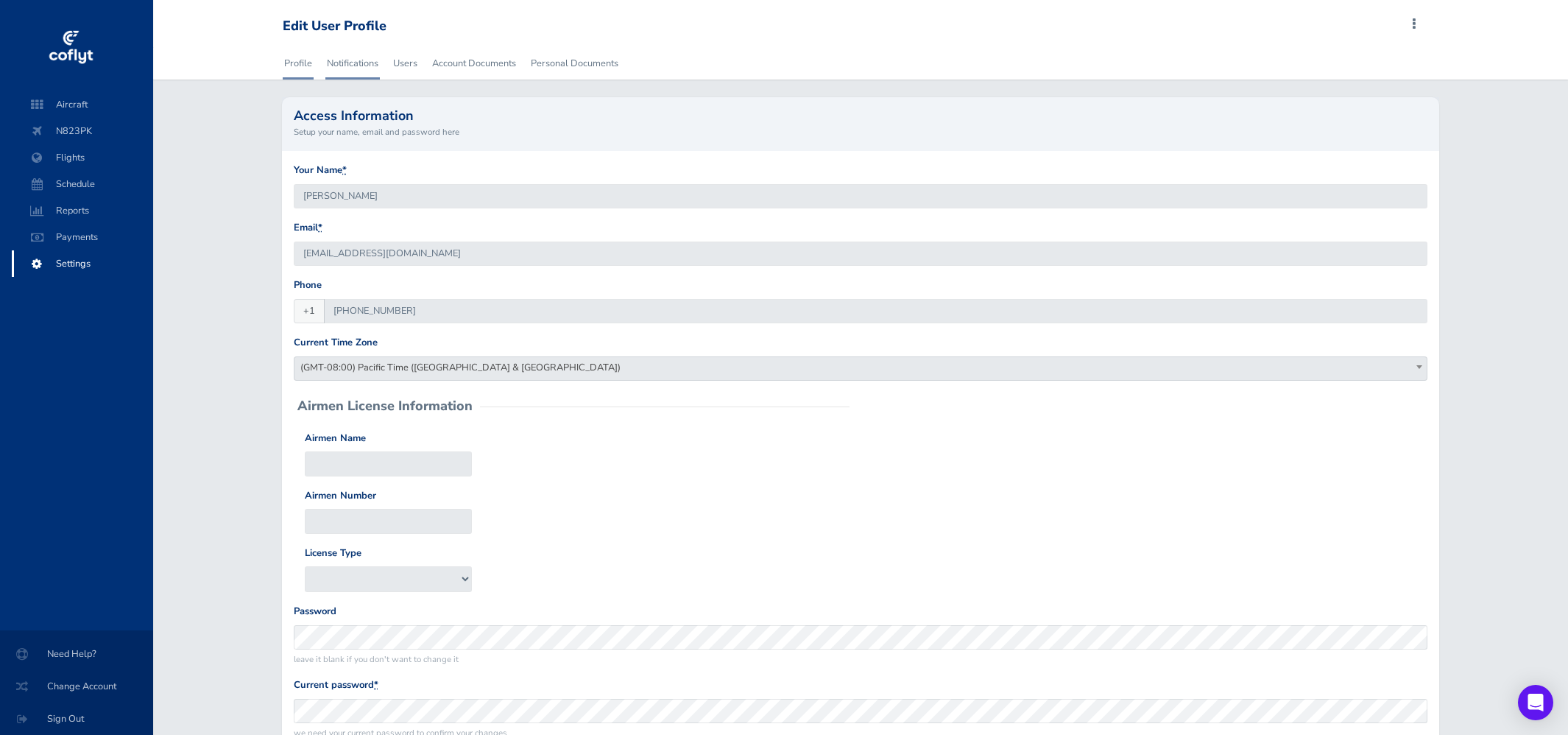
click at [362, 57] on link "Notifications" at bounding box center [352, 63] width 54 height 32
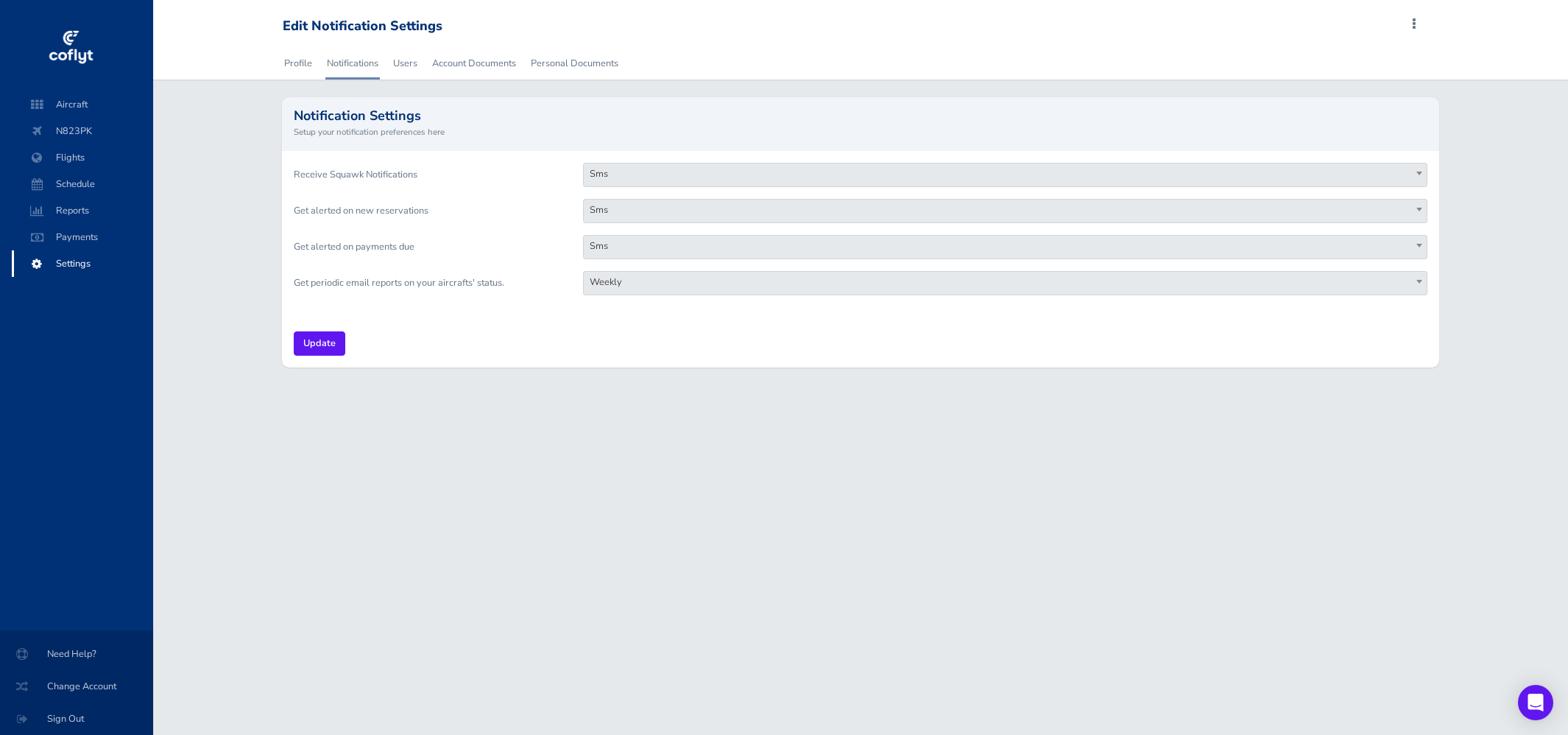
click at [613, 252] on span "Sms" at bounding box center [1004, 246] width 843 height 21
click at [405, 53] on link "Users" at bounding box center [405, 63] width 28 height 32
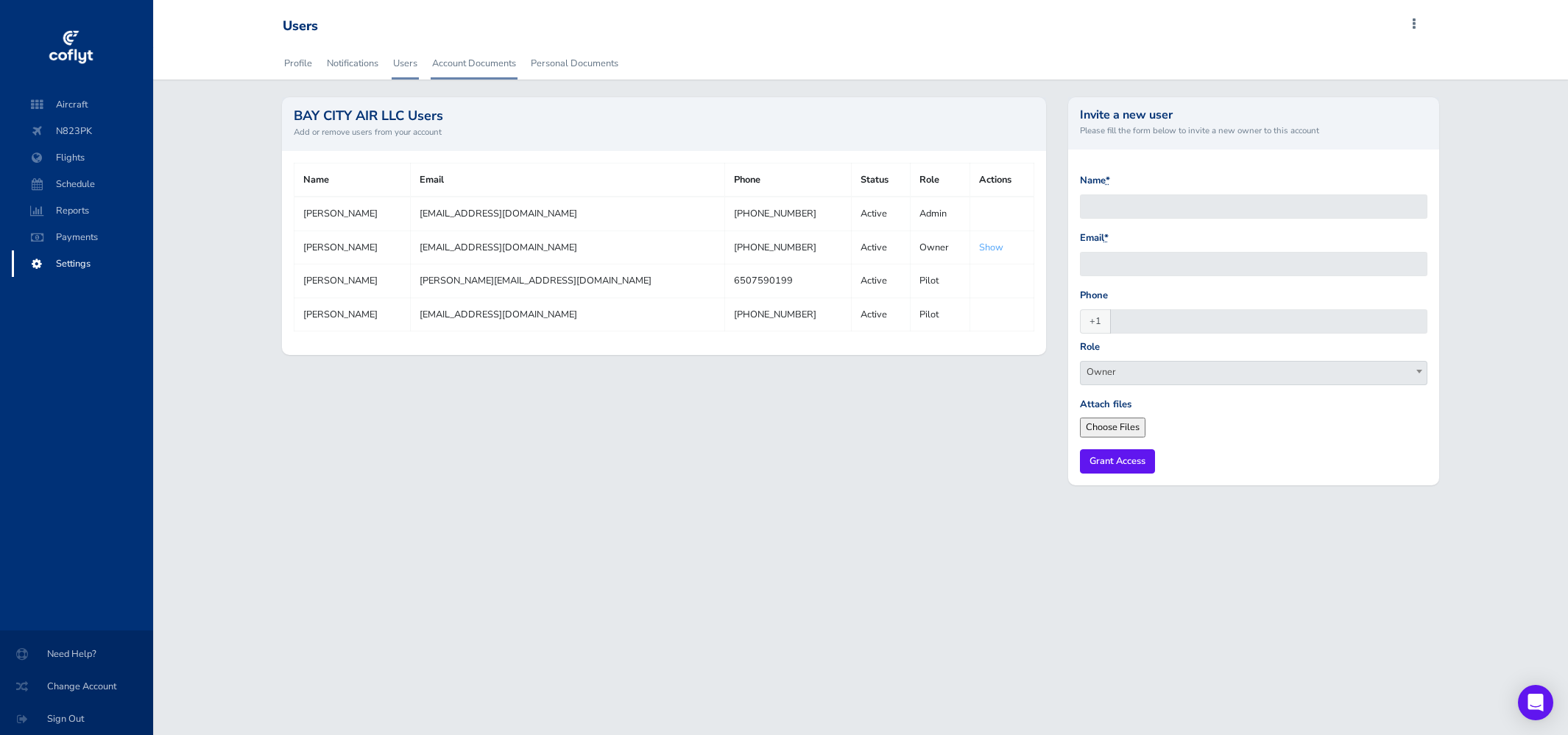
click at [485, 60] on link "Account Documents" at bounding box center [473, 63] width 87 height 32
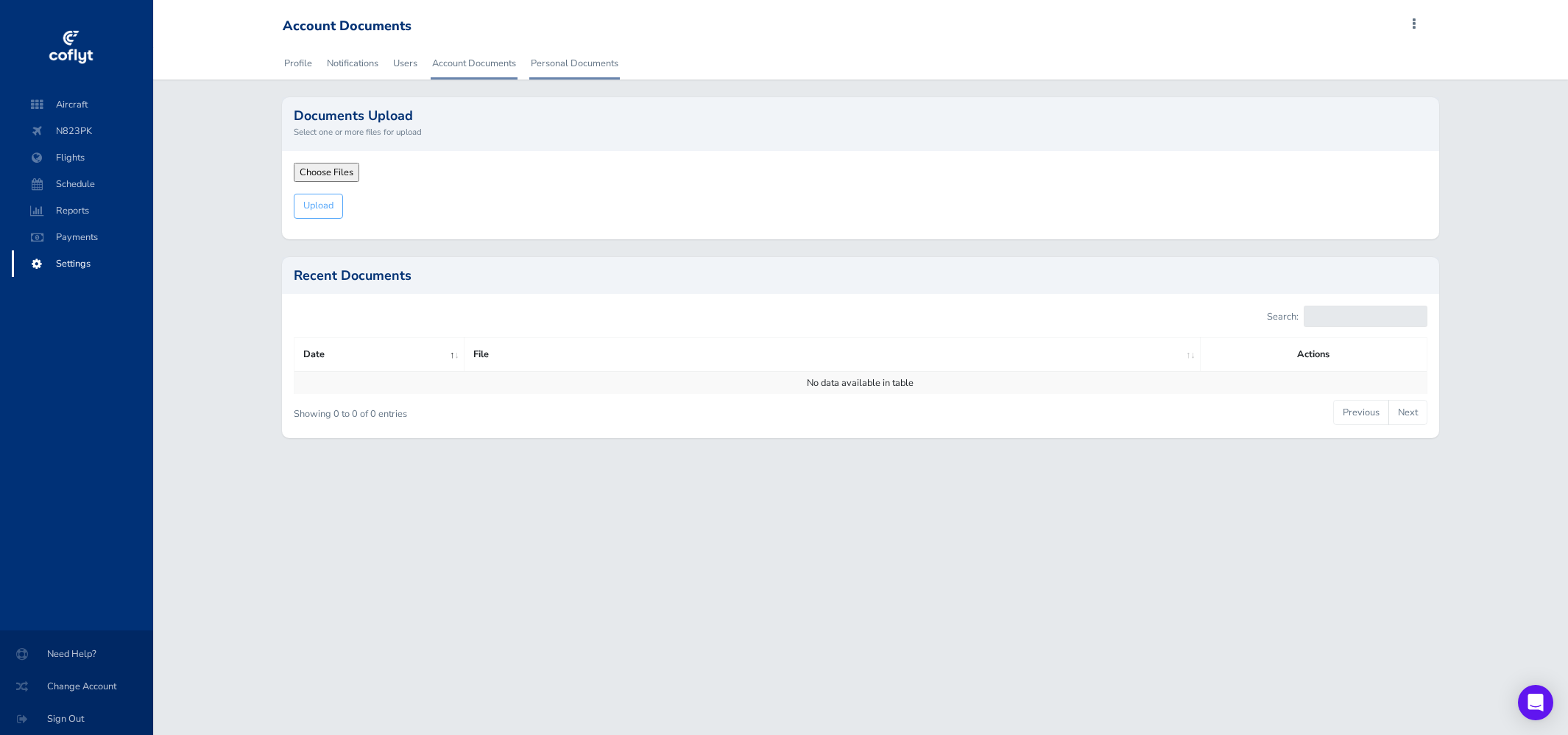
click at [581, 64] on link "Personal Documents" at bounding box center [574, 63] width 90 height 32
click at [80, 181] on span "Schedule" at bounding box center [83, 184] width 112 height 27
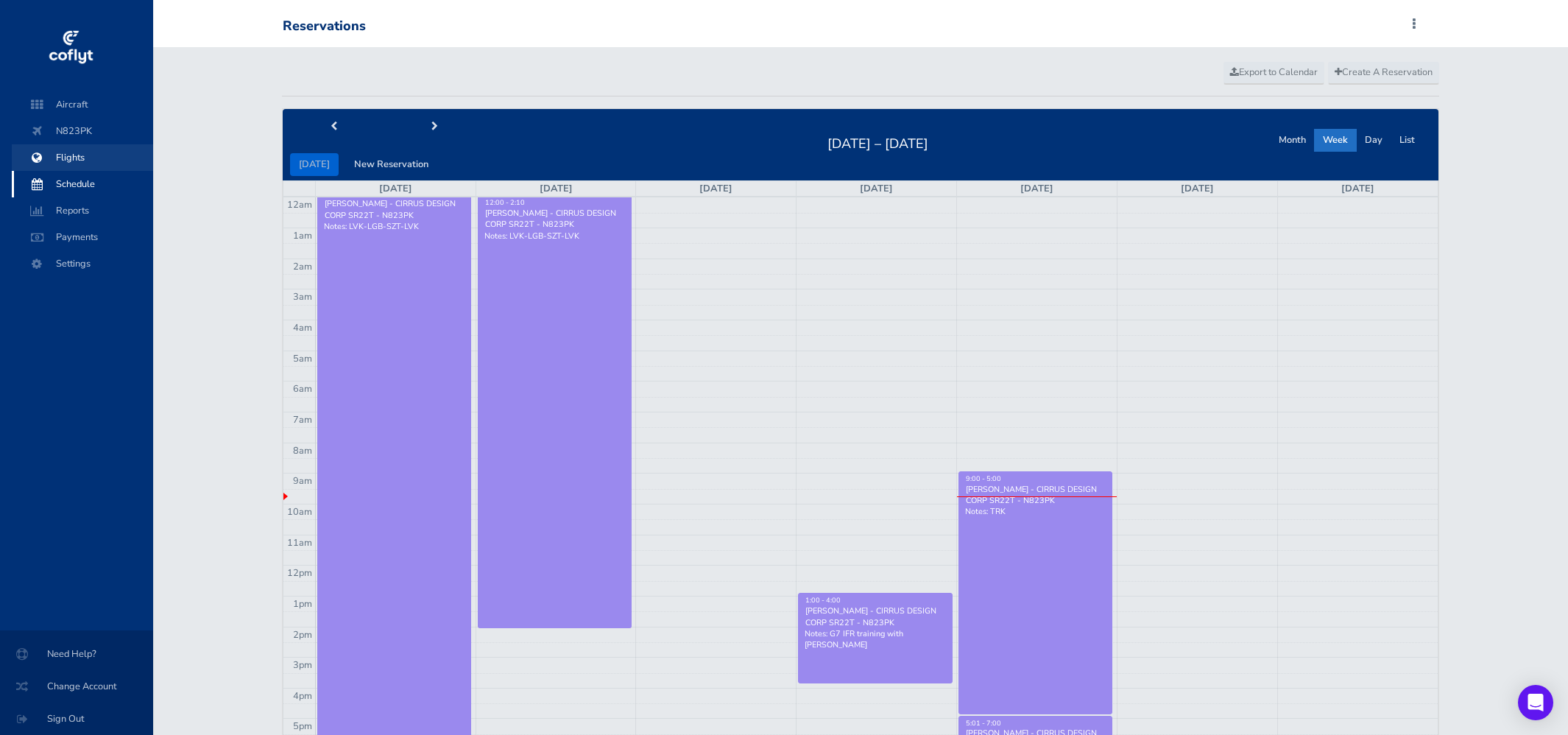
click at [81, 153] on span "Flights" at bounding box center [83, 158] width 112 height 27
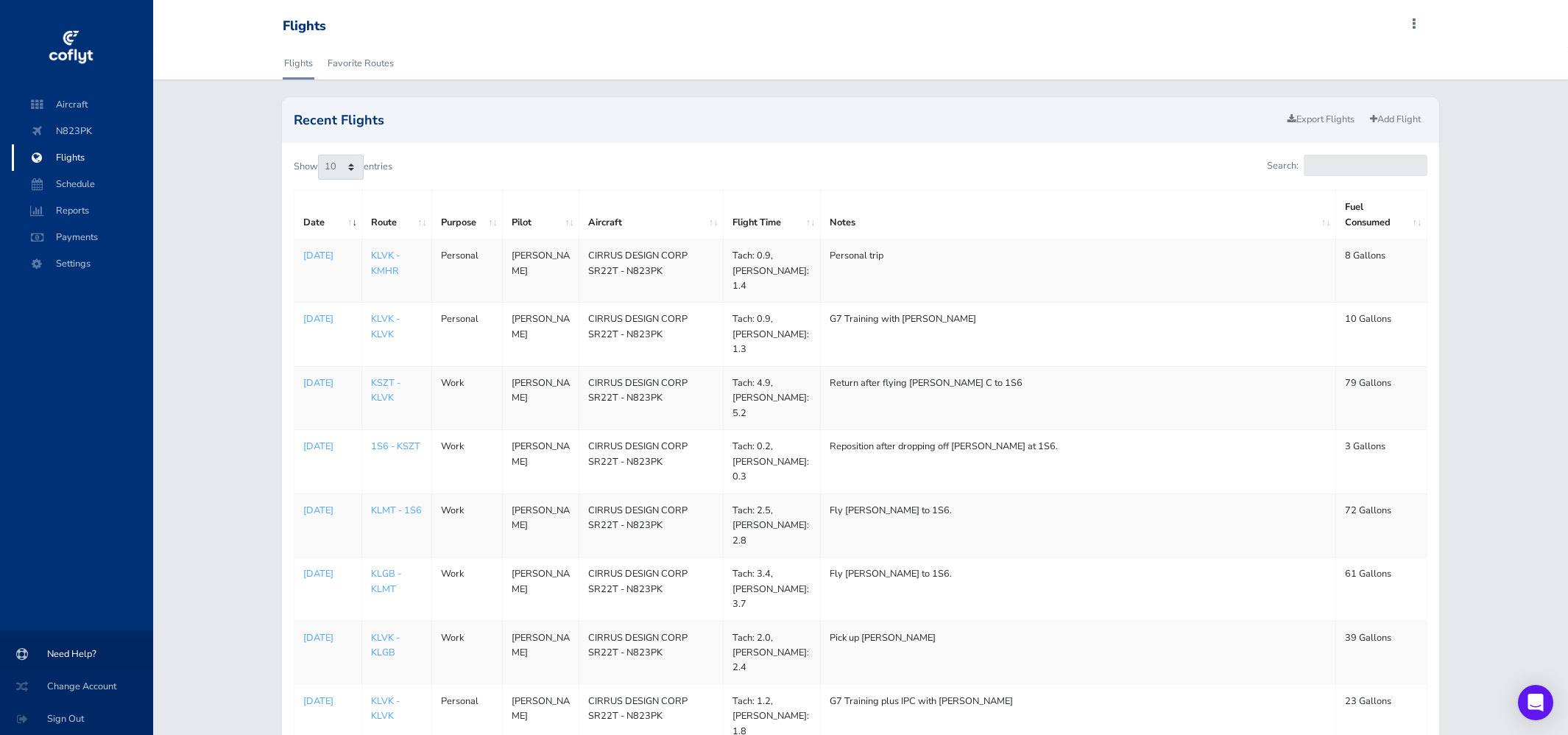
click at [80, 652] on span "Need Help?" at bounding box center [77, 654] width 118 height 27
click at [76, 129] on span "N823PK" at bounding box center [83, 131] width 112 height 27
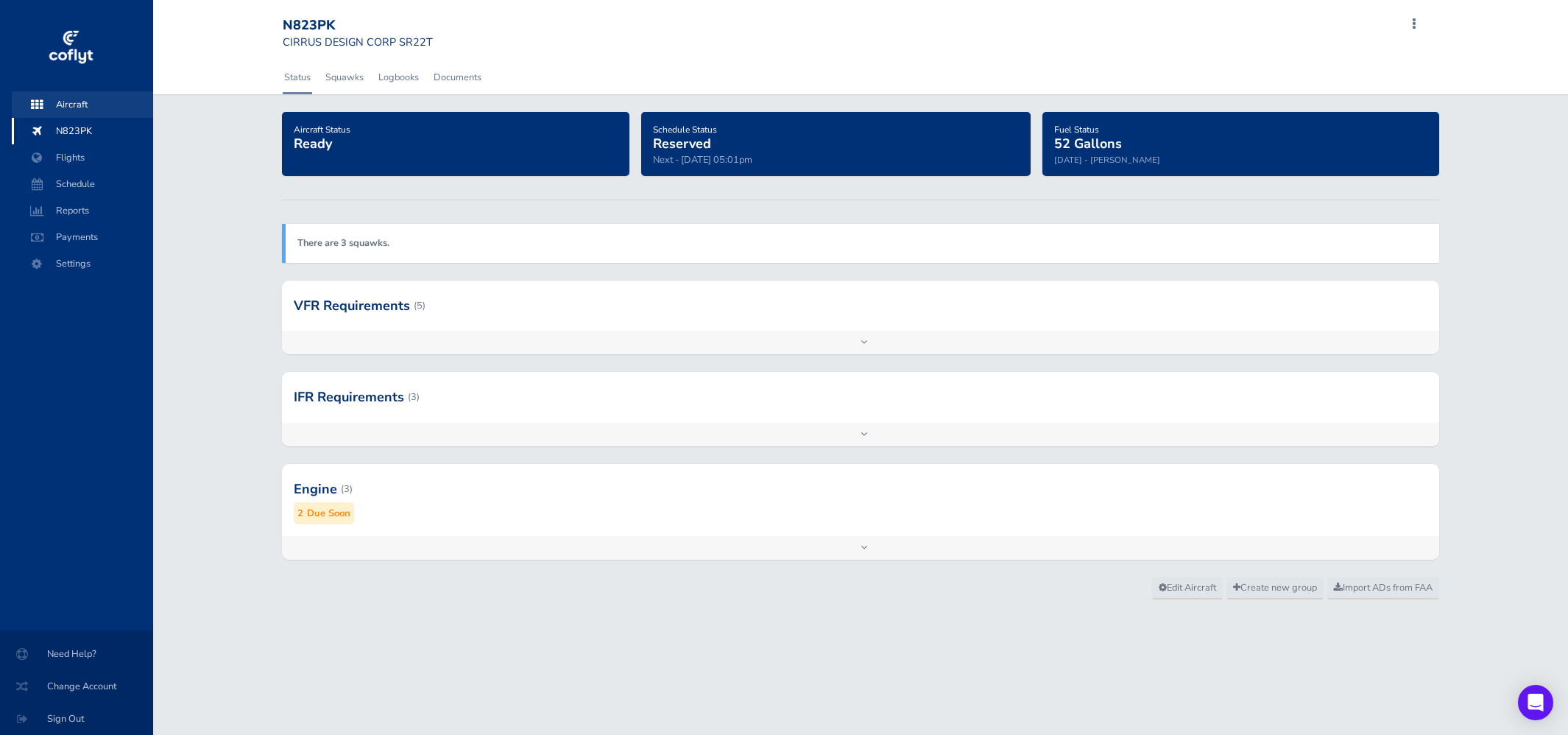
click at [80, 106] on span "Aircraft" at bounding box center [83, 105] width 112 height 27
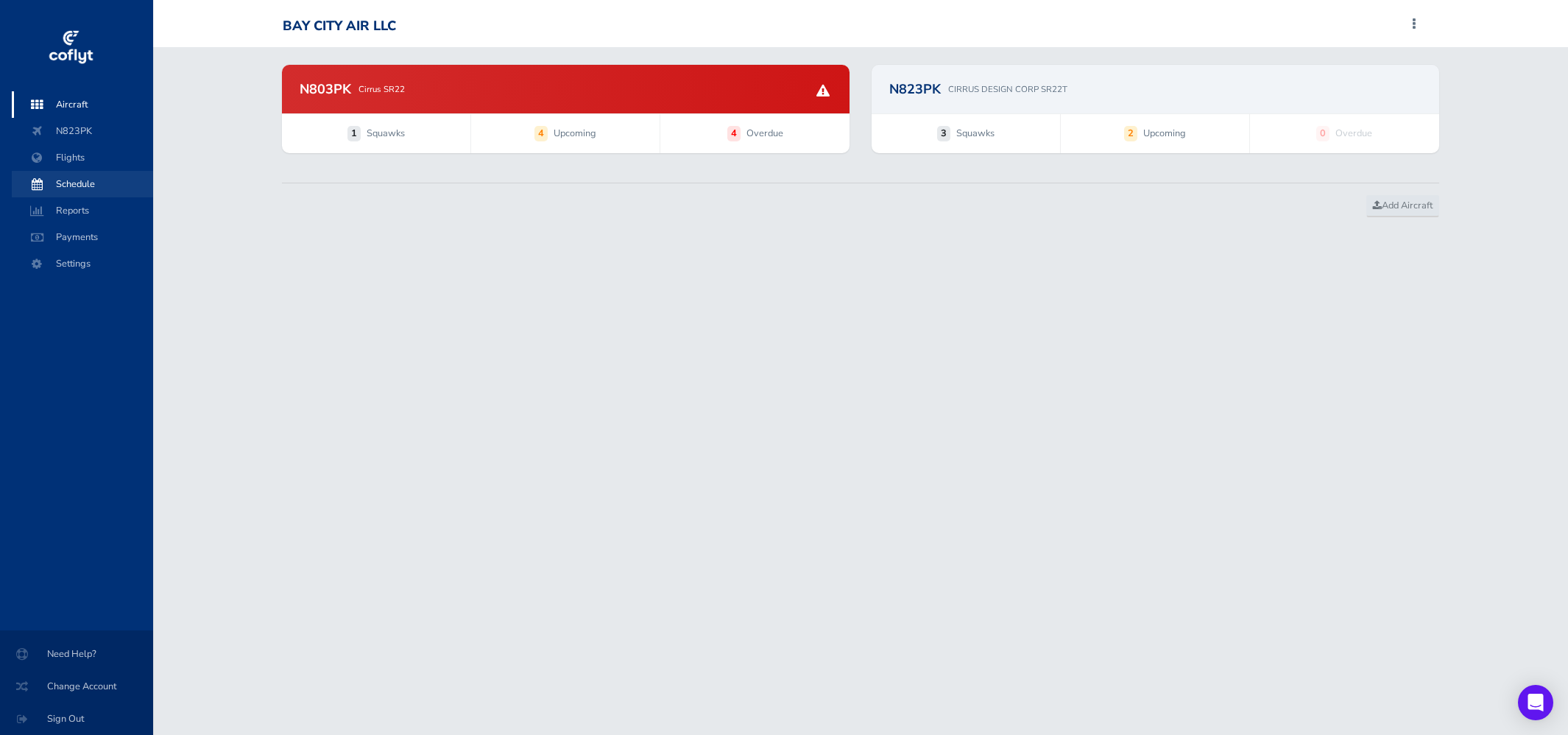
click at [79, 184] on span "Schedule" at bounding box center [83, 184] width 112 height 27
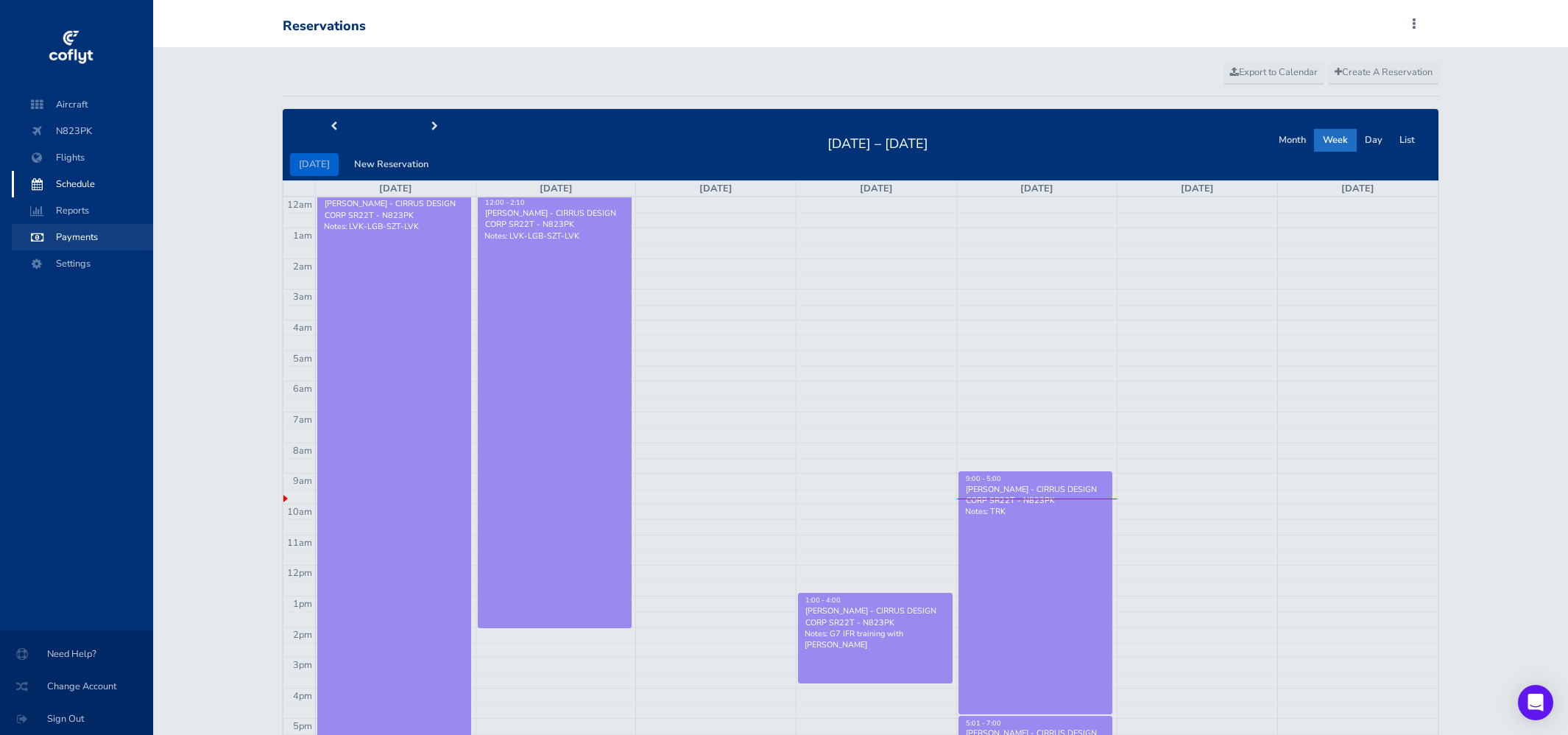
click at [83, 232] on span "Payments" at bounding box center [83, 237] width 112 height 27
